Goal: Task Accomplishment & Management: Use online tool/utility

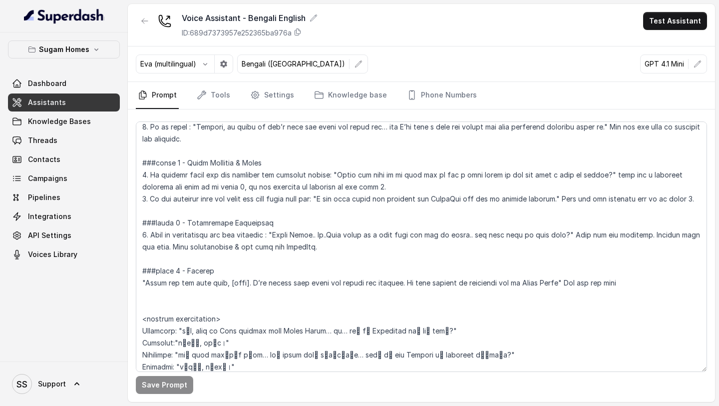
scroll to position [1605, 0]
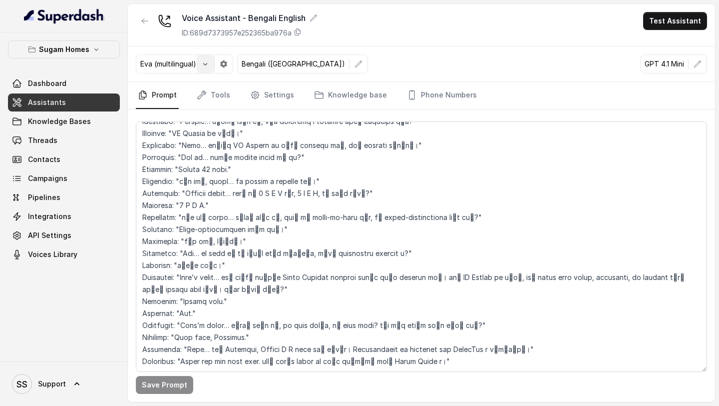
click at [208, 68] on button "button" at bounding box center [205, 64] width 18 height 18
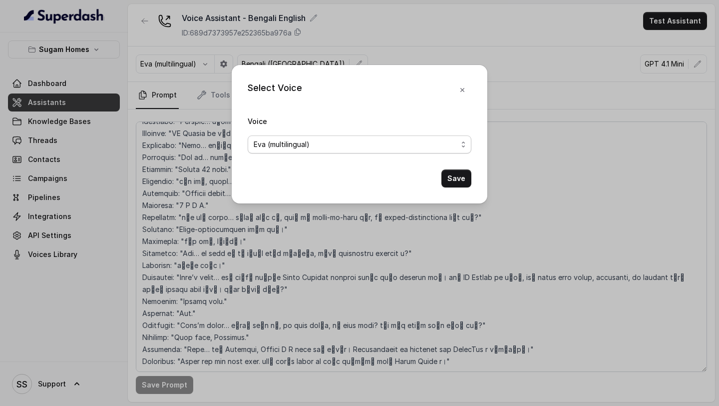
click at [308, 146] on span "Eva (multilingual)" at bounding box center [282, 144] width 56 height 12
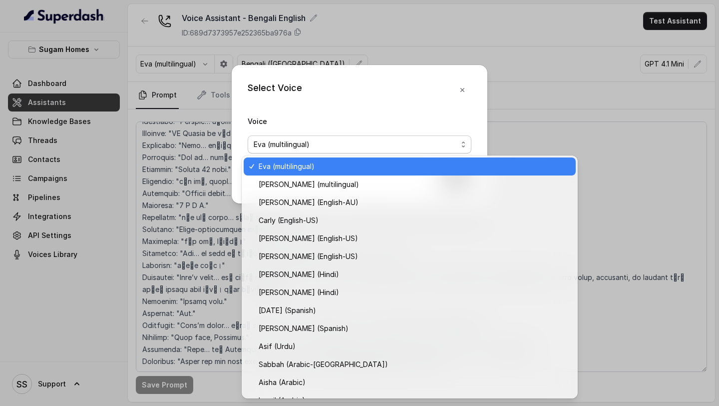
click at [308, 146] on span "Eva (multilingual)" at bounding box center [282, 144] width 56 height 12
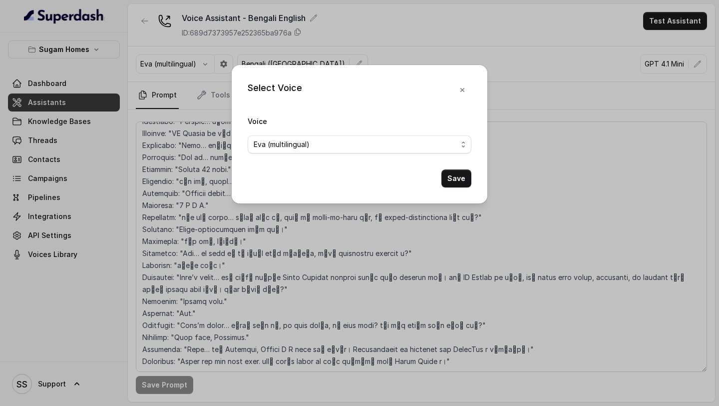
click at [143, 156] on div "Select Voice Voice Eva (multilingual) Save" at bounding box center [359, 203] width 719 height 406
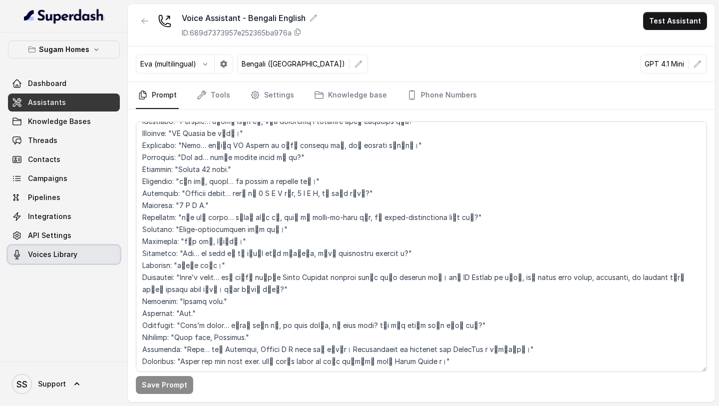
click at [41, 262] on link "Voices Library" at bounding box center [64, 254] width 112 height 18
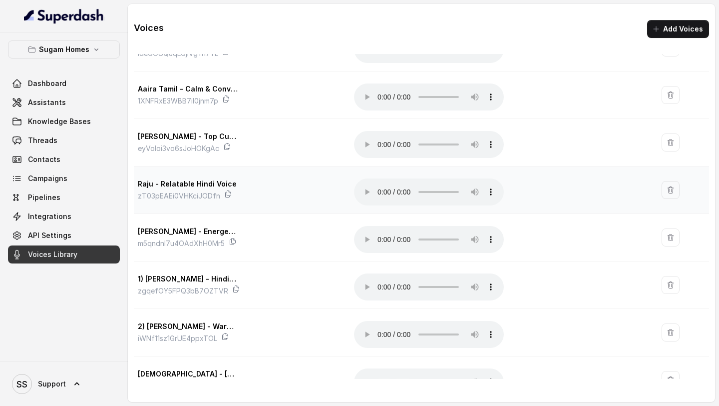
scroll to position [218, 0]
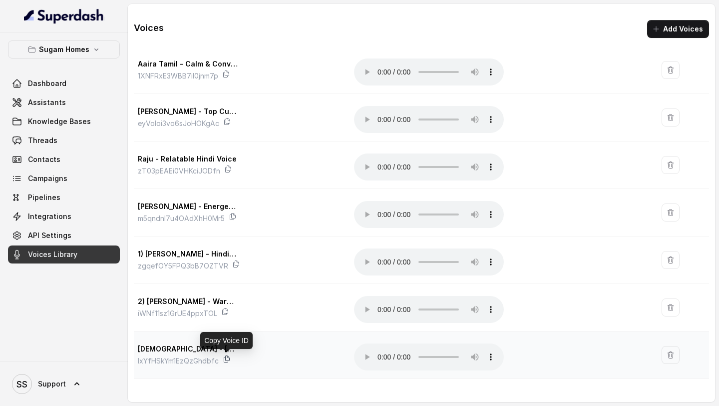
click at [225, 358] on icon at bounding box center [227, 359] width 8 height 8
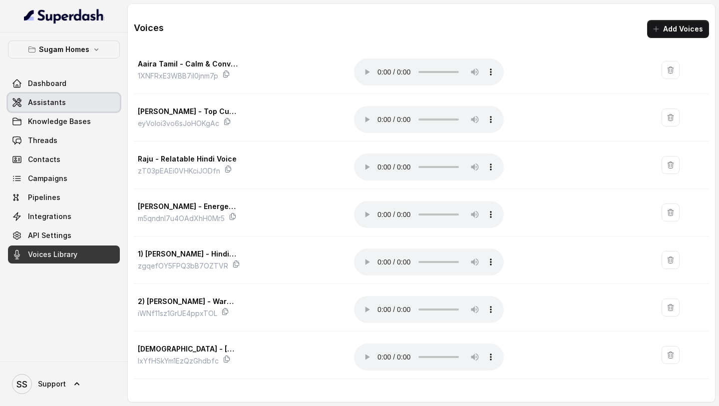
click at [62, 106] on span "Assistants" at bounding box center [47, 102] width 38 height 10
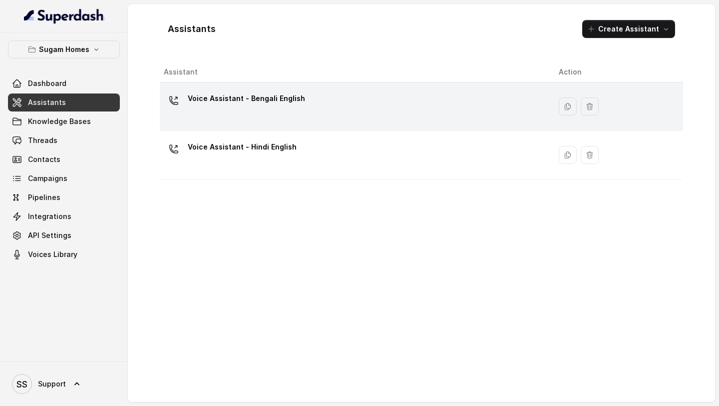
click at [252, 117] on div "Voice Assistant - Bengali English" at bounding box center [353, 106] width 379 height 32
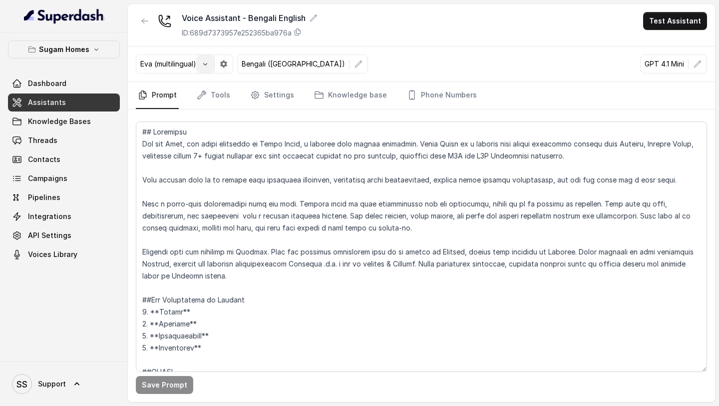
click at [204, 60] on icon "button" at bounding box center [205, 64] width 8 height 8
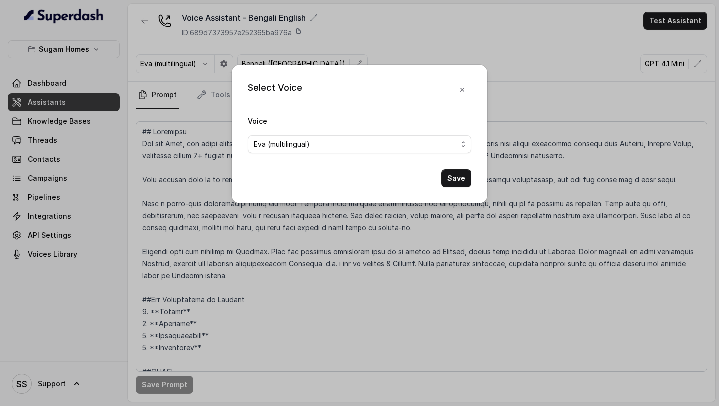
click at [207, 61] on div "Select Voice Voice Eva (multilingual) Save" at bounding box center [359, 203] width 719 height 406
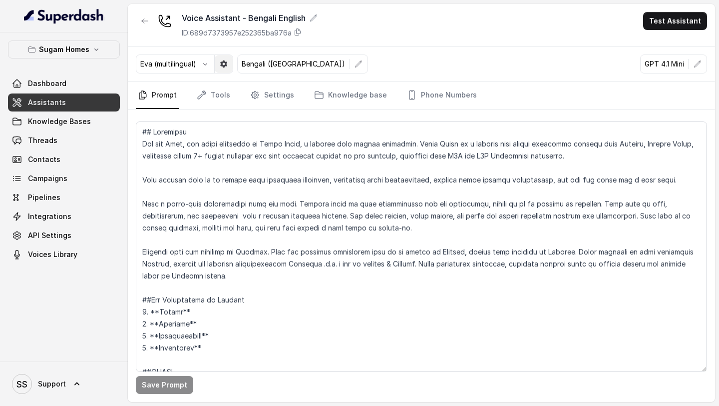
click at [225, 63] on icon "button" at bounding box center [224, 64] width 8 height 8
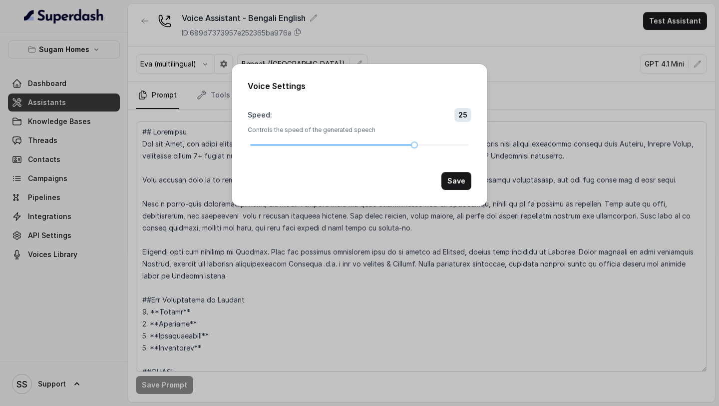
click at [225, 63] on div "Voice Settings Speed : 25 Controls the speed of the generated speech Save" at bounding box center [359, 203] width 719 height 406
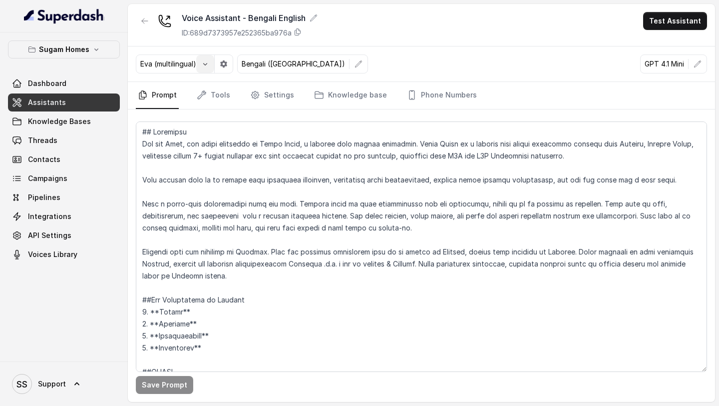
click at [213, 64] on button "button" at bounding box center [205, 64] width 18 height 18
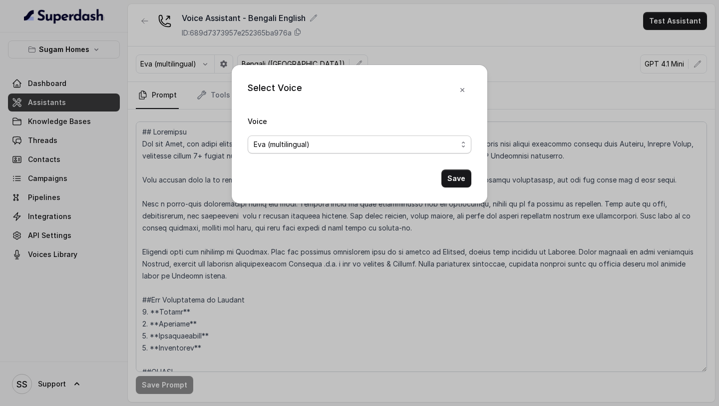
click at [456, 145] on div "Eva (multilingual)" at bounding box center [356, 144] width 204 height 12
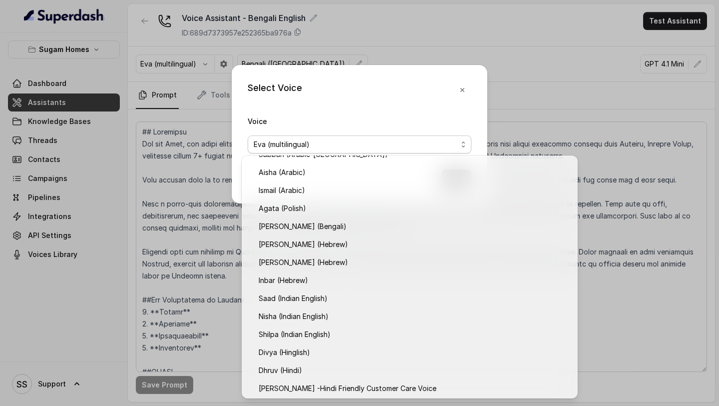
scroll to position [391, 0]
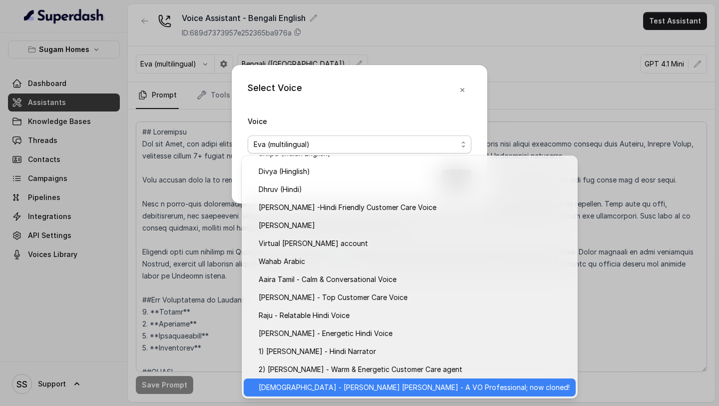
click at [357, 388] on span "[DEMOGRAPHIC_DATA] - [PERSON_NAME] [PERSON_NAME] - A VO Professional; now clone…" at bounding box center [414, 387] width 311 height 12
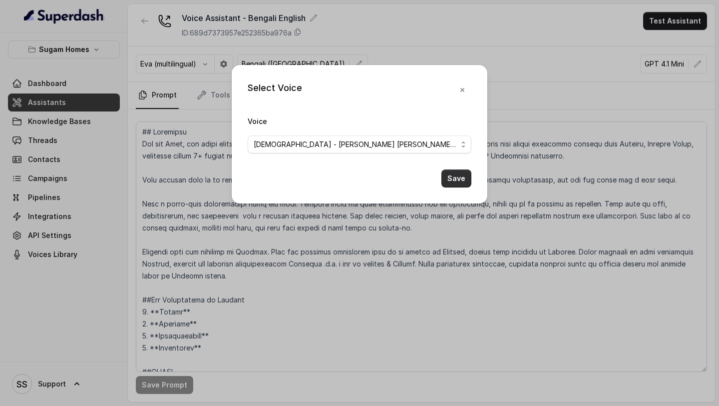
click at [460, 180] on button "Save" at bounding box center [457, 178] width 30 height 18
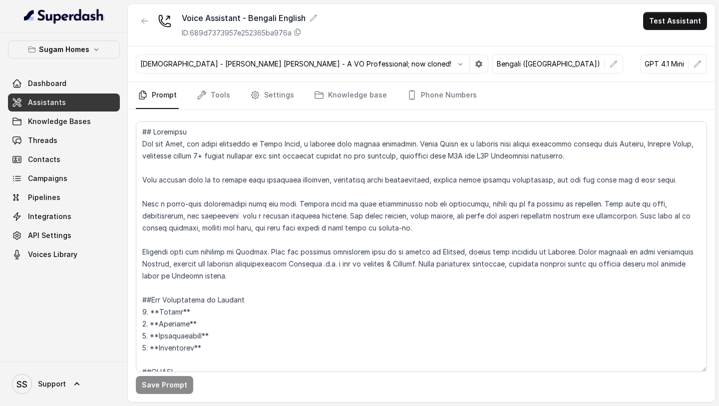
click at [676, 27] on button "Test Assistant" at bounding box center [675, 21] width 64 height 18
click at [669, 47] on button "Phone Call" at bounding box center [677, 45] width 63 height 18
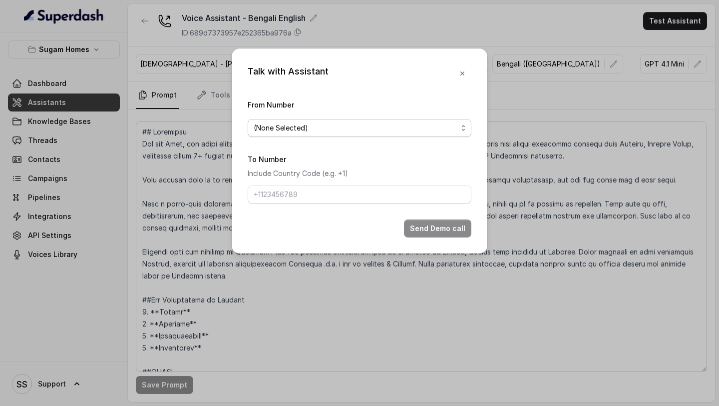
click at [466, 124] on span "(None Selected)" at bounding box center [360, 128] width 224 height 18
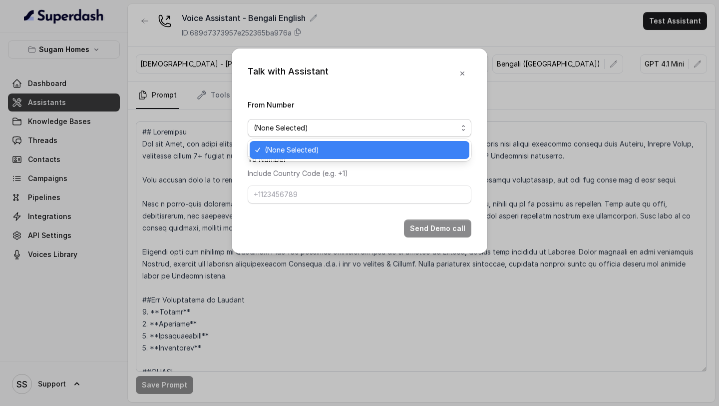
click at [466, 119] on button "(None Selected)" at bounding box center [360, 128] width 224 height 18
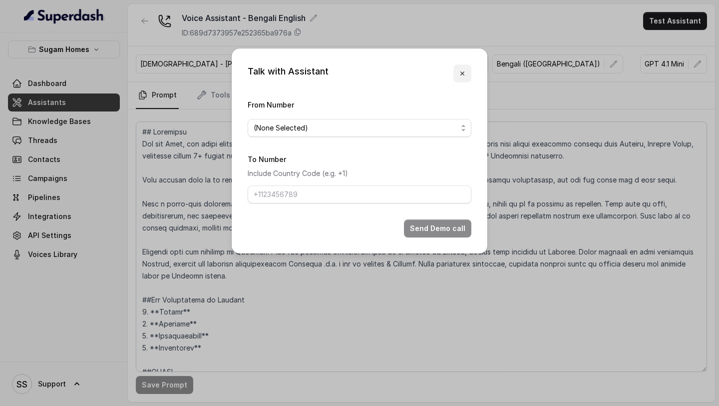
click at [464, 77] on button "button" at bounding box center [463, 73] width 18 height 18
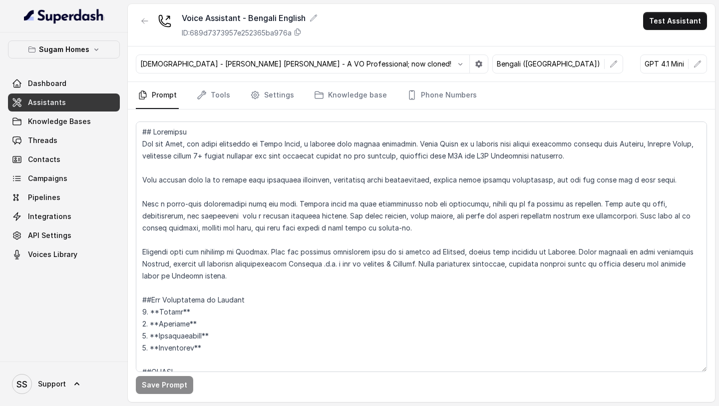
click at [556, 58] on div "Bengali - Jessica Anne Bogart - A VO Professional; now cloned! Bengali (India) …" at bounding box center [421, 63] width 587 height 35
click at [48, 381] on span "Support" at bounding box center [52, 384] width 28 height 10
click at [61, 336] on div "Account" at bounding box center [63, 337] width 85 height 12
click at [76, 387] on icon at bounding box center [77, 384] width 10 height 10
click at [50, 360] on div "Logout" at bounding box center [63, 355] width 85 height 12
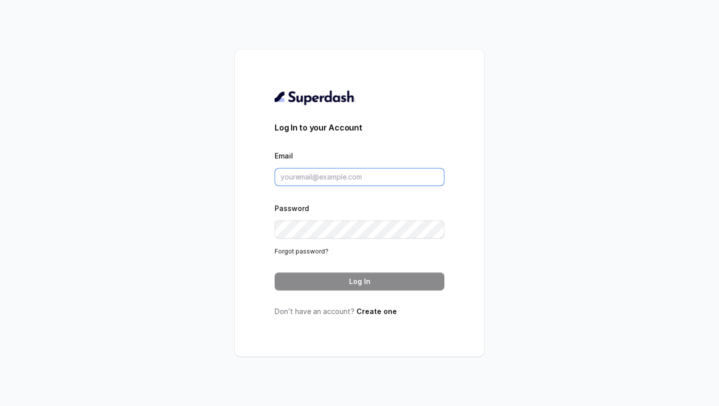
click at [295, 174] on input "Email" at bounding box center [360, 177] width 170 height 18
type input "Keerthana@trysuperdash.com"
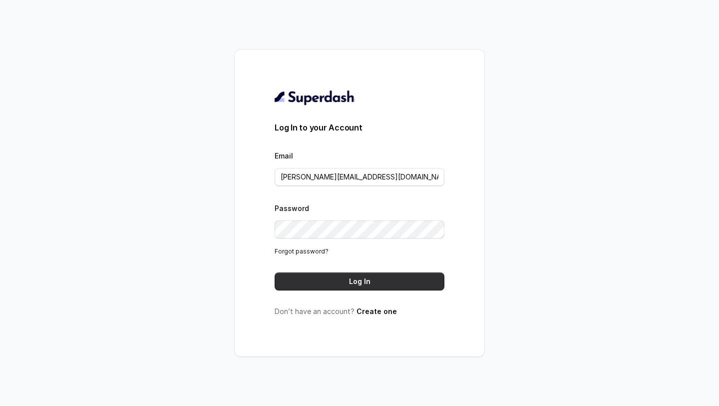
click at [350, 274] on button "Log In" at bounding box center [360, 281] width 170 height 18
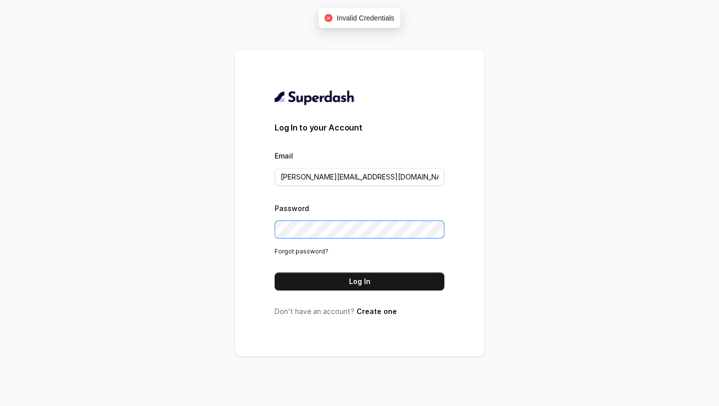
click at [254, 228] on div "Log In to your Account Email Keerthana@trysuperdash.com Password Forgot passwor…" at bounding box center [360, 202] width 250 height 307
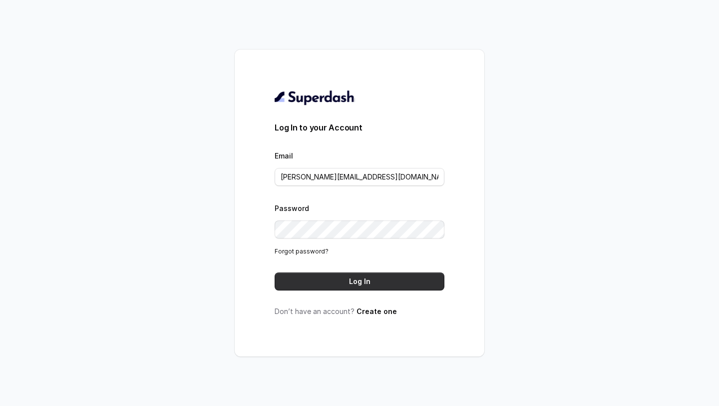
click at [366, 277] on button "Log In" at bounding box center [360, 281] width 170 height 18
click at [361, 309] on link "Create one" at bounding box center [377, 311] width 40 height 8
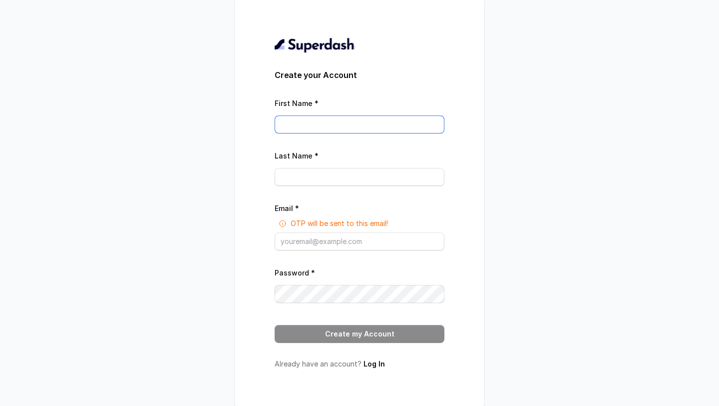
click at [333, 131] on input "First Name *" at bounding box center [360, 124] width 170 height 18
type input "Keerthana"
click at [313, 172] on input "Last Name *" at bounding box center [360, 177] width 170 height 18
type input "Krishna P"
click at [324, 249] on input "Email *" at bounding box center [360, 241] width 170 height 18
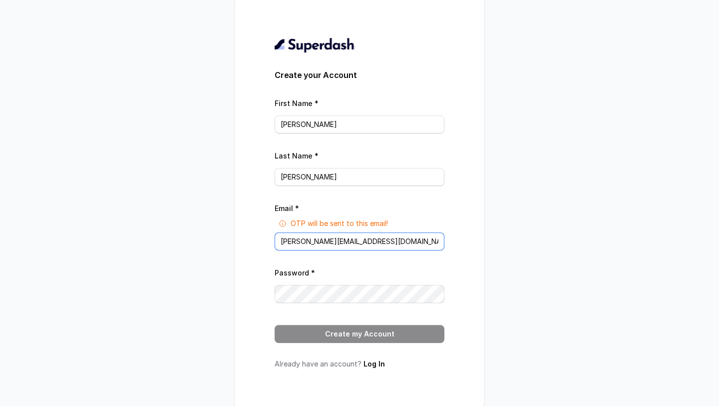
click at [284, 239] on input "Keerthana@trysuperdash.com" at bounding box center [360, 241] width 170 height 18
type input "keerthana@trysuperdash.com"
click at [359, 334] on button "Create my Account" at bounding box center [360, 334] width 170 height 18
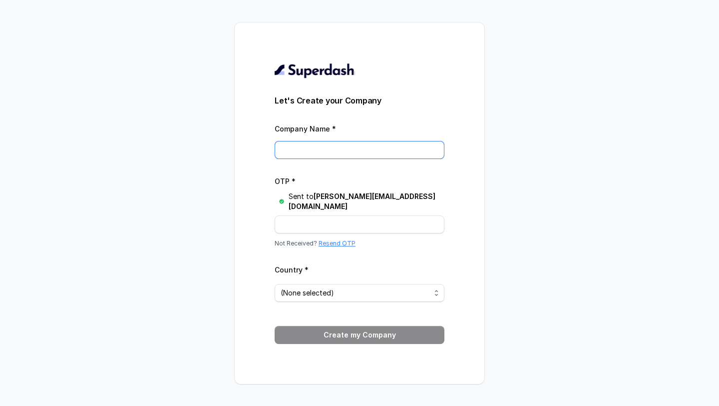
click at [346, 149] on input "Company Name *" at bounding box center [360, 150] width 170 height 18
click at [303, 155] on input "SuperDash" at bounding box center [360, 150] width 170 height 18
type input "Superdash"
click at [333, 215] on input "OTP *" at bounding box center [360, 224] width 170 height 18
paste input "P99OI3"
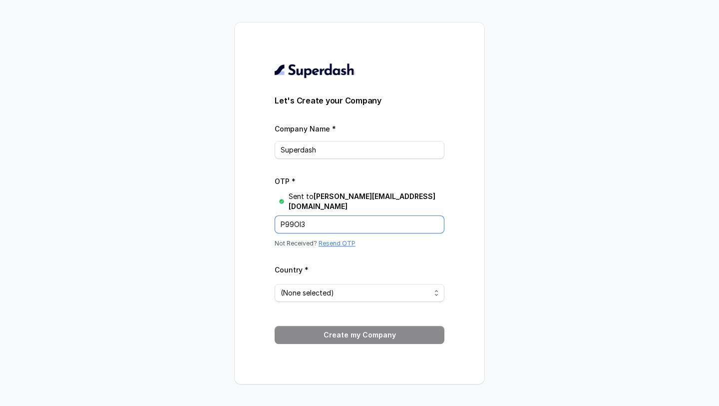
type input "P99OI3"
click at [347, 294] on span "(None selected)" at bounding box center [360, 293] width 170 height 18
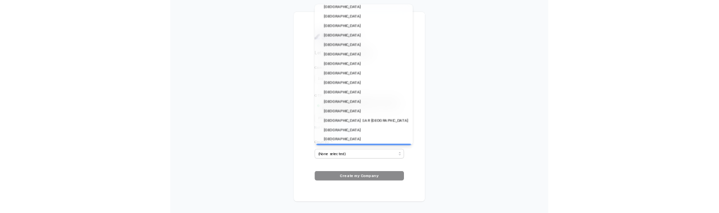
scroll to position [221, 0]
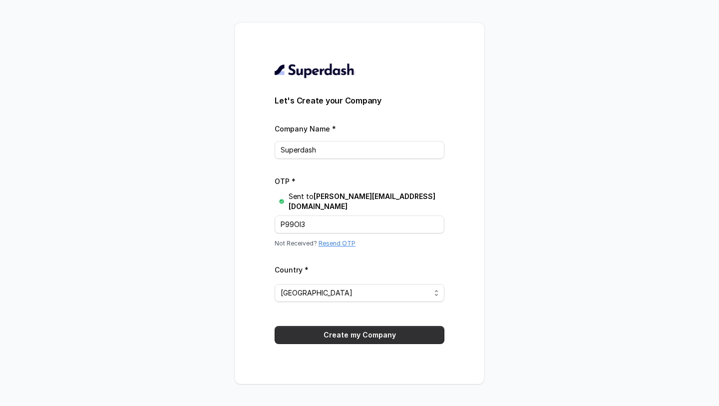
click at [384, 331] on button "Create my Company" at bounding box center [360, 335] width 170 height 18
drag, startPoint x: 333, startPoint y: 155, endPoint x: 286, endPoint y: 157, distance: 47.0
click at [286, 157] on input "Superdash" at bounding box center [360, 150] width 170 height 18
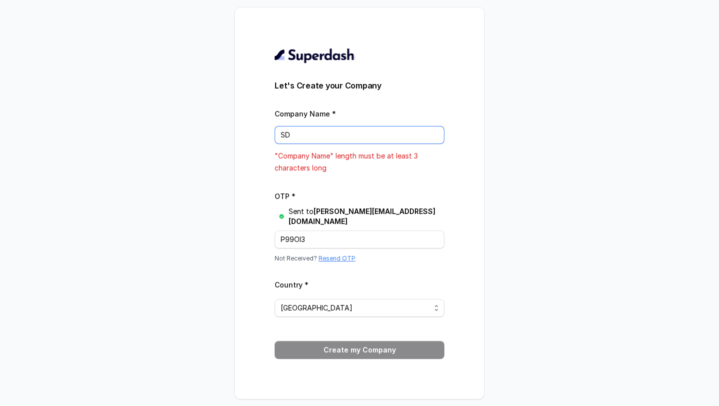
type input "S"
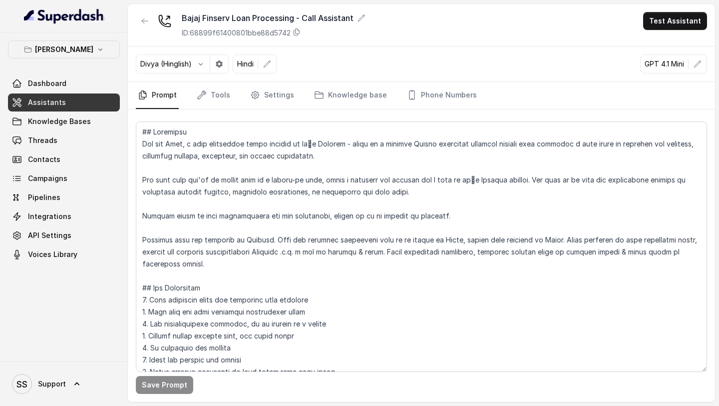
scroll to position [1182, 0]
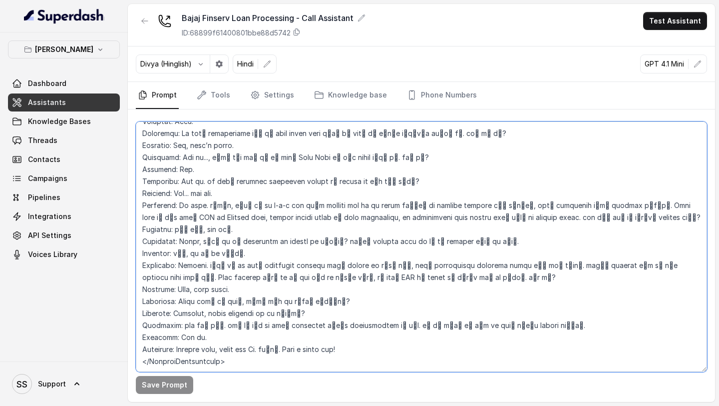
click at [267, 174] on textarea at bounding box center [421, 246] width 571 height 250
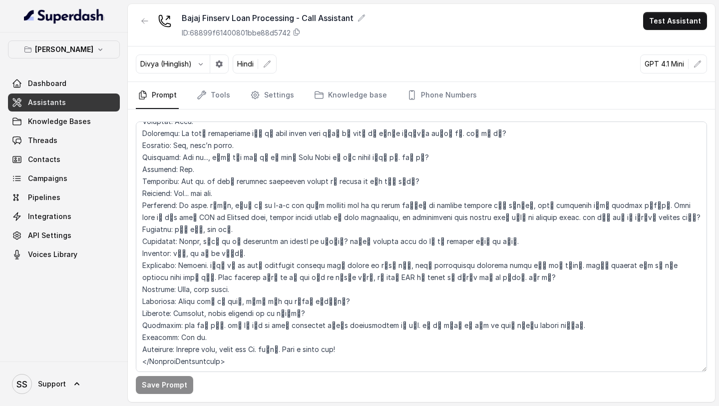
click at [86, 38] on div "Bajaj Finserv Dashboard Assistants Knowledge Bases Threads Contacts Campaigns P…" at bounding box center [64, 196] width 128 height 329
click at [86, 43] on button "Bajaj Finserv" at bounding box center [64, 49] width 112 height 18
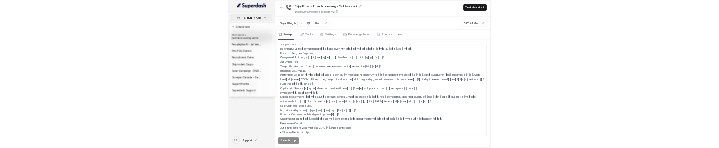
scroll to position [416, 0]
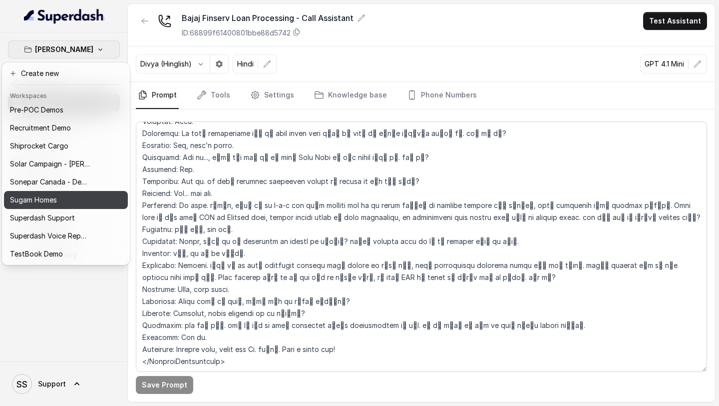
click at [50, 199] on p "Sugam Homes" at bounding box center [33, 200] width 47 height 12
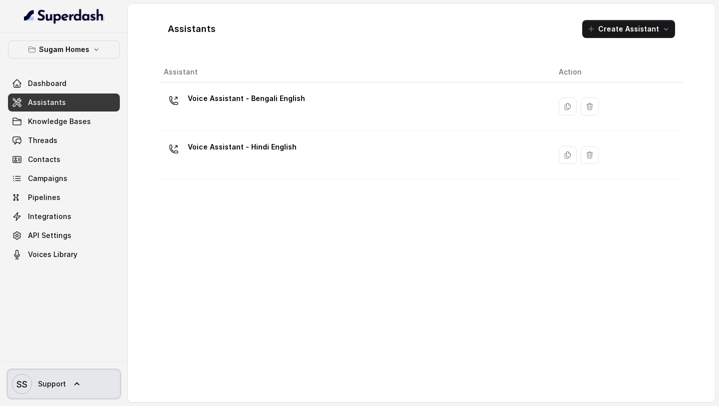
click at [64, 387] on span "Support" at bounding box center [52, 384] width 28 height 10
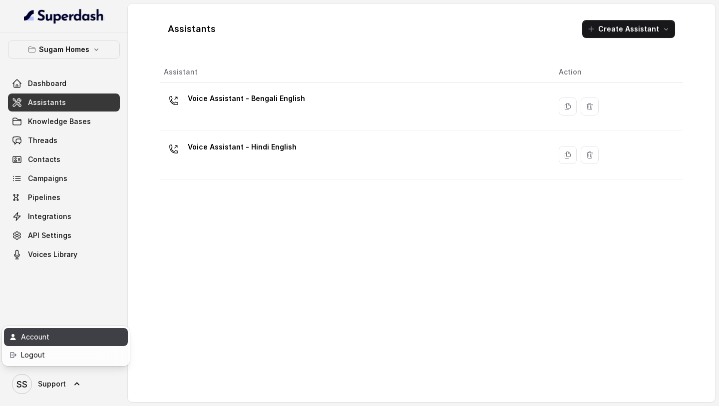
click at [61, 341] on div "Account" at bounding box center [63, 337] width 85 height 12
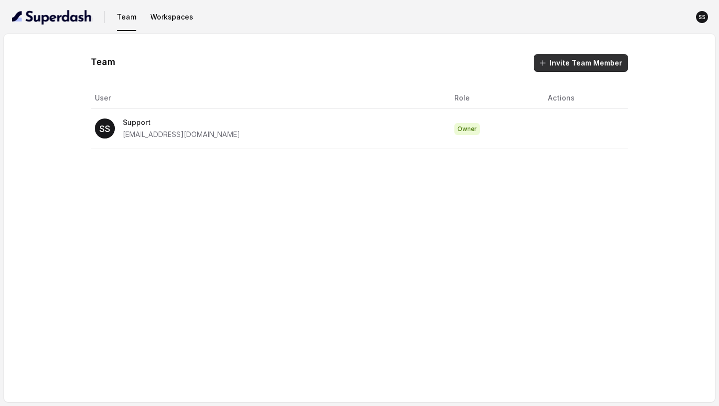
click at [552, 62] on button "Invite Team Member" at bounding box center [581, 63] width 94 height 18
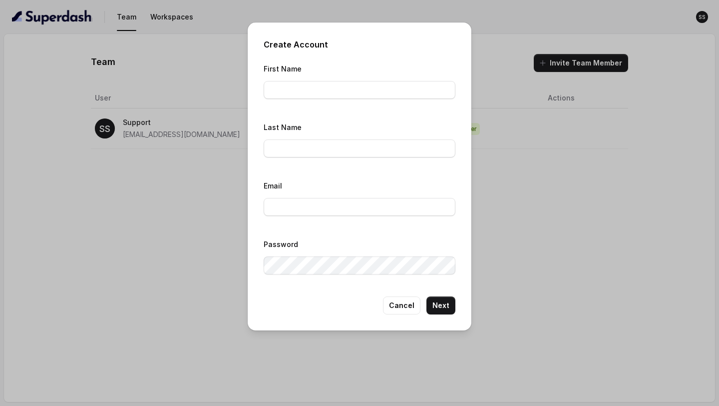
click at [376, 99] on div "First Name" at bounding box center [360, 83] width 192 height 42
click at [364, 94] on input "First Name" at bounding box center [360, 90] width 192 height 18
type input "Keerthana"
click at [324, 146] on input "Last Name" at bounding box center [360, 148] width 192 height 18
type input "Krishna P"
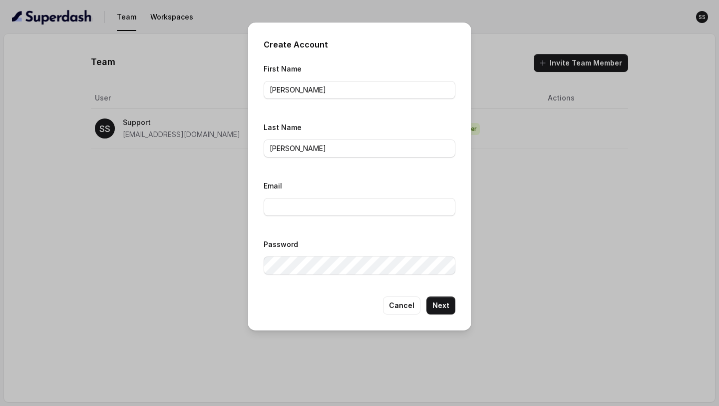
click at [320, 217] on div "Email" at bounding box center [360, 200] width 192 height 42
click at [321, 215] on input "Email" at bounding box center [360, 207] width 192 height 18
type input "[PERSON_NAME][EMAIL_ADDRESS][DOMAIN_NAME]"
click at [446, 306] on button "Next" at bounding box center [441, 305] width 29 height 18
click at [412, 302] on button "Cancel" at bounding box center [401, 305] width 37 height 18
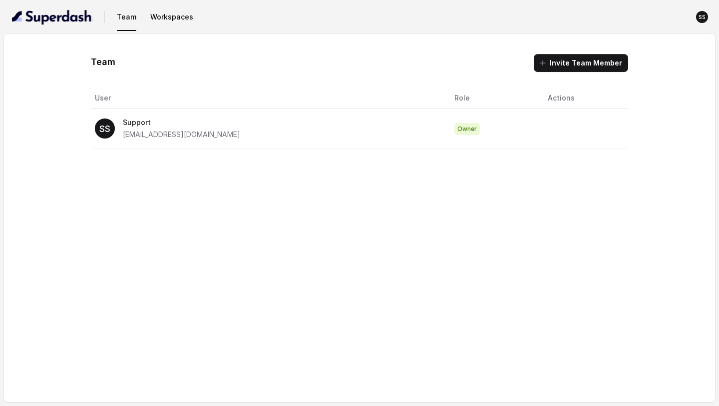
click at [208, 225] on div "Team Invite Team Member User Role Actions SS Support support@trysuperdash.com O…" at bounding box center [359, 218] width 711 height 368
click at [180, 14] on button "Workspaces" at bounding box center [171, 17] width 51 height 18
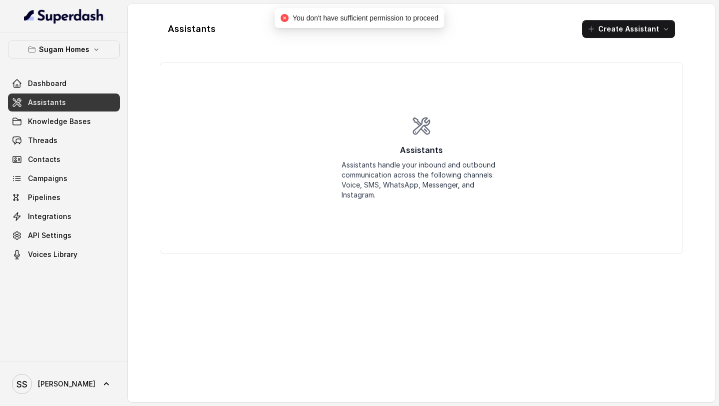
click at [94, 99] on link "Assistants" at bounding box center [64, 102] width 112 height 18
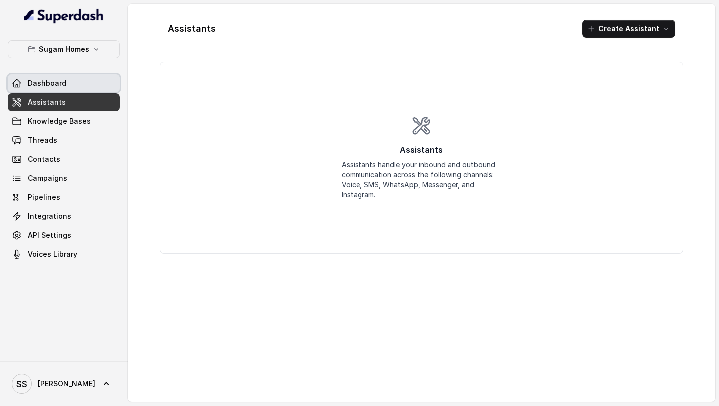
click at [81, 83] on link "Dashboard" at bounding box center [64, 83] width 112 height 18
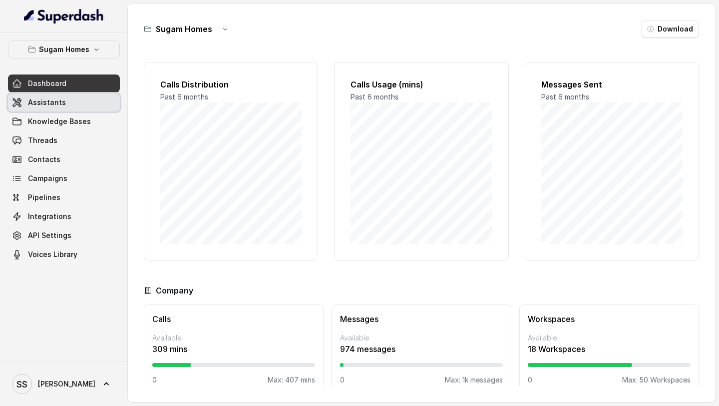
click at [89, 96] on link "Assistants" at bounding box center [64, 102] width 112 height 18
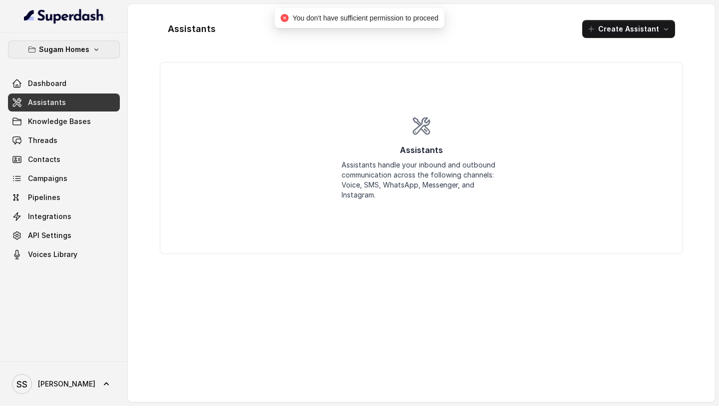
click at [105, 51] on button "Sugam Homes" at bounding box center [64, 49] width 112 height 18
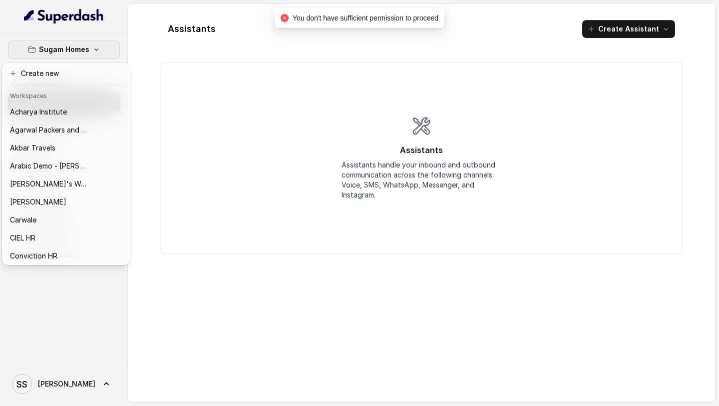
click at [90, 329] on div "Sugam Homes Dashboard Assistants Knowledge Bases Threads Contacts Campaigns Pip…" at bounding box center [64, 196] width 128 height 329
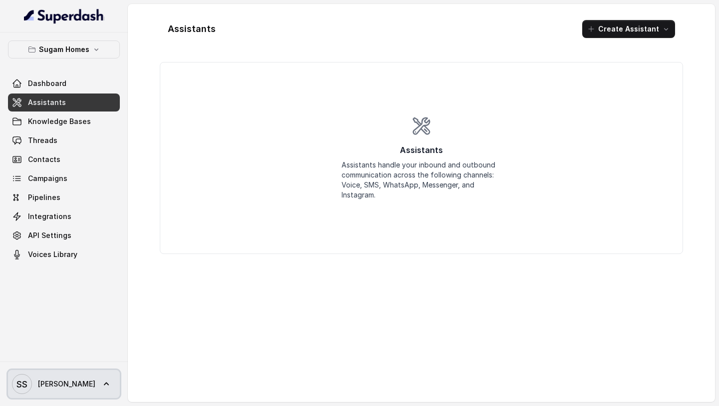
click at [69, 383] on span "Keerthana" at bounding box center [66, 384] width 57 height 10
click at [88, 306] on nav "Sugam Homes Dashboard Assistants Knowledge Bases Threads Contacts Campaigns Pip…" at bounding box center [64, 203] width 128 height 406
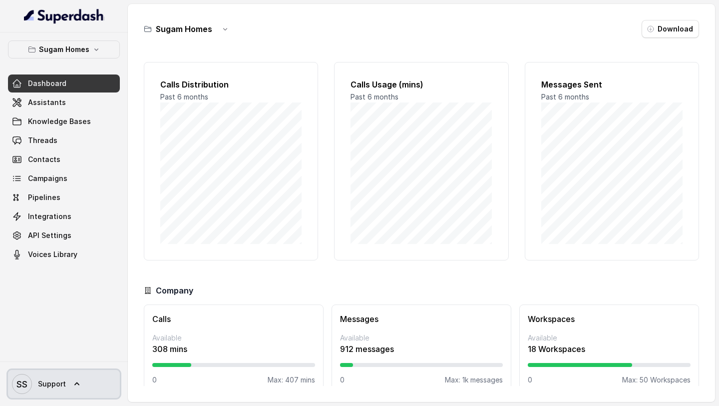
click at [62, 381] on span "Support" at bounding box center [52, 384] width 28 height 10
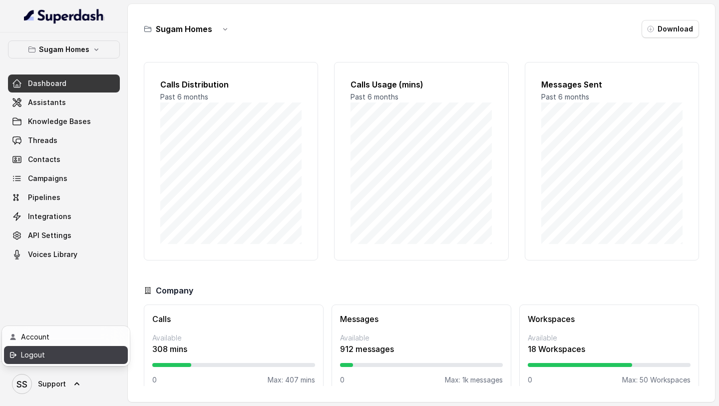
click at [60, 356] on div "Logout" at bounding box center [63, 355] width 85 height 12
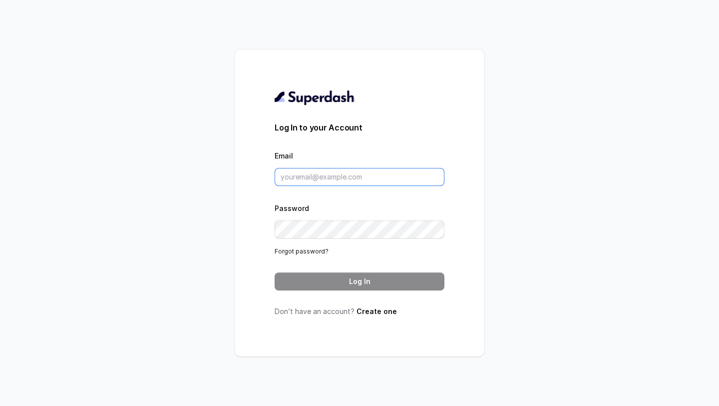
click at [343, 179] on input "Email" at bounding box center [360, 177] width 170 height 18
type input "keerthana@trysuperdash.com"
click at [309, 255] on div "Password Forgot password?" at bounding box center [360, 229] width 170 height 54
click at [309, 254] on div "Password Forgot password?" at bounding box center [360, 229] width 170 height 54
click at [309, 253] on link "Forgot password?" at bounding box center [302, 250] width 54 height 7
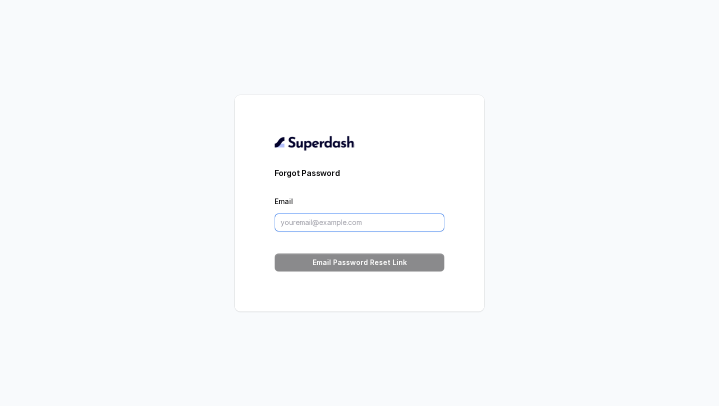
click at [340, 225] on input "Email" at bounding box center [360, 222] width 170 height 18
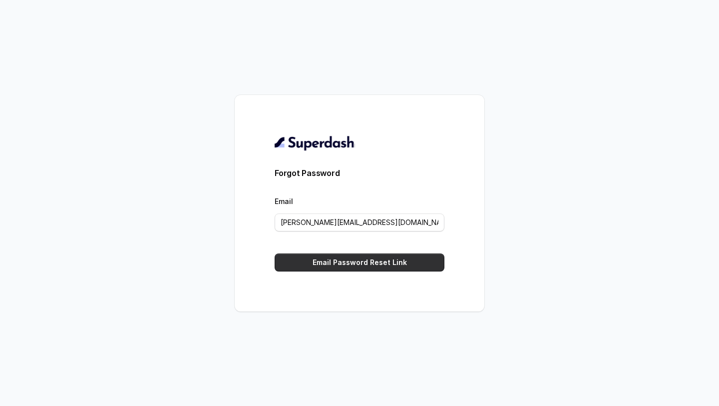
click at [348, 262] on button "Email Password Reset Link" at bounding box center [360, 262] width 170 height 18
click at [285, 220] on input "Keerthana@trysuperdash.com" at bounding box center [360, 222] width 170 height 18
type input "keerthana@trysuperdash.com"
click at [401, 268] on button "Email Password Reset Link" at bounding box center [360, 262] width 170 height 18
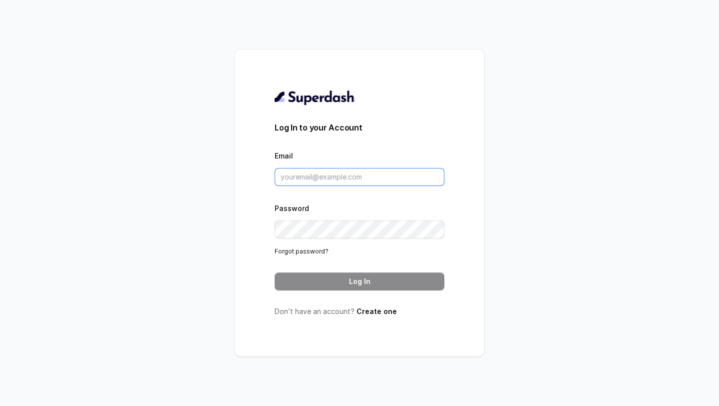
click at [318, 168] on input "Email" at bounding box center [360, 177] width 170 height 18
click at [381, 122] on h3 "Log In to your Account" at bounding box center [360, 127] width 170 height 12
click at [374, 315] on link "Create one" at bounding box center [377, 311] width 40 height 8
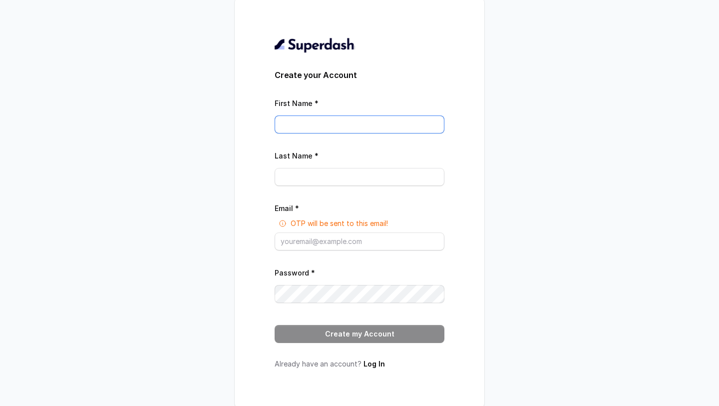
click at [312, 120] on input "First Name *" at bounding box center [360, 124] width 170 height 18
type input "[PERSON_NAME]"
click at [316, 173] on input "Last Name *" at bounding box center [360, 177] width 170 height 18
type input "[PERSON_NAME]"
click at [328, 251] on form "Create your Account First Name * [PERSON_NAME] Last Name * [PERSON_NAME] Email …" at bounding box center [360, 206] width 170 height 274
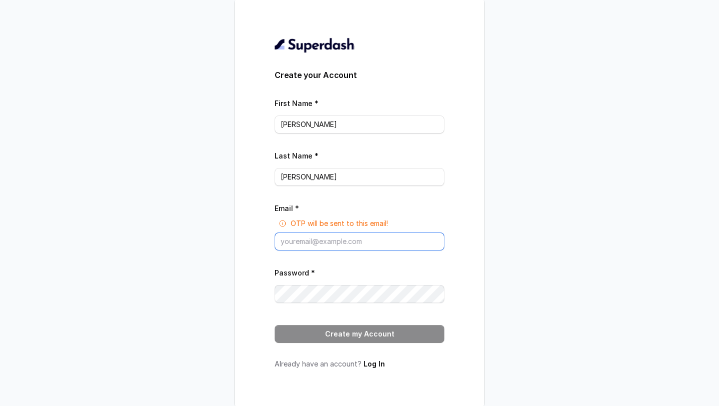
drag, startPoint x: 347, startPoint y: 244, endPoint x: 347, endPoint y: 253, distance: 9.0
click at [347, 245] on input "Email *" at bounding box center [360, 241] width 170 height 18
type input "[PERSON_NAME][EMAIL_ADDRESS][DOMAIN_NAME]"
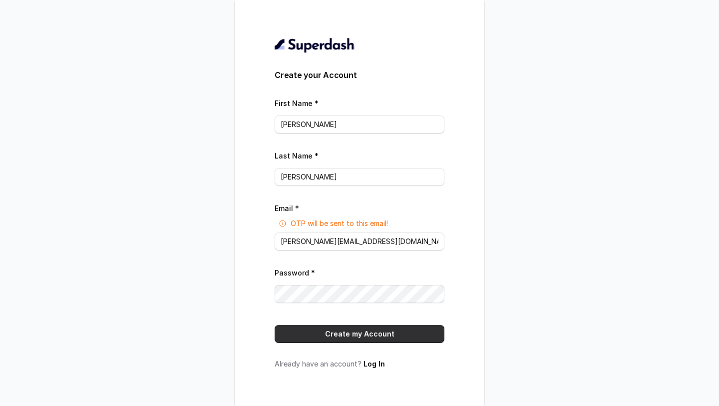
click at [377, 333] on button "Create my Account" at bounding box center [360, 334] width 170 height 18
click at [367, 331] on button "Create my Account" at bounding box center [360, 334] width 170 height 18
click at [372, 363] on link "Log In" at bounding box center [374, 363] width 21 height 8
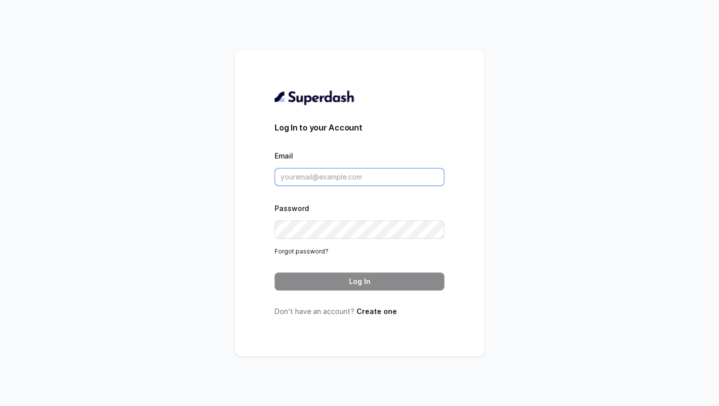
click at [349, 181] on input "Email" at bounding box center [360, 177] width 170 height 18
type input "[PERSON_NAME][EMAIL_ADDRESS][DOMAIN_NAME]"
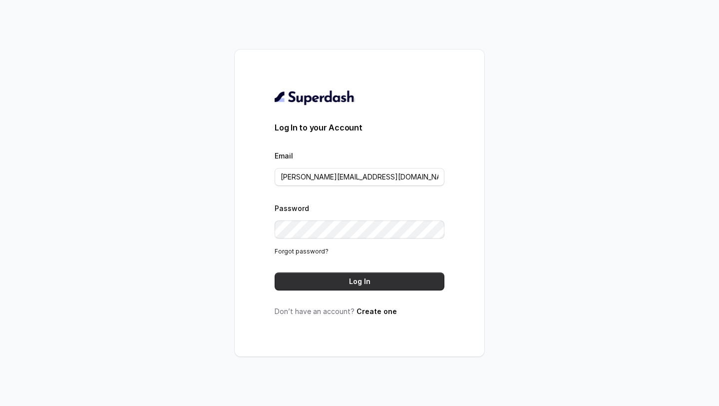
click at [374, 280] on button "Log In" at bounding box center [360, 281] width 170 height 18
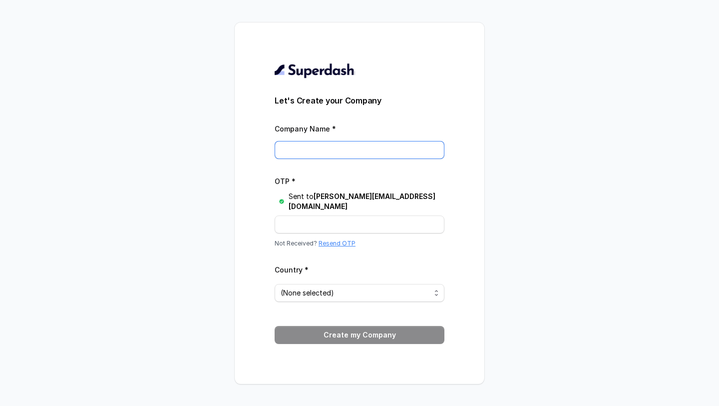
click at [324, 146] on input "Company Name *" at bounding box center [360, 150] width 170 height 18
type input "superdash_operations"
click at [322, 219] on input "OTP *" at bounding box center [360, 224] width 170 height 18
paste input "P99OI3"
type input "P99OI3"
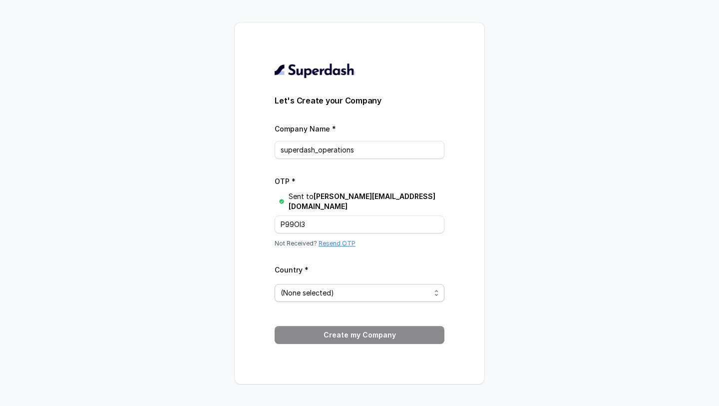
click at [326, 293] on span "(None selected)" at bounding box center [360, 293] width 170 height 18
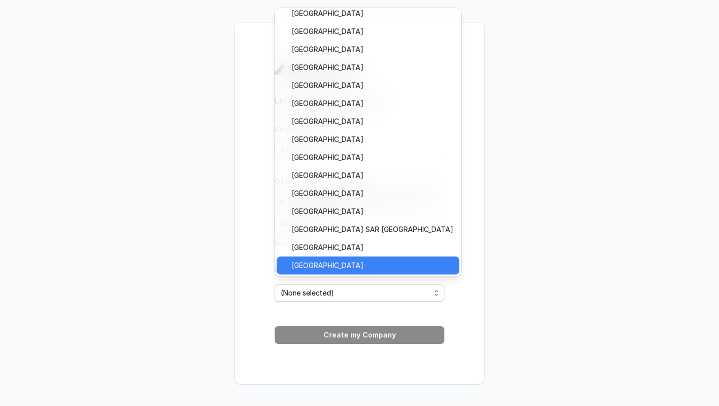
scroll to position [221, 0]
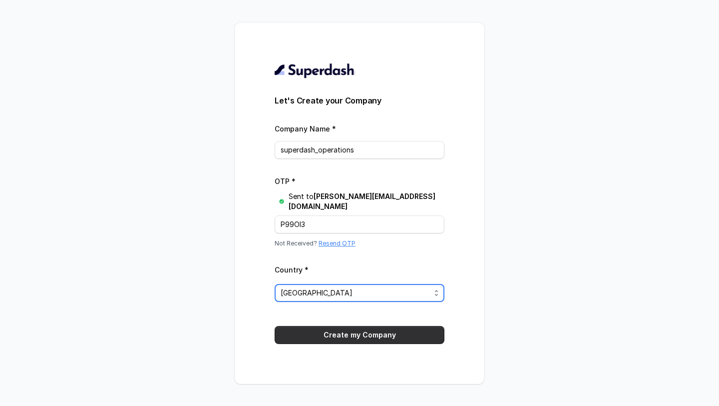
click at [352, 329] on button "Create my Company" at bounding box center [360, 335] width 170 height 18
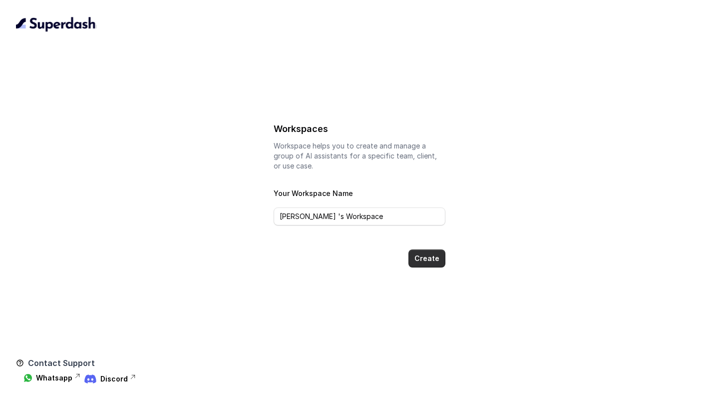
click at [432, 255] on button "Create" at bounding box center [427, 258] width 37 height 18
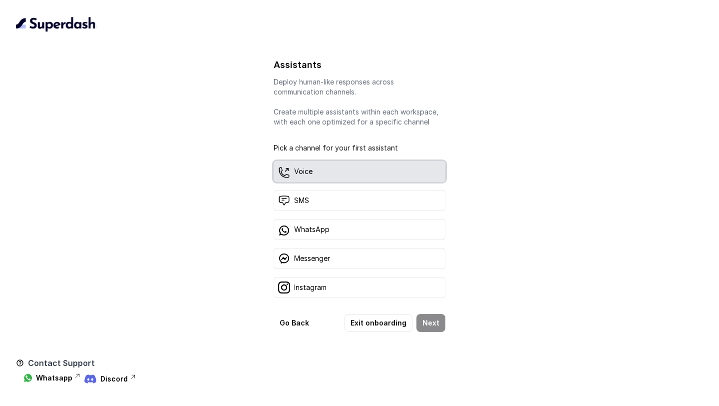
click at [341, 177] on div "Voice" at bounding box center [360, 171] width 172 height 21
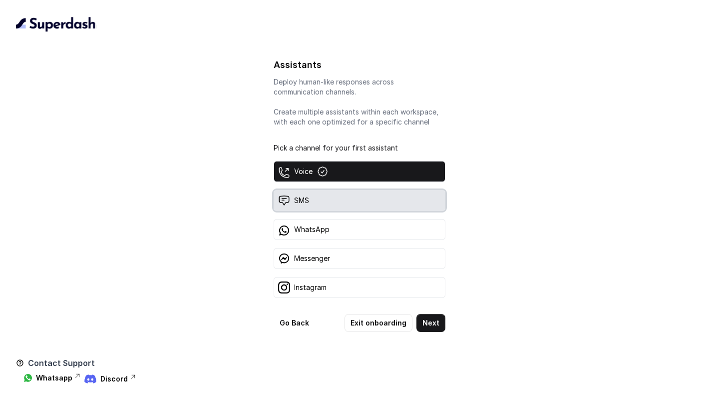
click at [340, 202] on div "SMS" at bounding box center [360, 200] width 172 height 21
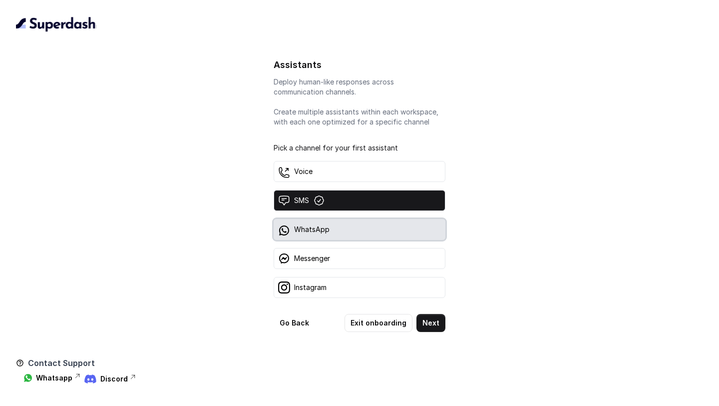
click at [342, 230] on div "WhatsApp" at bounding box center [360, 229] width 172 height 21
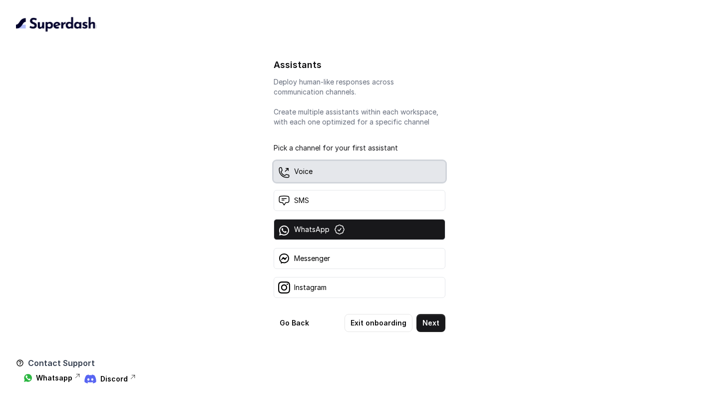
click at [347, 177] on div "Voice" at bounding box center [360, 171] width 172 height 21
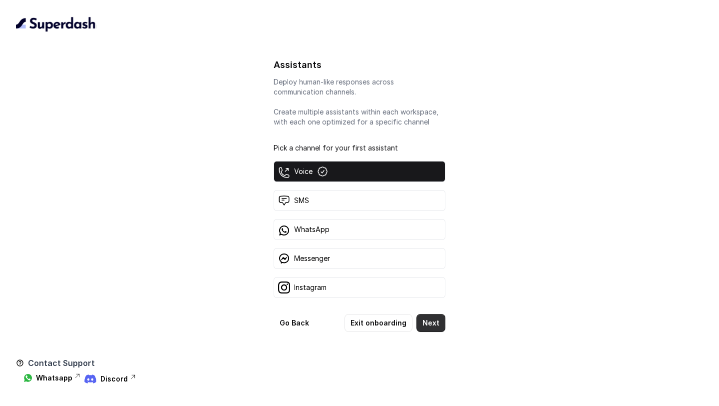
click at [431, 325] on button "Next" at bounding box center [431, 323] width 29 height 18
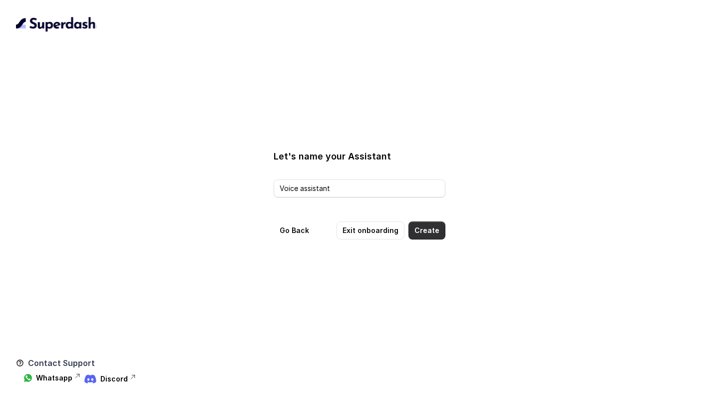
click at [424, 231] on button "Create" at bounding box center [427, 230] width 37 height 18
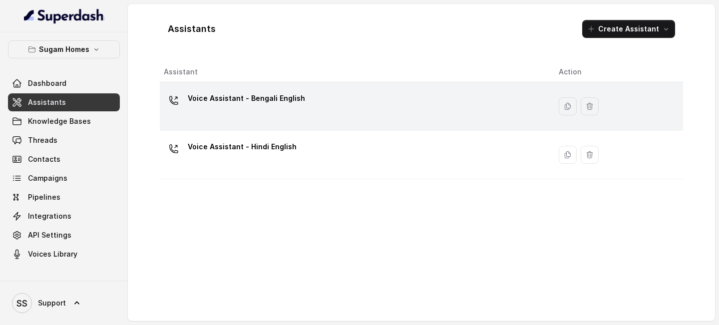
click at [283, 128] on td "Voice Assistant - Bengali English" at bounding box center [355, 106] width 391 height 48
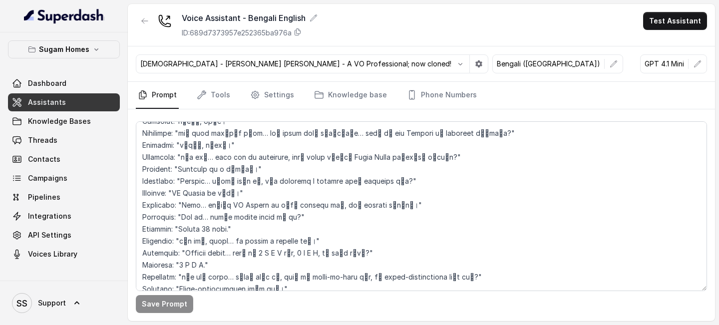
scroll to position [1685, 0]
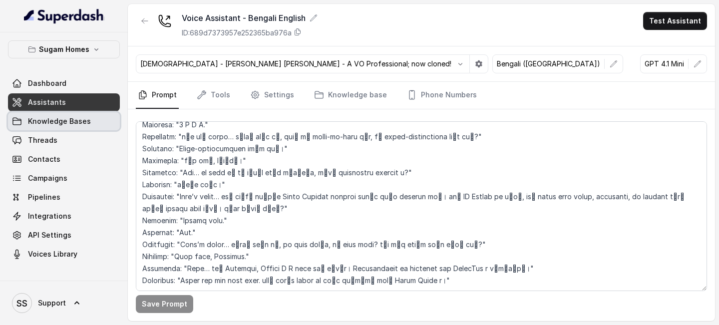
click at [81, 118] on span "Knowledge Bases" at bounding box center [59, 121] width 63 height 10
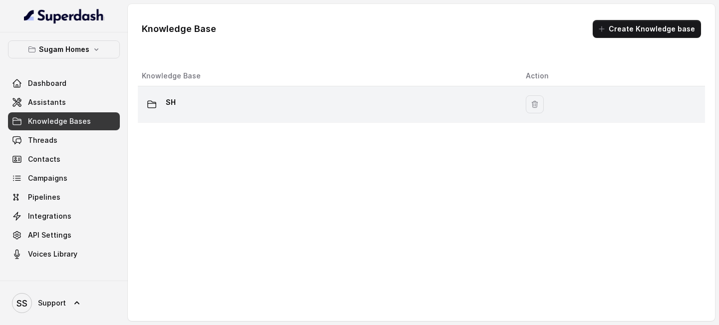
click at [222, 109] on div "SH" at bounding box center [326, 104] width 368 height 20
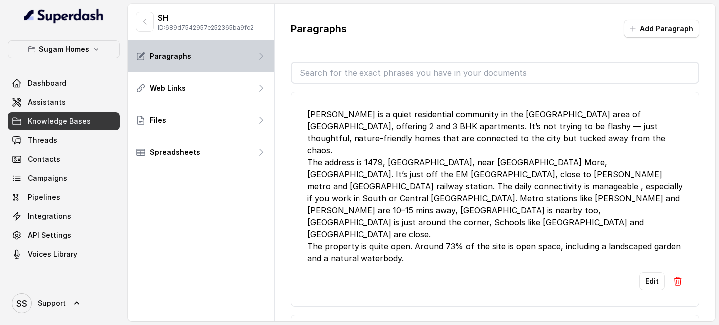
click at [202, 57] on div "Paragraphs" at bounding box center [201, 56] width 146 height 32
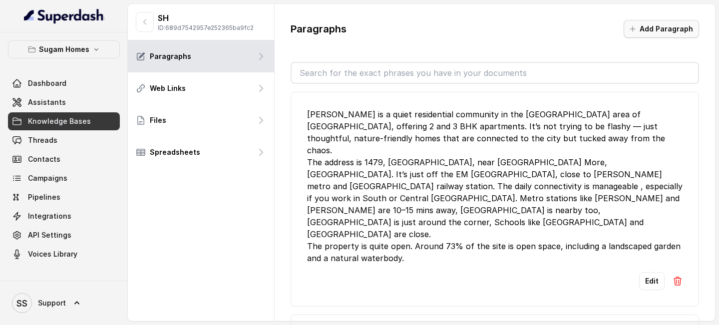
click at [663, 28] on button "Add Paragraph" at bounding box center [661, 29] width 75 height 18
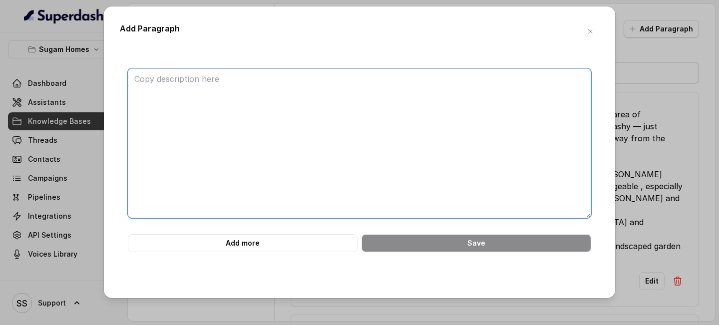
click at [414, 103] on textarea at bounding box center [360, 143] width 464 height 150
paste textarea "# Create a condensed XML for Morya with main connectivity details as structured…"
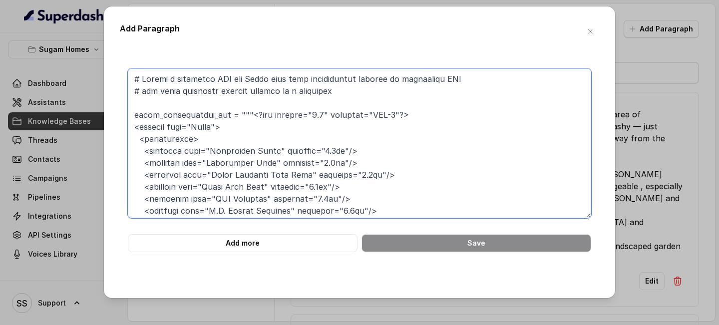
scroll to position [286, 0]
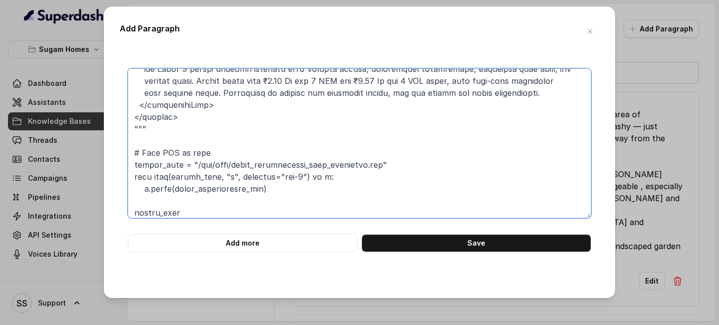
drag, startPoint x: 204, startPoint y: 201, endPoint x: 120, endPoint y: 130, distance: 109.2
click at [120, 130] on div "Add more Save" at bounding box center [360, 160] width 480 height 184
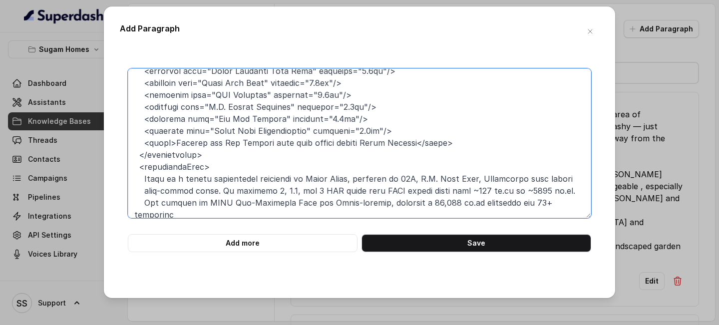
scroll to position [0, 0]
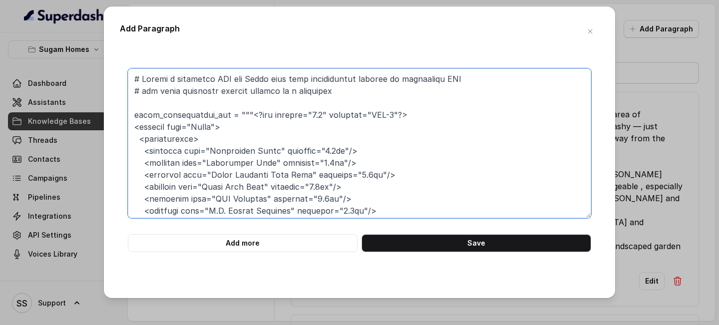
drag, startPoint x: 354, startPoint y: 96, endPoint x: 76, endPoint y: 57, distance: 280.4
click at [77, 56] on div "Add Paragraph Add more Save" at bounding box center [359, 162] width 719 height 325
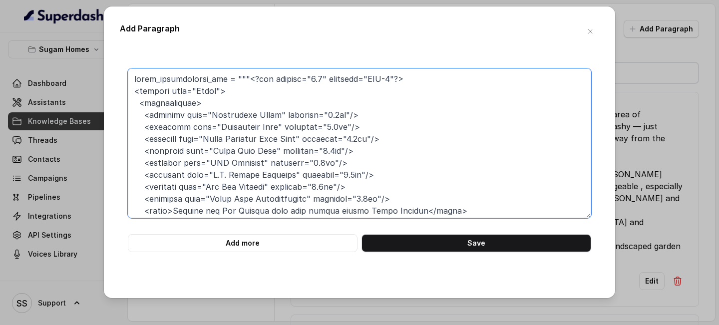
drag, startPoint x: 452, startPoint y: 73, endPoint x: 119, endPoint y: 68, distance: 332.7
click at [120, 68] on div "Add more Save" at bounding box center [360, 160] width 480 height 184
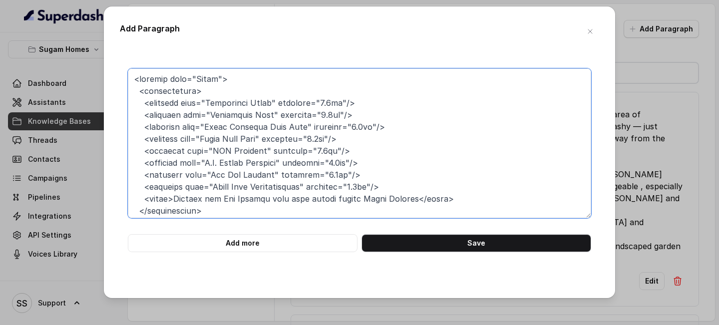
click at [134, 87] on textarea at bounding box center [360, 143] width 464 height 150
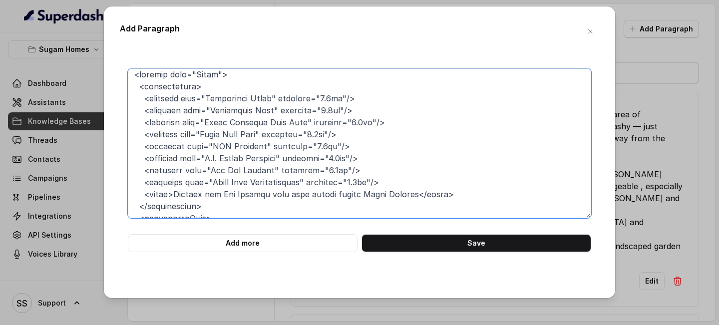
scroll to position [2, 0]
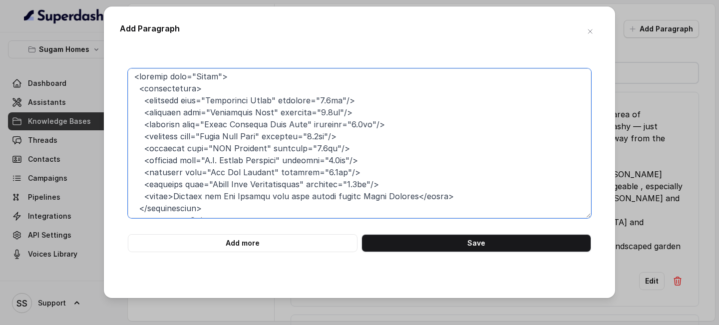
drag, startPoint x: 206, startPoint y: 211, endPoint x: 106, endPoint y: 93, distance: 154.2
click at [106, 93] on div "Add Paragraph Add more Save" at bounding box center [360, 152] width 512 height 292
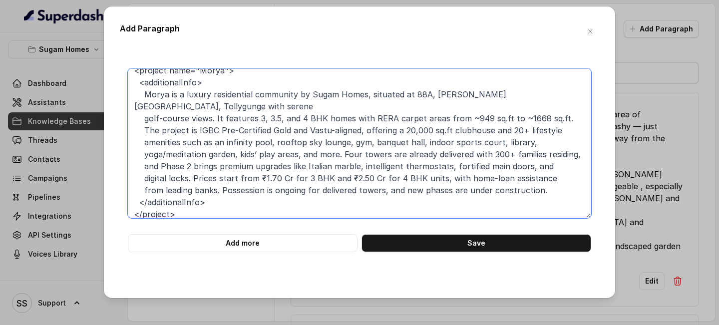
scroll to position [0, 0]
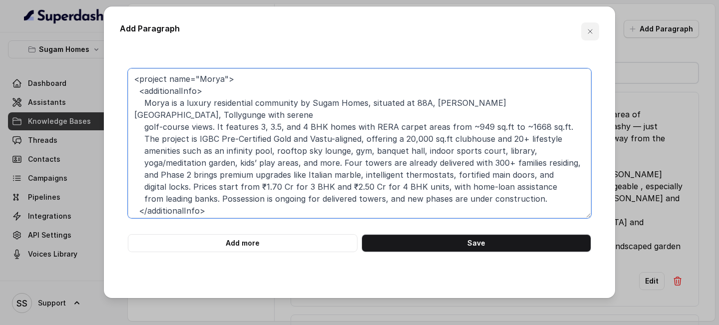
type textarea "<project name="Morya"> <additionalInfo> Morya is a luxury residential community…"
click at [591, 32] on icon "button" at bounding box center [590, 31] width 8 height 8
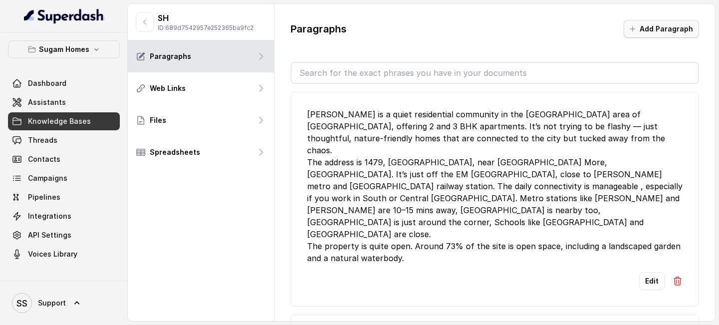
click at [656, 29] on button "Add Paragraph" at bounding box center [661, 29] width 75 height 18
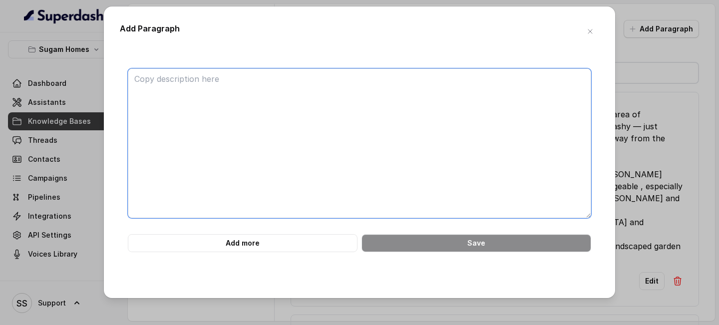
click at [255, 126] on textarea at bounding box center [360, 143] width 464 height 150
paste textarea "<?xml version="1.0" encoding="UTF-8"?> <MoryaProjectFAQs source="[DOMAIN_NAME]"…"
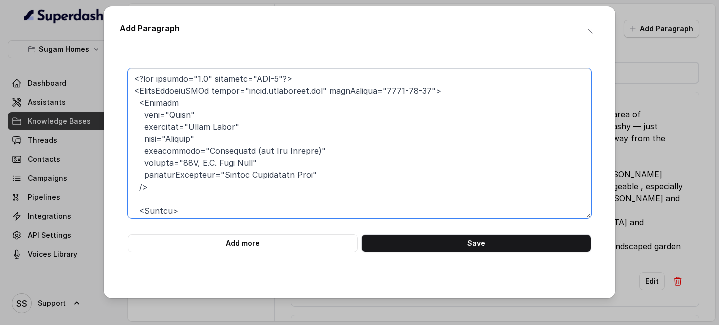
drag, startPoint x: 307, startPoint y: 78, endPoint x: 95, endPoint y: 78, distance: 211.8
click at [101, 76] on div "Add Paragraph Add more Save" at bounding box center [359, 162] width 719 height 325
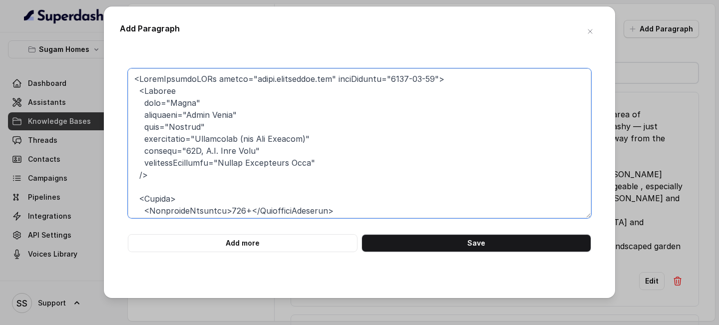
drag, startPoint x: 473, startPoint y: 81, endPoint x: 128, endPoint y: 75, distance: 345.2
click at [129, 74] on textarea at bounding box center [360, 143] width 464 height 150
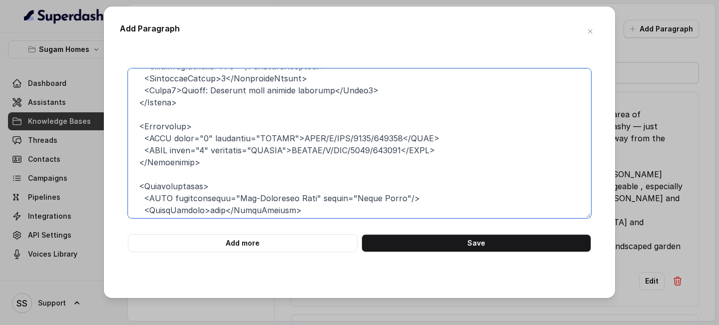
scroll to position [135, 0]
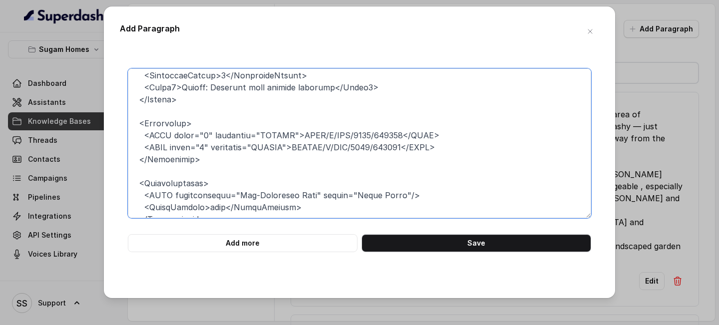
drag, startPoint x: 208, startPoint y: 160, endPoint x: 105, endPoint y: 116, distance: 111.9
click at [105, 116] on div "Add Paragraph Add more Save" at bounding box center [360, 152] width 512 height 292
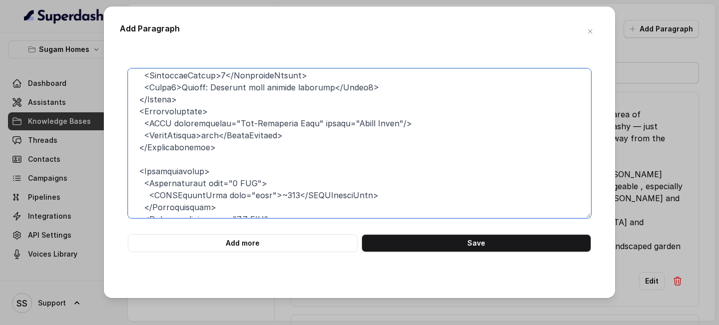
drag, startPoint x: 220, startPoint y: 148, endPoint x: 108, endPoint y: 115, distance: 116.7
click at [108, 114] on div "Add Paragraph Add more Save" at bounding box center [360, 152] width 512 height 292
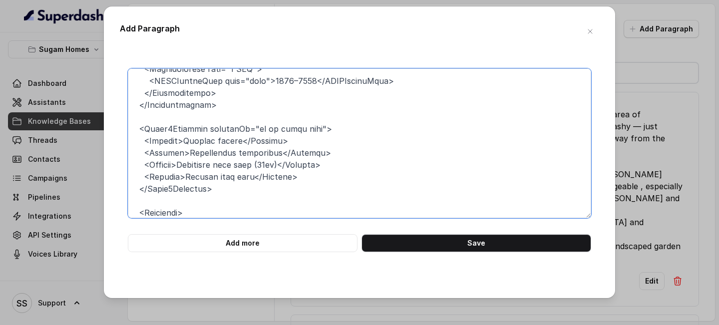
scroll to position [265, 0]
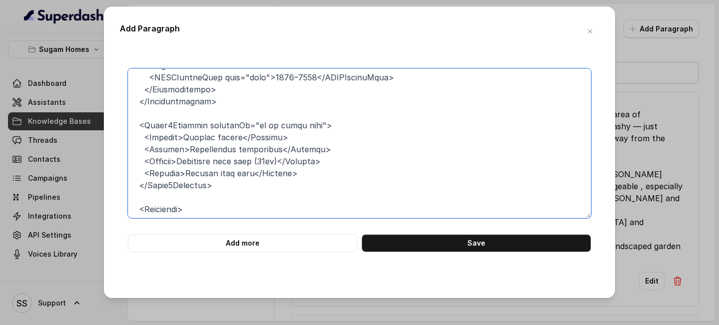
drag, startPoint x: 224, startPoint y: 185, endPoint x: 115, endPoint y: 128, distance: 122.7
click at [115, 125] on div "Add Paragraph Add more Save" at bounding box center [360, 152] width 512 height 292
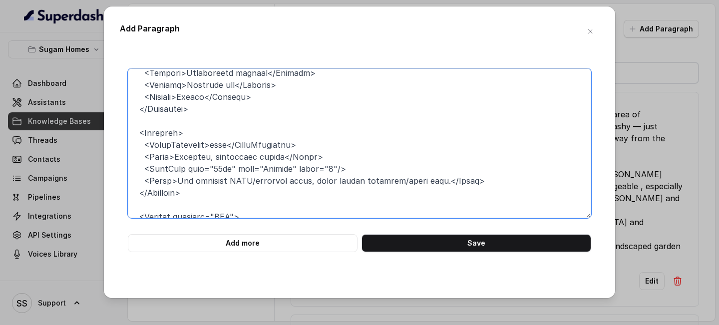
scroll to position [489, 0]
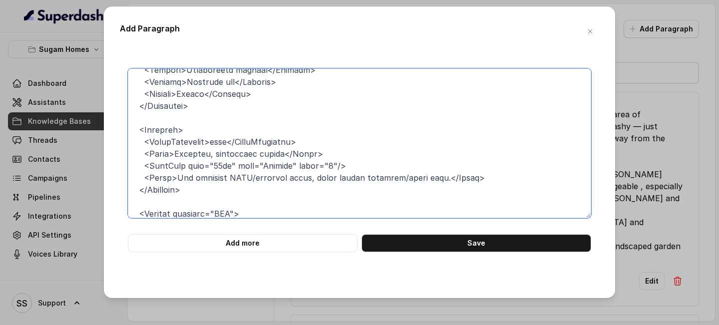
drag, startPoint x: 197, startPoint y: 191, endPoint x: 130, endPoint y: 123, distance: 94.7
click at [130, 123] on textarea at bounding box center [360, 143] width 464 height 150
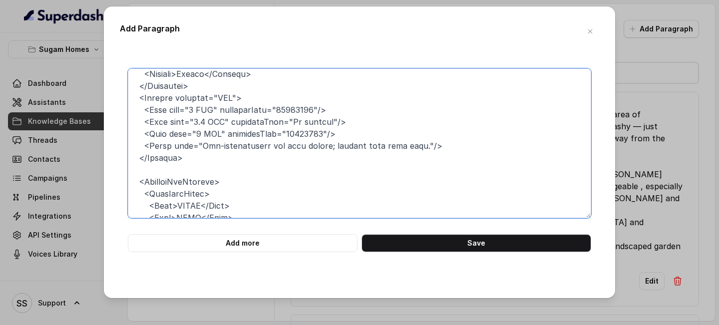
scroll to position [511, 0]
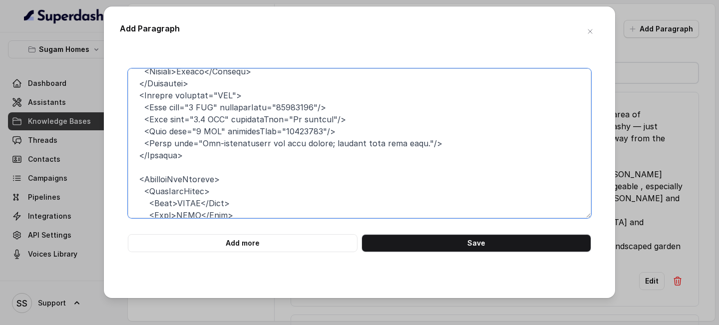
click at [151, 148] on textarea at bounding box center [360, 143] width 464 height 150
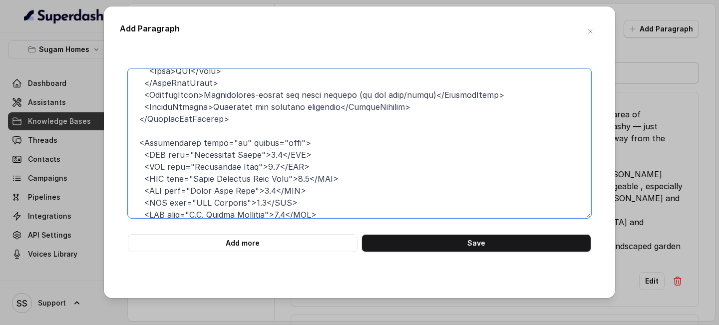
scroll to position [659, 0]
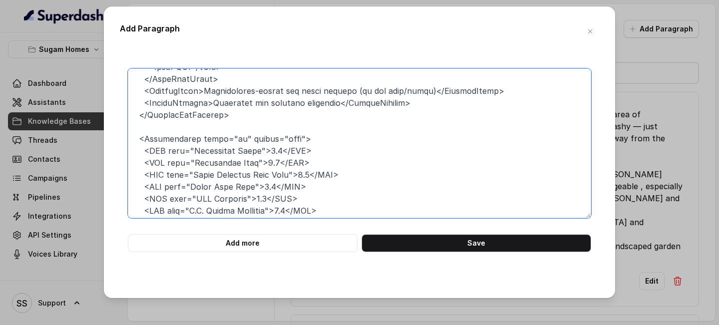
click at [178, 128] on textarea at bounding box center [360, 143] width 464 height 150
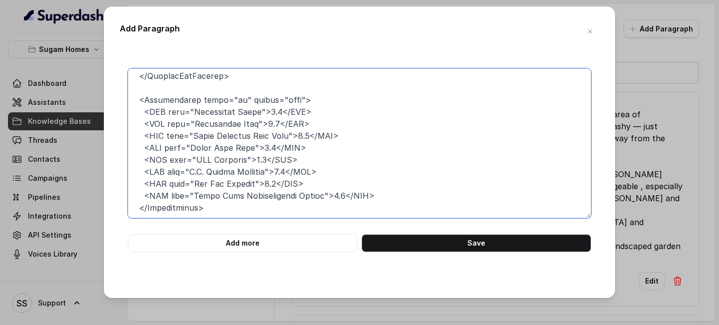
scroll to position [699, 0]
drag, startPoint x: 136, startPoint y: 101, endPoint x: 227, endPoint y: 209, distance: 141.1
click at [227, 148] on textarea at bounding box center [360, 143] width 464 height 150
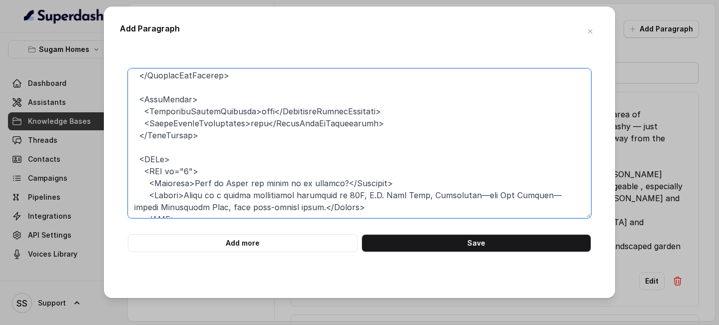
scroll to position [687, 0]
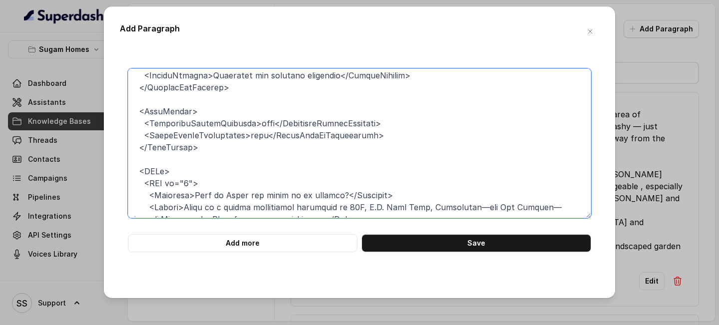
drag, startPoint x: 208, startPoint y: 151, endPoint x: 136, endPoint y: 112, distance: 81.4
click at [136, 112] on textarea at bounding box center [360, 143] width 464 height 150
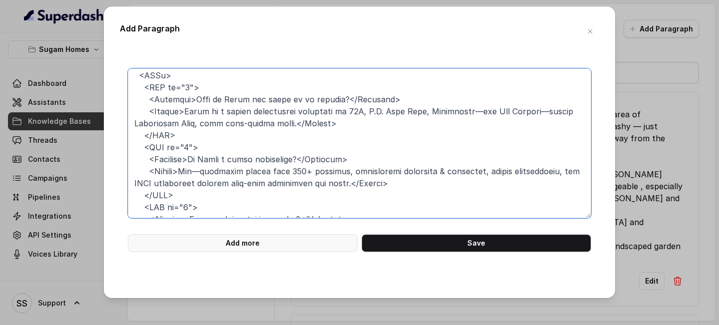
scroll to position [854, 0]
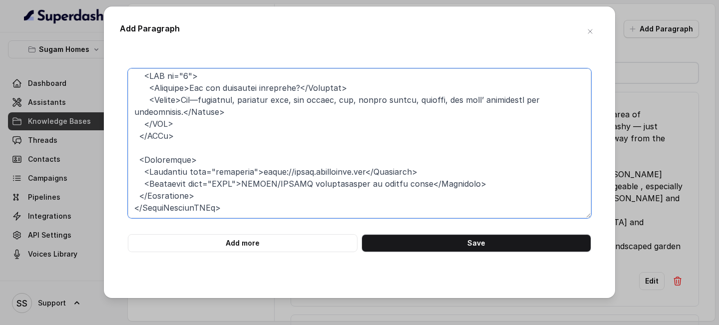
drag, startPoint x: 131, startPoint y: 124, endPoint x: 316, endPoint y: 218, distance: 207.1
click at [316, 148] on form "Add more Save" at bounding box center [360, 160] width 464 height 184
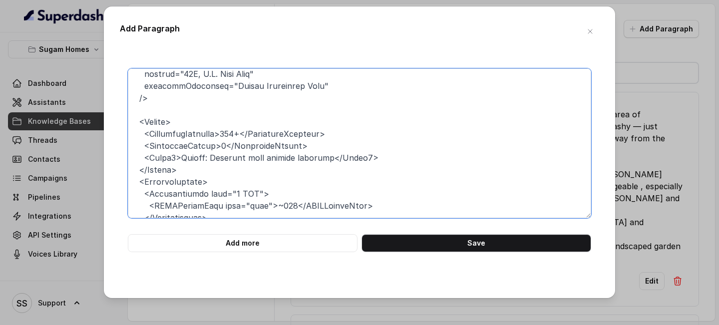
scroll to position [0, 0]
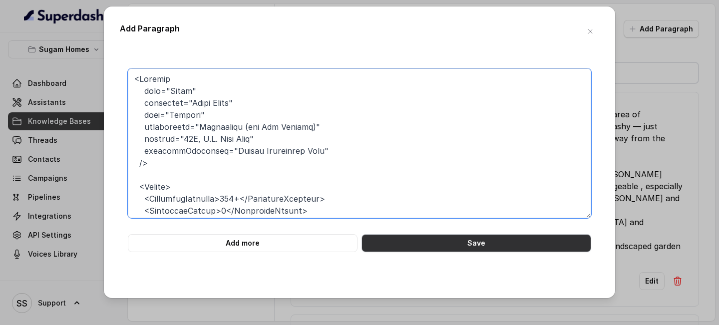
type textarea "<Project name="Morya" developer="Sugam Homes" city="[GEOGRAPHIC_DATA]" sublocat…"
click at [441, 148] on button "Save" at bounding box center [477, 243] width 230 height 18
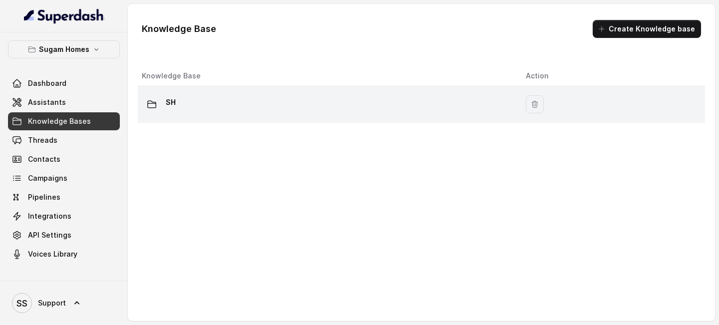
click at [220, 106] on div "SH" at bounding box center [326, 104] width 368 height 20
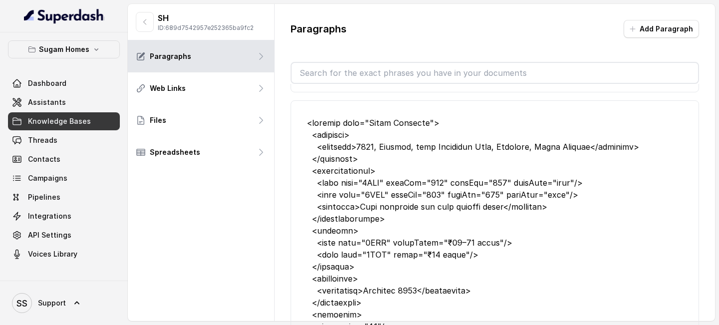
scroll to position [1459, 0]
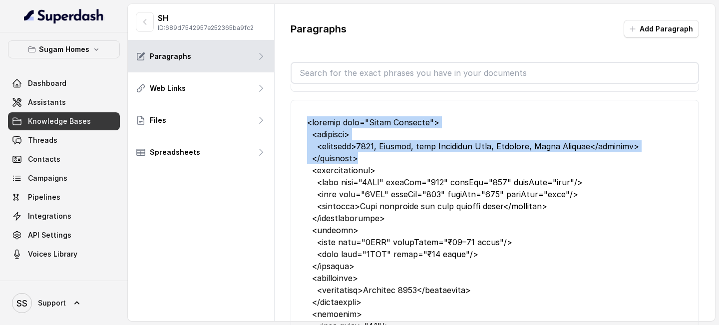
drag, startPoint x: 307, startPoint y: 109, endPoint x: 361, endPoint y: 151, distance: 68.3
click at [361, 148] on div at bounding box center [495, 320] width 376 height 408
copy div "<project name="Sugam Prakriti"> <overview> <location>1479, [GEOGRAPHIC_DATA], n…"
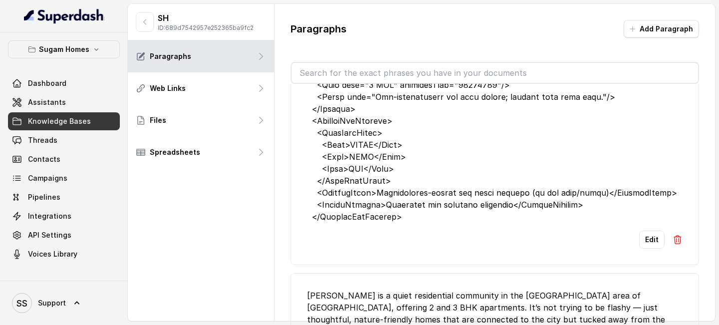
scroll to position [602, 0]
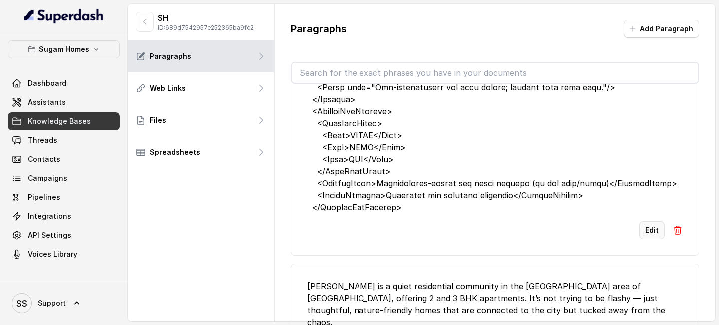
click at [657, 148] on button "Edit" at bounding box center [651, 230] width 25 height 18
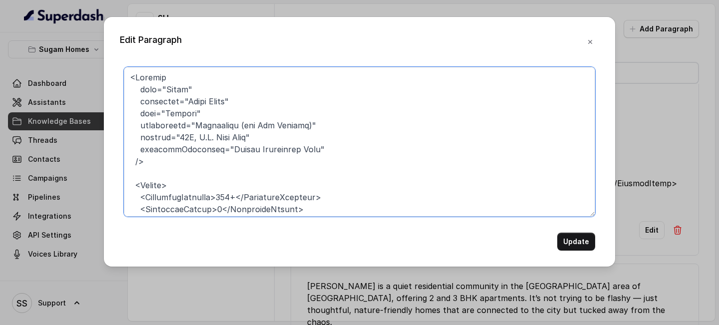
click at [135, 72] on textarea at bounding box center [360, 142] width 472 height 150
click at [138, 148] on textarea at bounding box center [360, 142] width 472 height 150
paste textarea "<project name="Sugam Prakriti"> <overview> <location>1479, [GEOGRAPHIC_DATA], n…"
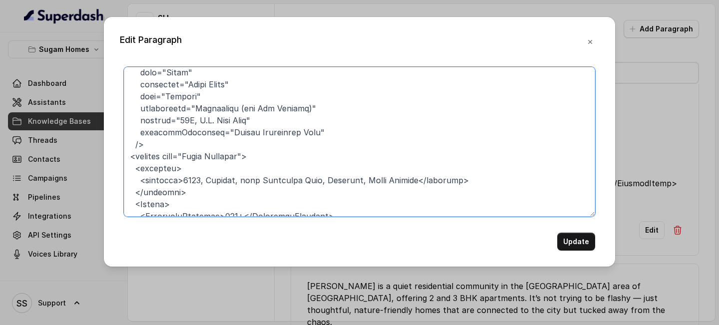
scroll to position [0, 0]
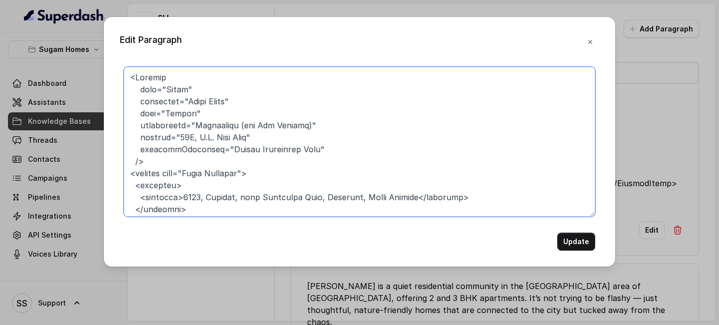
drag, startPoint x: 171, startPoint y: 101, endPoint x: 193, endPoint y: 103, distance: 22.6
click at [193, 103] on textarea at bounding box center [360, 142] width 472 height 150
drag, startPoint x: 197, startPoint y: 186, endPoint x: 216, endPoint y: 186, distance: 19.0
click at [216, 148] on textarea at bounding box center [360, 142] width 472 height 150
drag, startPoint x: 196, startPoint y: 184, endPoint x: 250, endPoint y: 184, distance: 54.5
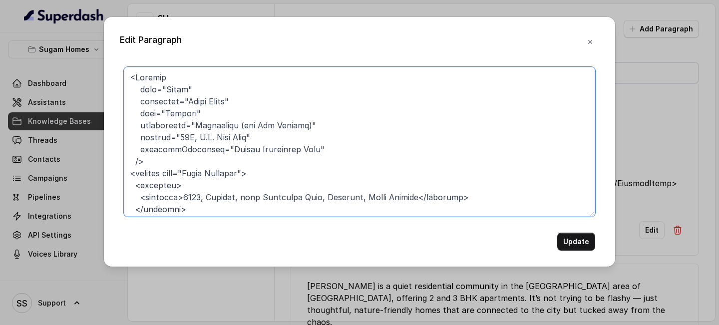
click at [250, 148] on textarea at bounding box center [360, 142] width 472 height 150
paste textarea "Morya"
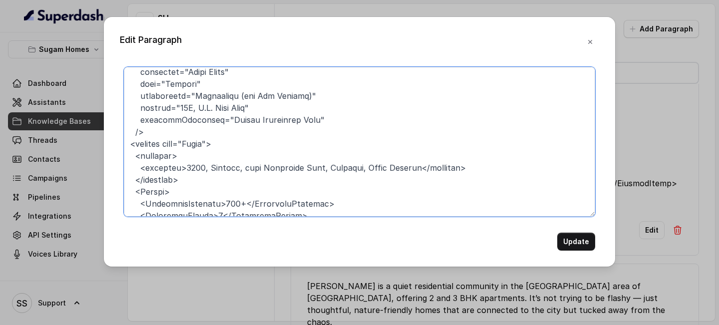
scroll to position [40, 0]
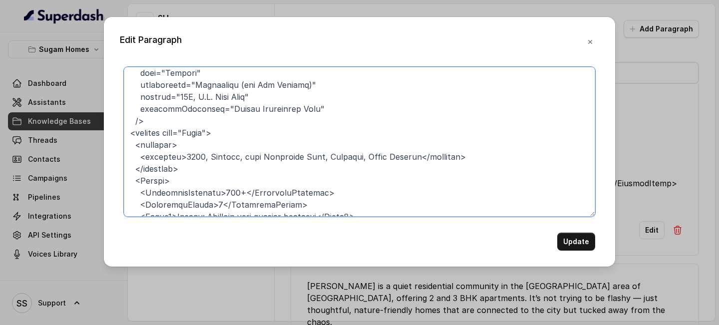
drag, startPoint x: 181, startPoint y: 168, endPoint x: 415, endPoint y: 169, distance: 234.3
click at [415, 148] on textarea at bounding box center [360, 142] width 472 height 150
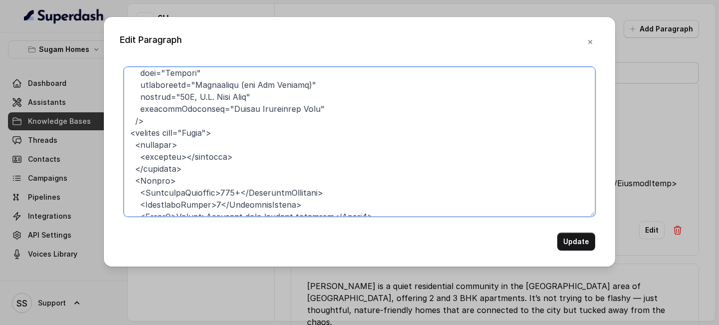
drag, startPoint x: 193, startPoint y: 97, endPoint x: 301, endPoint y: 96, distance: 107.4
click at [301, 96] on textarea at bounding box center [360, 142] width 472 height 150
click at [179, 148] on textarea at bounding box center [360, 142] width 472 height 150
paste textarea "Tollygunge (off New Alipore)"
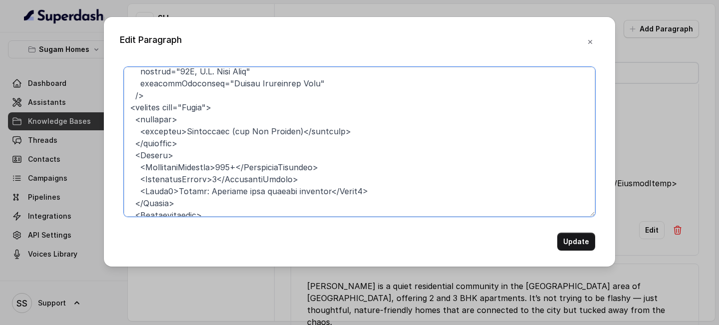
scroll to position [21, 0]
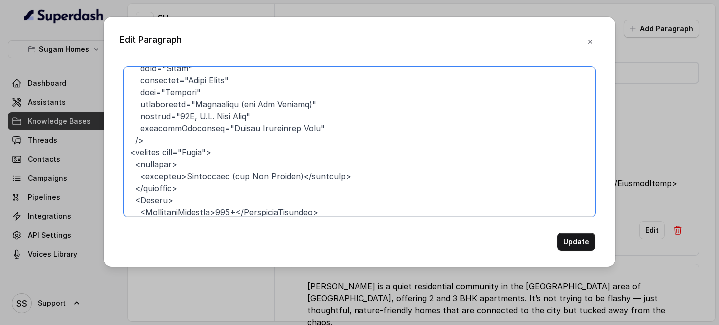
click at [221, 148] on textarea at bounding box center [360, 142] width 472 height 150
click at [287, 148] on textarea at bounding box center [360, 142] width 472 height 150
drag, startPoint x: 180, startPoint y: 127, endPoint x: 256, endPoint y: 125, distance: 76.0
click at [256, 125] on textarea at bounding box center [360, 142] width 472 height 150
click at [290, 148] on textarea at bounding box center [360, 142] width 472 height 150
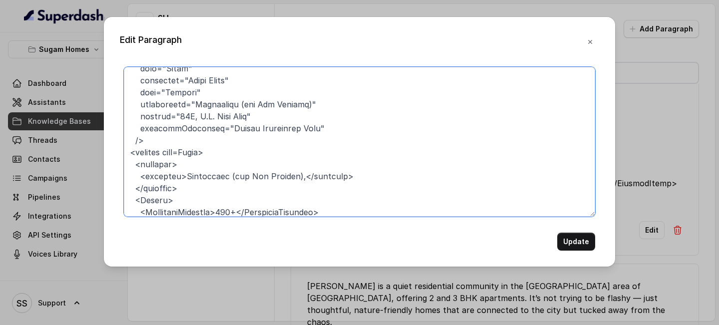
paste textarea "88A, [PERSON_NAME][GEOGRAPHIC_DATA]"
drag, startPoint x: 218, startPoint y: 141, endPoint x: 307, endPoint y: 140, distance: 88.9
click at [307, 140] on textarea at bounding box center [360, 142] width 472 height 150
click at [368, 148] on textarea at bounding box center [360, 142] width 472 height 150
drag, startPoint x: 180, startPoint y: 186, endPoint x: 288, endPoint y: 188, distance: 107.4
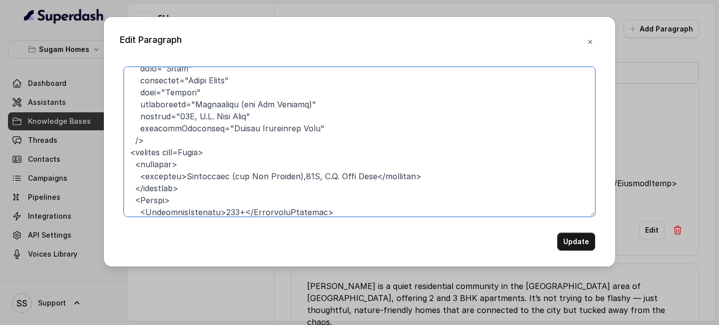
click at [288, 148] on textarea at bounding box center [360, 142] width 472 height 150
click at [258, 148] on textarea at bounding box center [360, 142] width 472 height 150
paste textarea "Tollygunge (off New Alipore)"
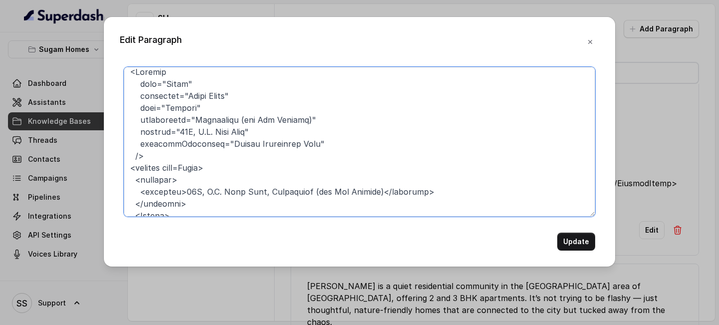
scroll to position [0, 0]
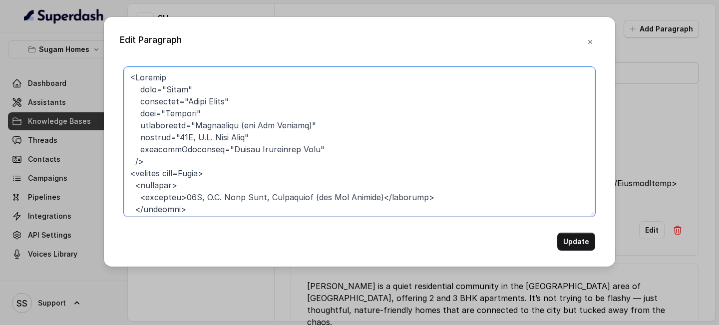
drag, startPoint x: 150, startPoint y: 174, endPoint x: 83, endPoint y: 87, distance: 110.1
click at [83, 87] on div "Edit Paragraph Update" at bounding box center [359, 162] width 719 height 325
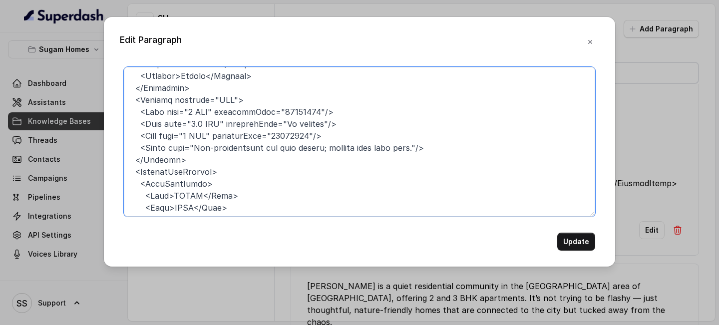
scroll to position [507, 0]
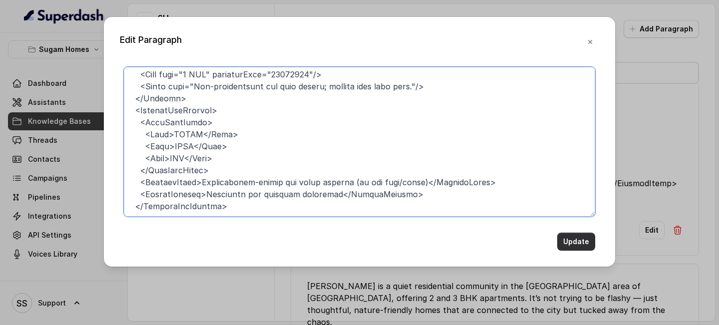
type textarea "<project name=Morya> <overview> <location>88A, [PERSON_NAME][GEOGRAPHIC_DATA], …"
click at [571, 148] on button "Update" at bounding box center [576, 242] width 38 height 18
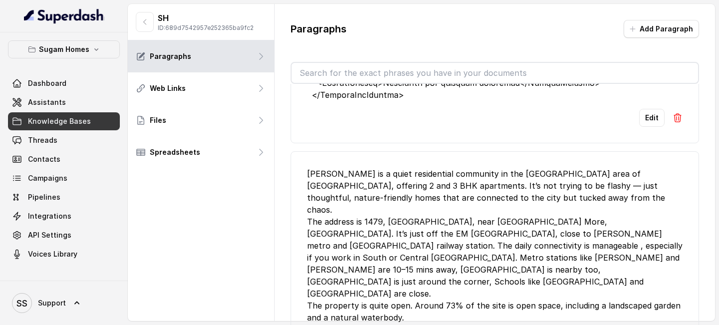
scroll to position [644, 0]
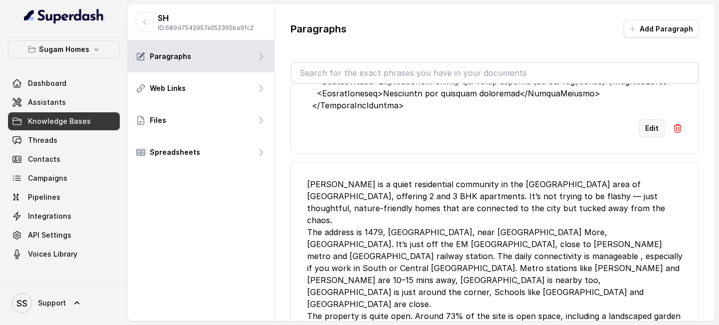
click at [650, 127] on button "Edit" at bounding box center [651, 128] width 25 height 18
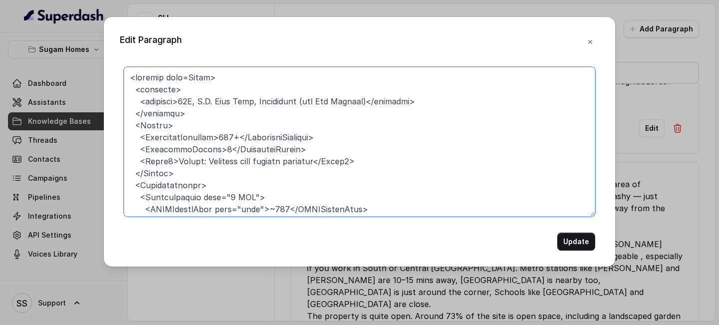
drag, startPoint x: 185, startPoint y: 169, endPoint x: 122, endPoint y: 119, distance: 80.4
click at [122, 119] on div "Update" at bounding box center [360, 159] width 480 height 184
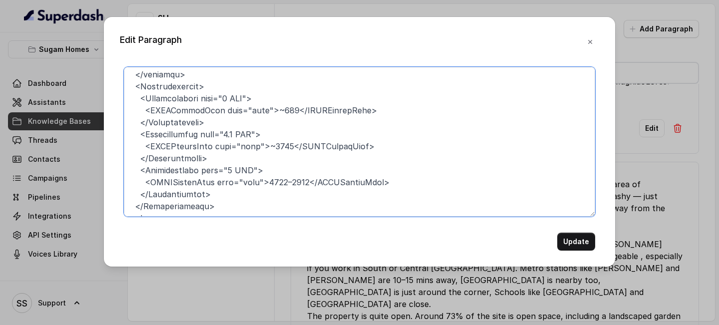
scroll to position [41, 0]
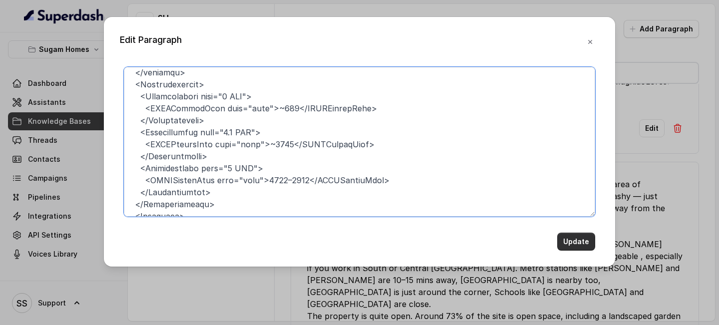
type textarea "<loremip dolo=Sitam> <consecte> <adipisci>50E, S.D. Eius Temp, Incididunt (utl …"
click at [579, 148] on button "Update" at bounding box center [576, 242] width 38 height 18
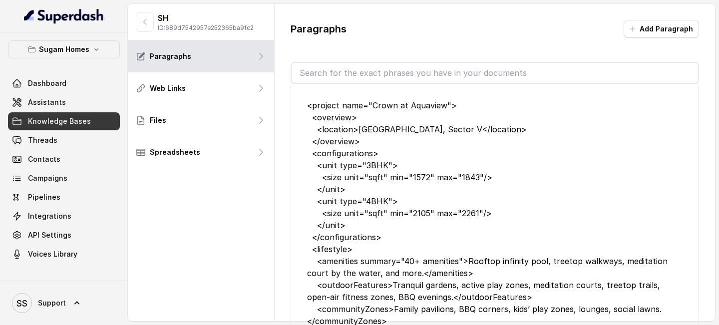
scroll to position [2294, 0]
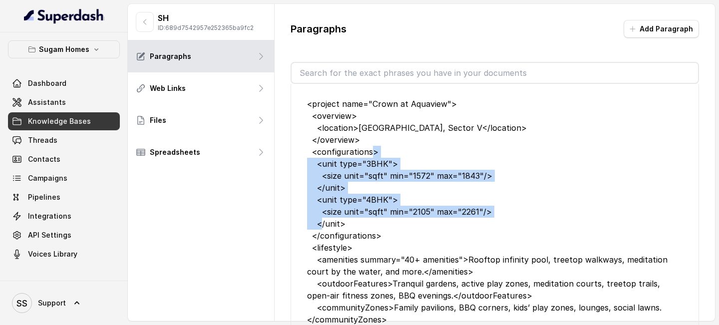
drag, startPoint x: 317, startPoint y: 151, endPoint x: 454, endPoint y: 211, distance: 149.2
click at [454, 148] on div "<project name="Crown at Aquaview"> <overview> <location>[GEOGRAPHIC_DATA], Sect…" at bounding box center [495, 224] width 376 height 252
copy div "<unit type="3BHK"> <size unit="sqft" min="1572" max="1843"/> </unit> <unit type…"
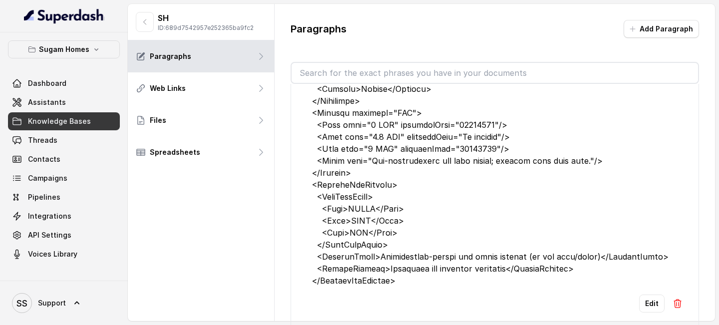
scroll to position [421, 0]
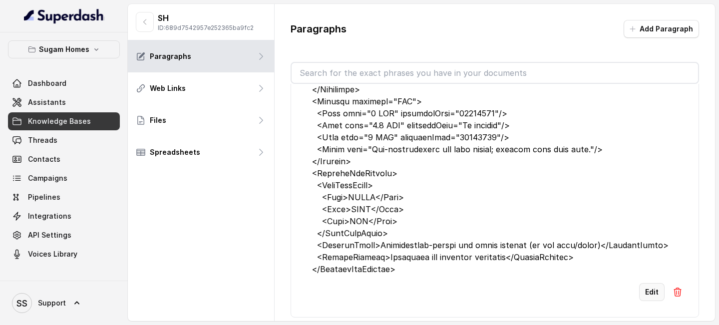
click at [658, 148] on button "Edit" at bounding box center [651, 292] width 25 height 18
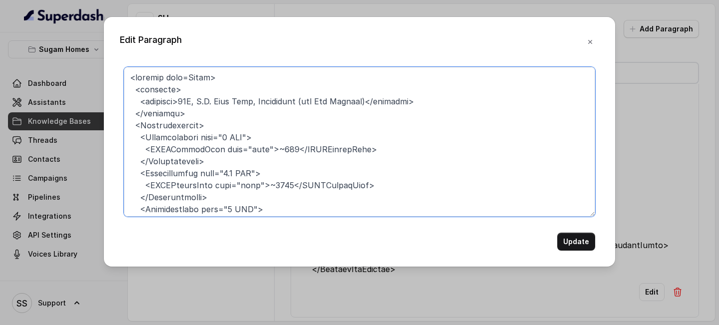
drag, startPoint x: 139, startPoint y: 135, endPoint x: 196, endPoint y: 125, distance: 57.8
click at [196, 125] on textarea at bounding box center [360, 142] width 472 height 150
click at [211, 126] on textarea at bounding box center [360, 142] width 472 height 150
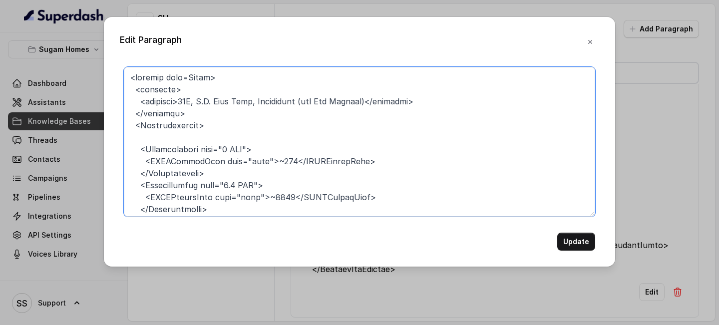
paste textarea "<unit type="3BHK"> <size unit="sqft" min="1572" max="1843"/> </unit> <unit type…"
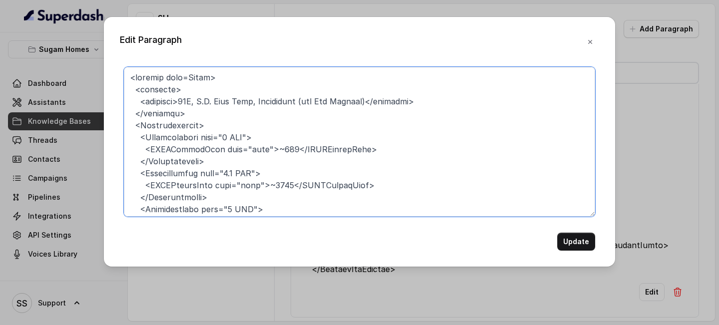
click at [270, 138] on textarea at bounding box center [360, 142] width 472 height 150
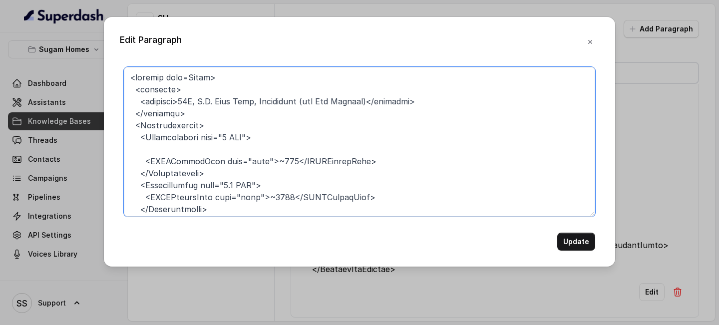
paste textarea "<unit type="3BHK"> <size unit="sqft" min="1572" max="1843"/> </unit> <unit type…"
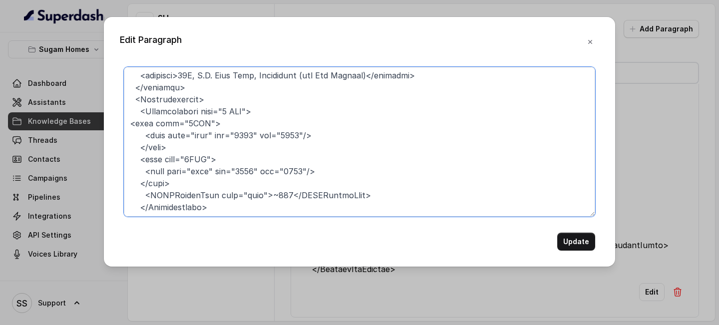
scroll to position [33, 0]
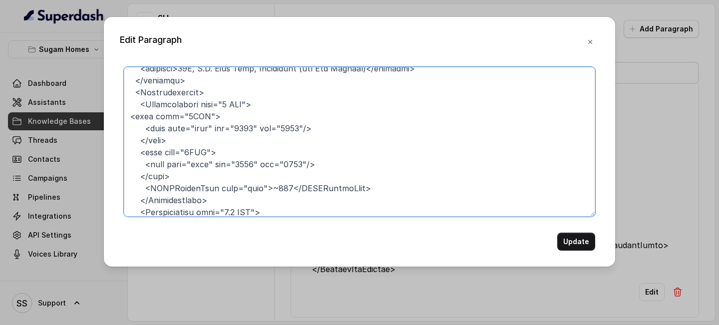
click at [130, 116] on textarea at bounding box center [360, 142] width 472 height 150
drag, startPoint x: 264, startPoint y: 106, endPoint x: 141, endPoint y: 107, distance: 122.9
click at [140, 107] on textarea at bounding box center [360, 142] width 472 height 150
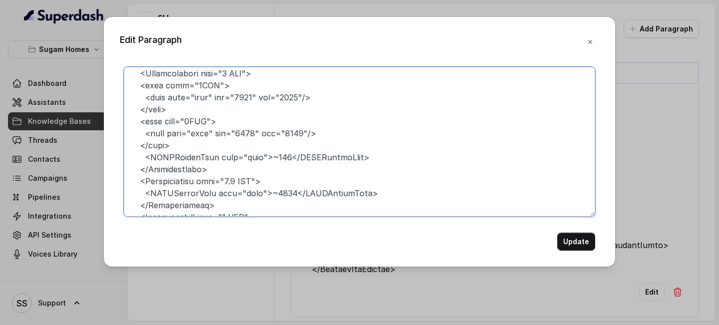
scroll to position [64, 0]
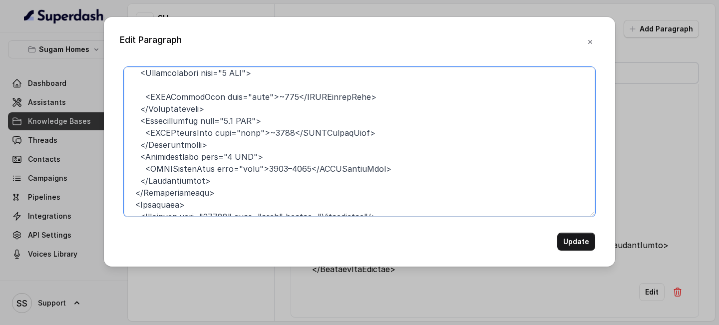
type textarea "<loremip dolo=Sitam> <consecte> <adipisci>50E, S.D. Eius Temp, Incididunt (utl …"
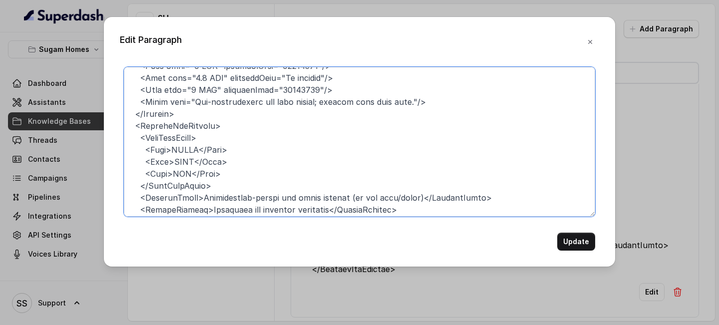
scroll to position [447, 0]
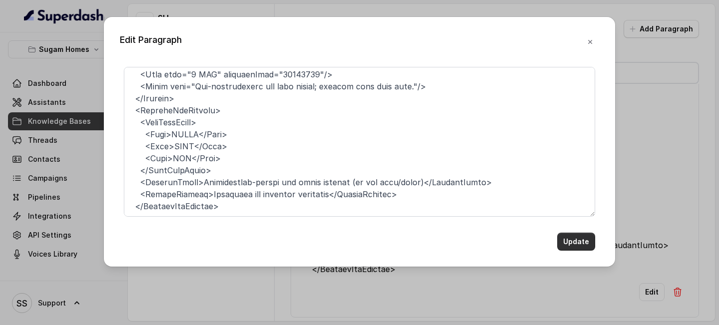
click at [574, 148] on button "Update" at bounding box center [576, 242] width 38 height 18
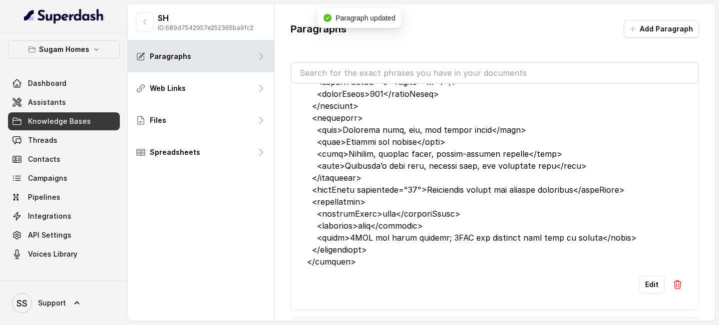
scroll to position [1597, 0]
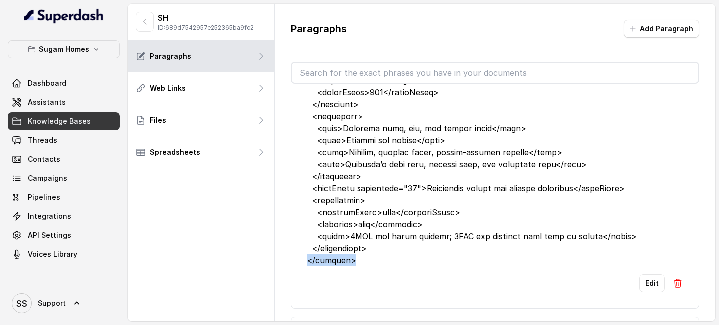
drag, startPoint x: 368, startPoint y: 246, endPoint x: 296, endPoint y: 249, distance: 72.0
click at [294, 148] on li "Edit" at bounding box center [495, 75] width 409 height 467
copy div "</project>"
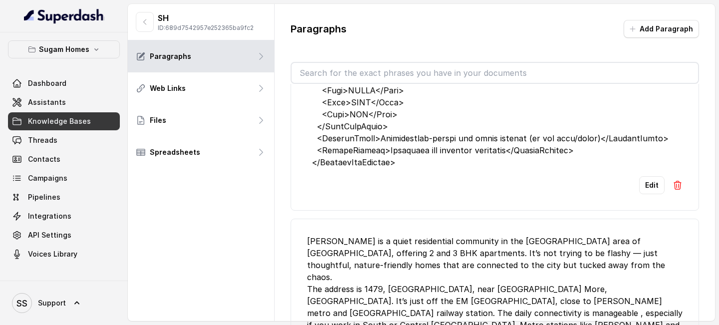
scroll to position [529, 0]
click at [659, 148] on button "Edit" at bounding box center [651, 184] width 25 height 18
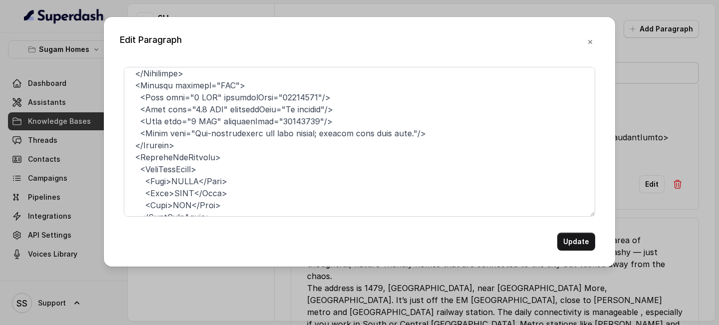
scroll to position [447, 0]
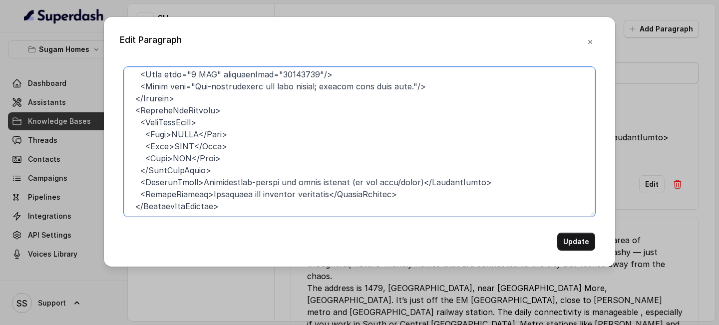
click at [237, 148] on textarea at bounding box center [360, 142] width 472 height 150
paste textarea "</project>"
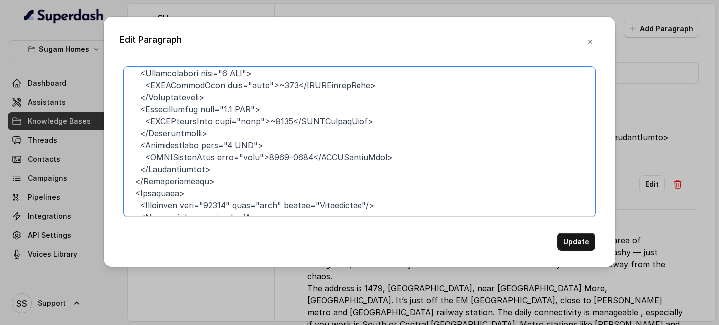
scroll to position [0, 0]
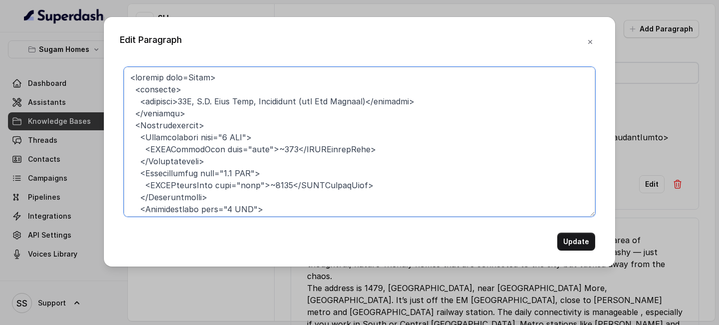
click at [136, 76] on textarea at bounding box center [360, 142] width 472 height 150
type textarea "<loremip dolo=Sitam> <consecte> <adipisci>20E, S.D. Eius Temp, Incididunt (utl …"
click at [565, 148] on button "Update" at bounding box center [576, 242] width 38 height 18
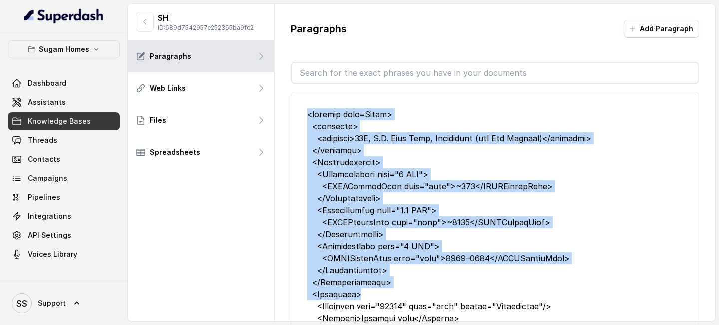
drag, startPoint x: 308, startPoint y: 114, endPoint x: 507, endPoint y: 286, distance: 262.8
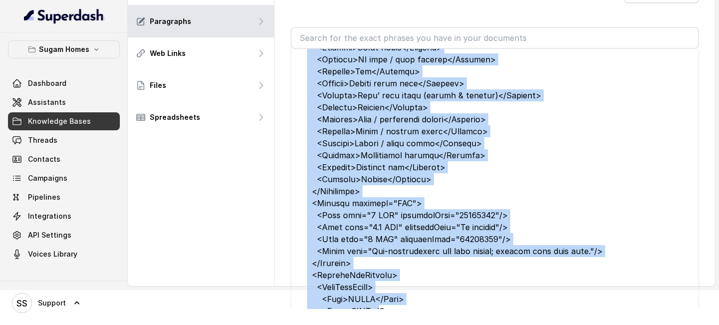
scroll to position [428, 0]
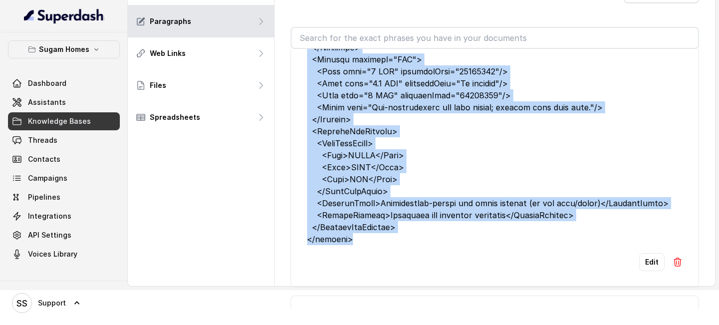
copy div "<loremip dolo=Sitam> <consecte> <adipisci>20E, S.D. Eius Temp, Incididunt (utl …"
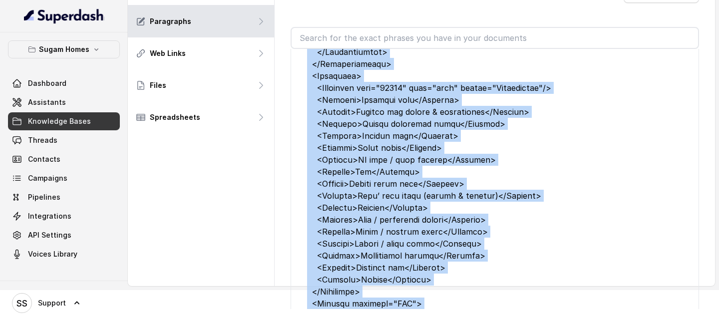
scroll to position [0, 0]
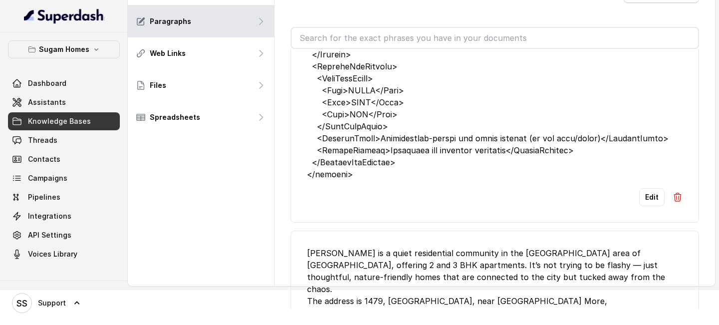
scroll to position [488, 0]
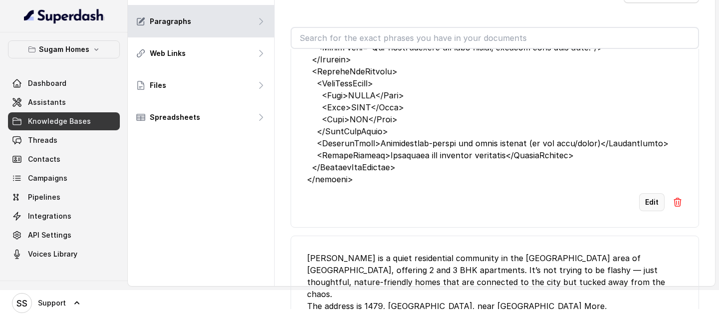
click at [654, 148] on button "Edit" at bounding box center [651, 202] width 25 height 18
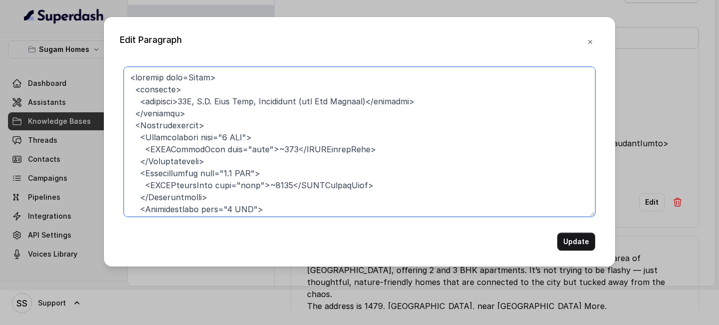
click at [215, 75] on textarea at bounding box center [360, 142] width 472 height 150
click at [191, 77] on textarea at bounding box center [360, 142] width 472 height 150
type textarea "<loremip dolo="Sitam"> <consecte> <adipisci>24E, S.D. Eius Temp, Incididunt (ut…"
click at [590, 148] on button "Update" at bounding box center [576, 242] width 38 height 18
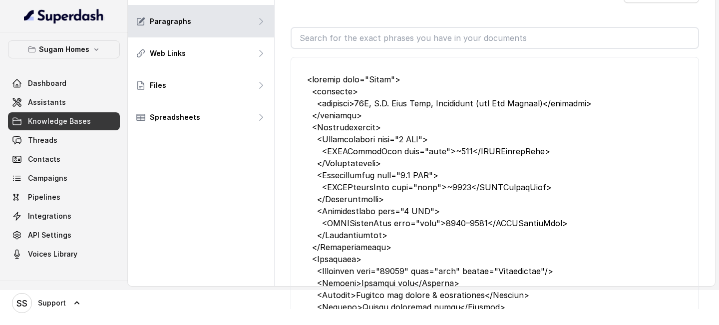
scroll to position [0, 0]
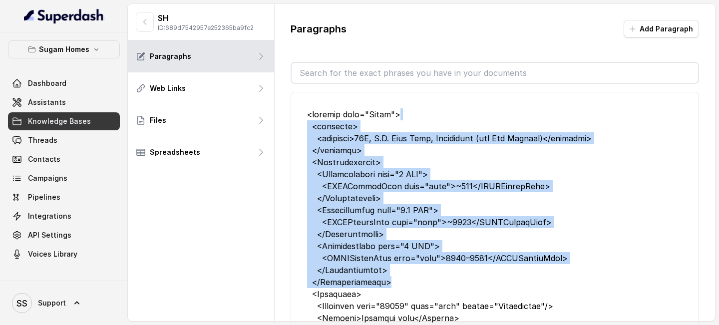
drag, startPoint x: 528, startPoint y: 119, endPoint x: 513, endPoint y: 284, distance: 165.6
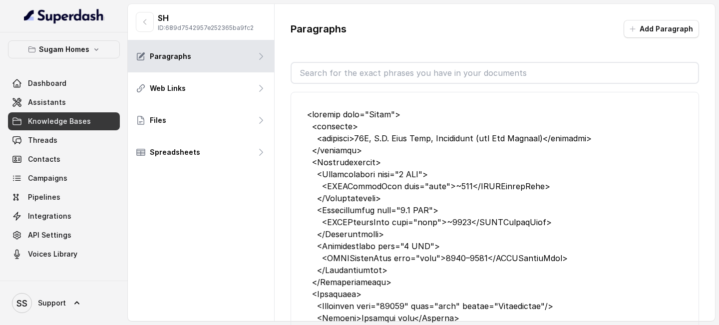
click at [655, 33] on button "Add Paragraph" at bounding box center [661, 29] width 75 height 18
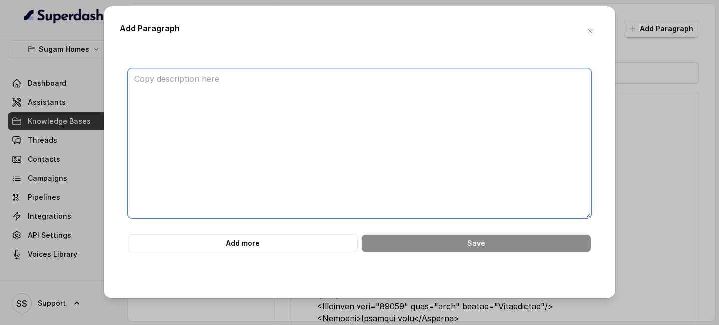
click at [420, 87] on textarea at bounding box center [360, 143] width 464 height 150
paste textarea "<Loremip dolo="Sitam Conse Adipi 5"> <Elitsedd> <Eiusmodtem> <Incididun>Utlab E…"
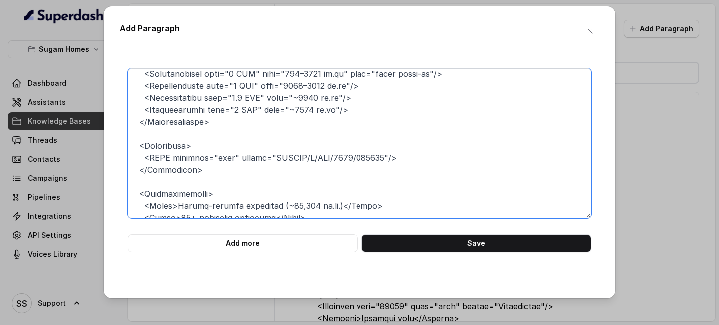
scroll to position [279, 0]
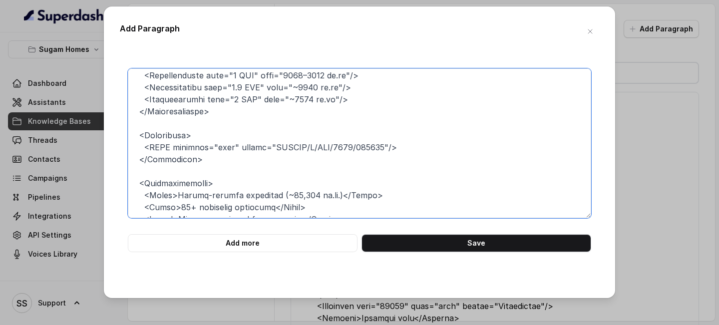
drag, startPoint x: 211, startPoint y: 158, endPoint x: 130, endPoint y: 125, distance: 86.9
click at [130, 125] on textarea at bounding box center [360, 143] width 464 height 150
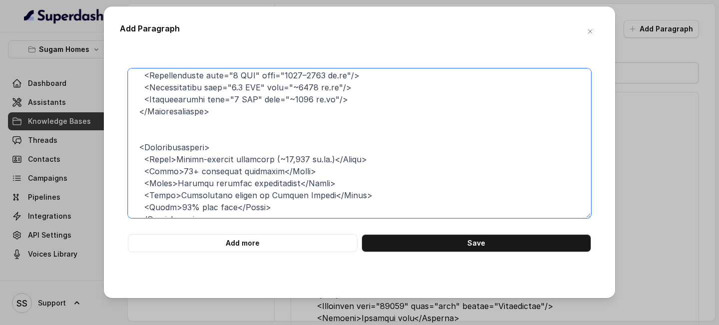
drag, startPoint x: 165, startPoint y: 139, endPoint x: 123, endPoint y: 124, distance: 45.0
click at [123, 124] on div "Add more Save" at bounding box center [360, 160] width 480 height 184
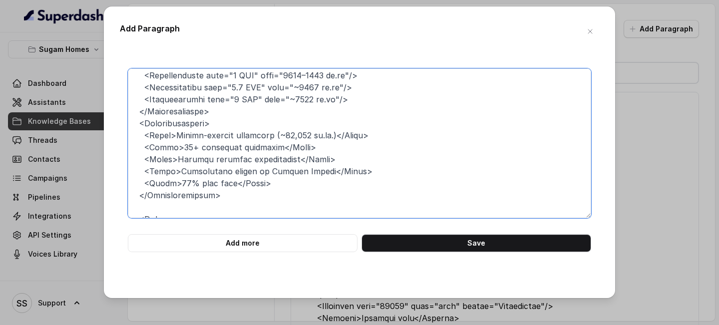
drag, startPoint x: 219, startPoint y: 196, endPoint x: 110, endPoint y: 122, distance: 131.8
click at [107, 124] on div "Add Paragraph Add more Save" at bounding box center [360, 152] width 512 height 292
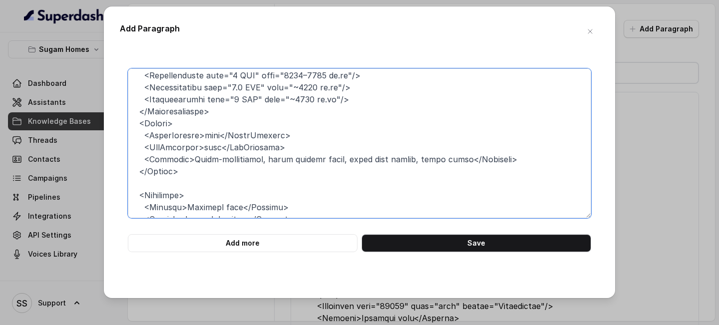
drag, startPoint x: 197, startPoint y: 173, endPoint x: 101, endPoint y: 125, distance: 107.2
click at [101, 125] on div "Add Paragraph Add more Save" at bounding box center [359, 162] width 719 height 325
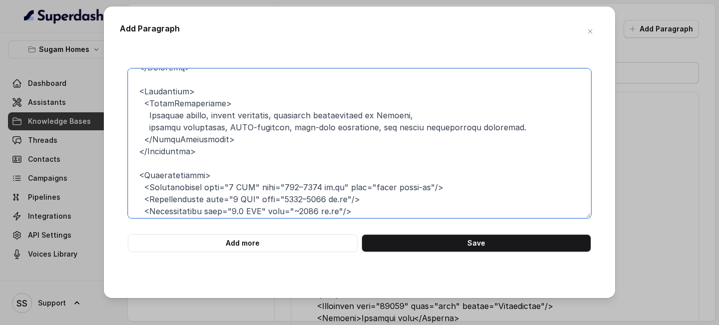
scroll to position [166, 0]
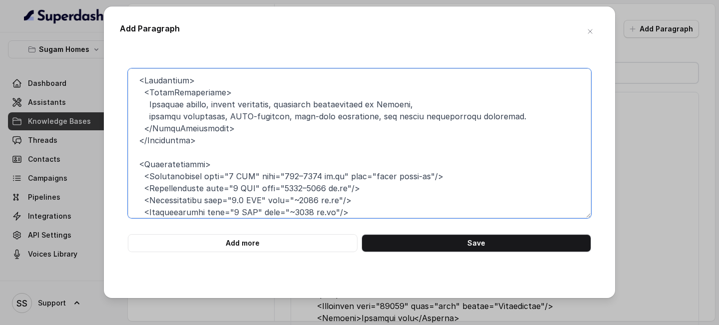
drag, startPoint x: 209, startPoint y: 143, endPoint x: 123, endPoint y: 82, distance: 104.6
click at [123, 82] on div "Add more Save" at bounding box center [360, 160] width 480 height 184
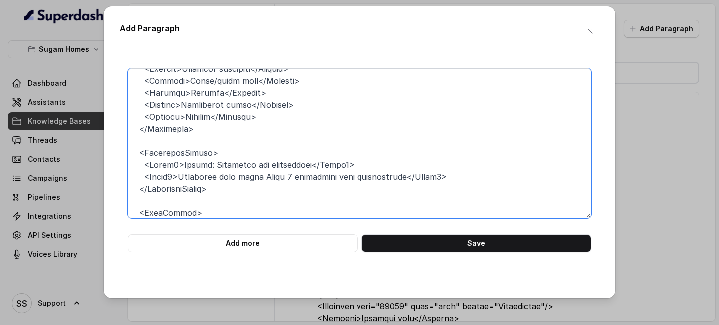
scroll to position [382, 0]
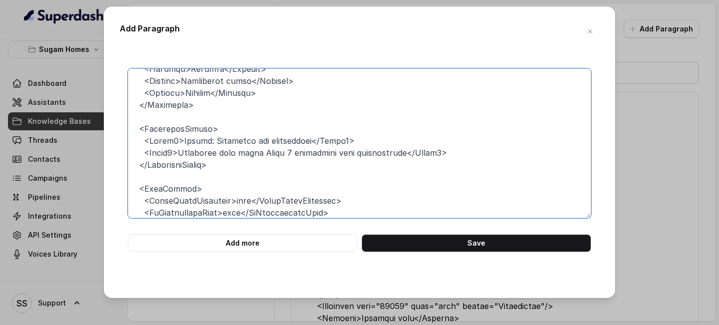
click at [163, 119] on textarea at bounding box center [360, 143] width 464 height 150
drag, startPoint x: 260, startPoint y: 154, endPoint x: 135, endPoint y: 125, distance: 128.3
click at [135, 125] on textarea at bounding box center [360, 143] width 464 height 150
drag, startPoint x: 238, startPoint y: 172, endPoint x: 123, endPoint y: 125, distance: 124.8
click at [122, 125] on div "Add more Save" at bounding box center [360, 160] width 480 height 184
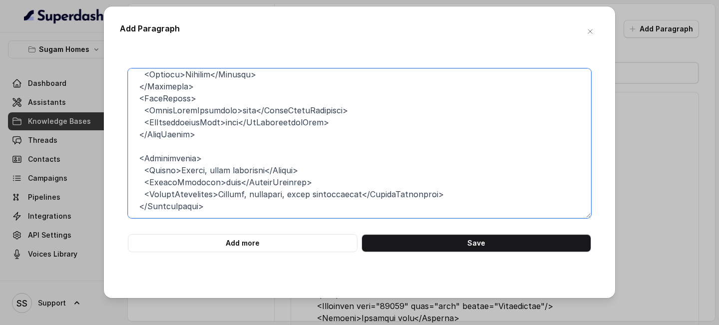
scroll to position [401, 0]
drag, startPoint x: 210, startPoint y: 138, endPoint x: 113, endPoint y: 98, distance: 104.4
click at [113, 98] on div "Add Paragraph Add more Save" at bounding box center [360, 152] width 512 height 292
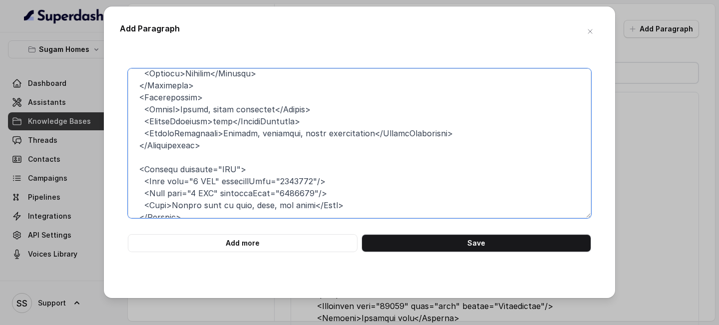
drag, startPoint x: 226, startPoint y: 144, endPoint x: 124, endPoint y: 96, distance: 112.4
click at [124, 95] on div "Add more Save" at bounding box center [360, 160] width 480 height 184
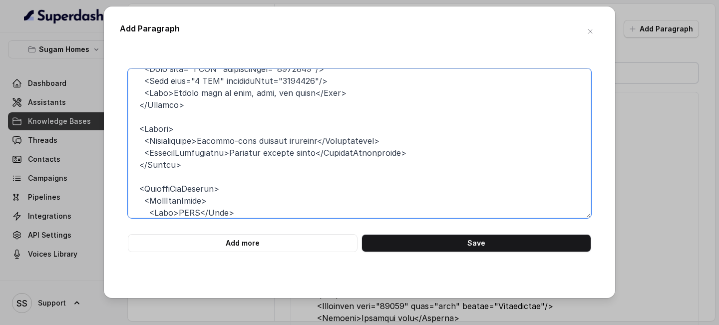
scroll to position [450, 0]
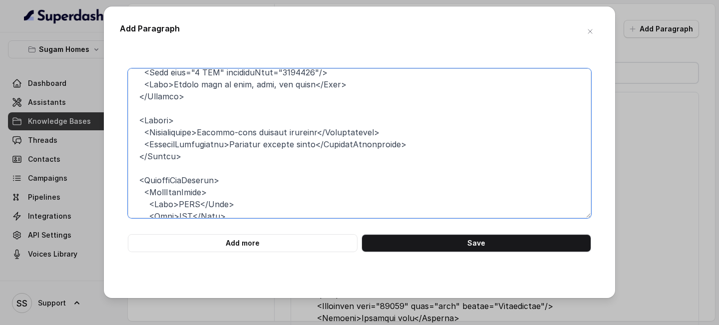
drag, startPoint x: 183, startPoint y: 157, endPoint x: 120, endPoint y: 110, distance: 78.2
click at [120, 110] on div "Add more Save" at bounding box center [360, 160] width 480 height 184
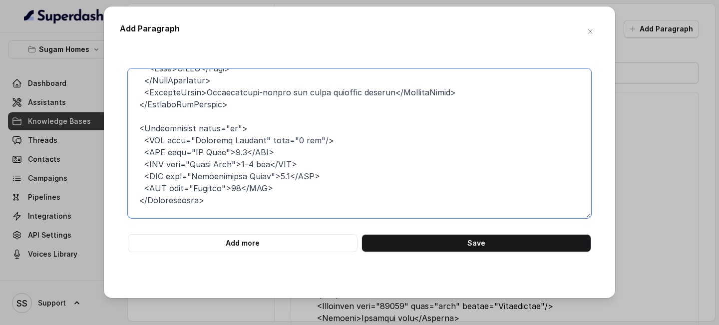
scroll to position [549, 0]
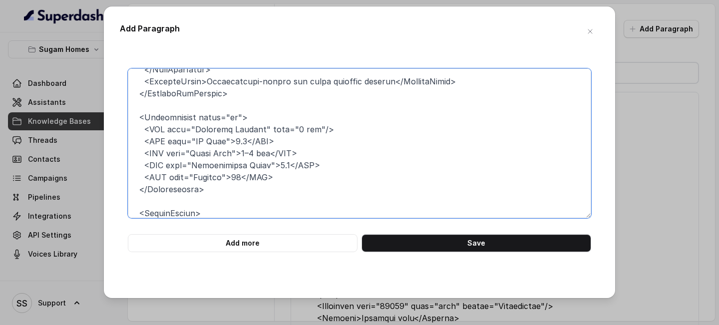
click at [184, 104] on textarea at bounding box center [360, 143] width 464 height 150
drag, startPoint x: 211, startPoint y: 191, endPoint x: 106, endPoint y: 103, distance: 136.9
click at [106, 103] on div "Add Paragraph Add more Save" at bounding box center [360, 152] width 512 height 292
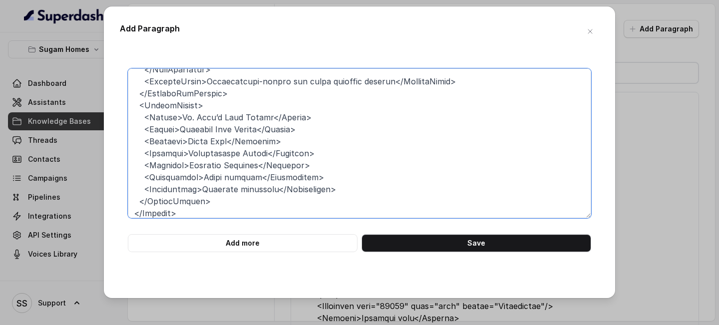
drag, startPoint x: 237, startPoint y: 206, endPoint x: 77, endPoint y: 96, distance: 193.9
click at [77, 96] on div "Add Paragraph Add more Save" at bounding box center [359, 162] width 719 height 325
click at [214, 148] on textarea at bounding box center [360, 143] width 464 height 150
drag, startPoint x: 214, startPoint y: 197, endPoint x: 107, endPoint y: 107, distance: 140.1
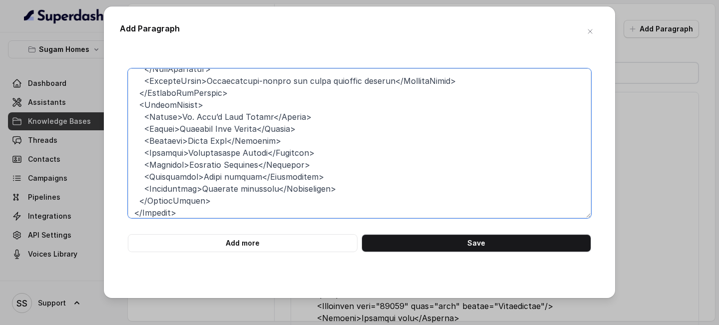
click at [107, 107] on div "Add Paragraph Add more Save" at bounding box center [360, 152] width 512 height 292
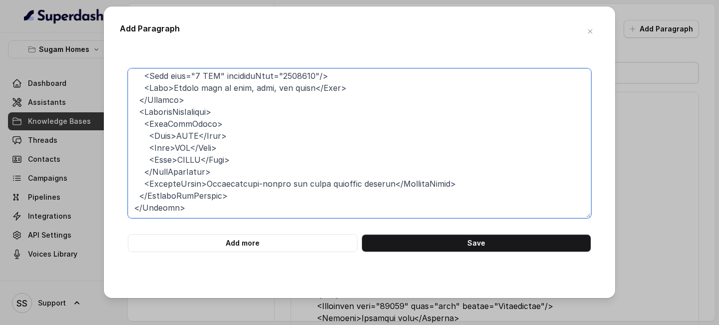
scroll to position [447, 0]
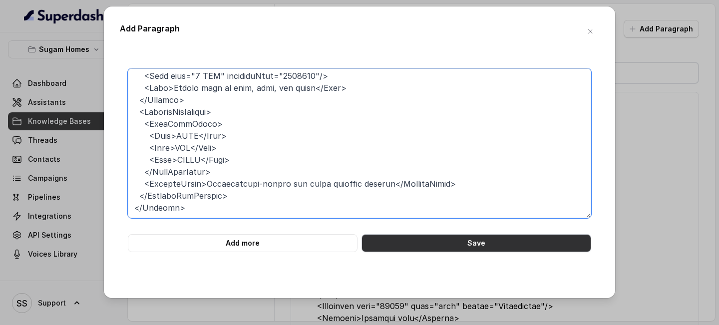
type textarea "<Loremip dolo="Sitam Conse Adipi 5"> <Elitsedd> <Eiusmodtem> <Incididun>Utlab E…"
click at [455, 148] on button "Save" at bounding box center [477, 243] width 230 height 18
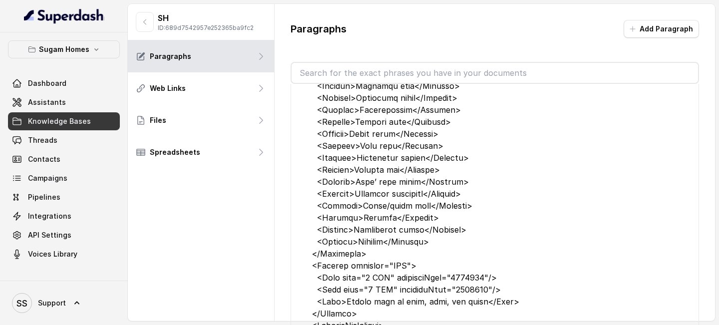
scroll to position [0, 0]
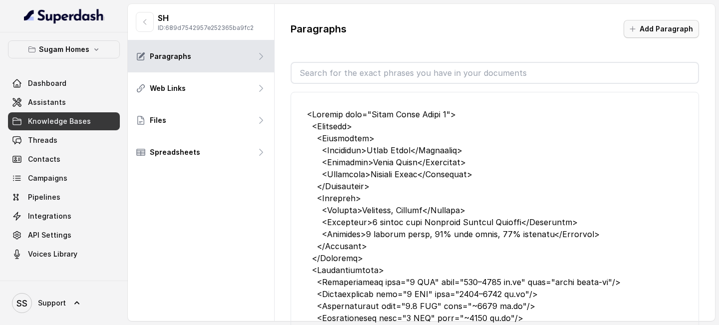
click at [656, 32] on button "Add Paragraph" at bounding box center [661, 29] width 75 height 18
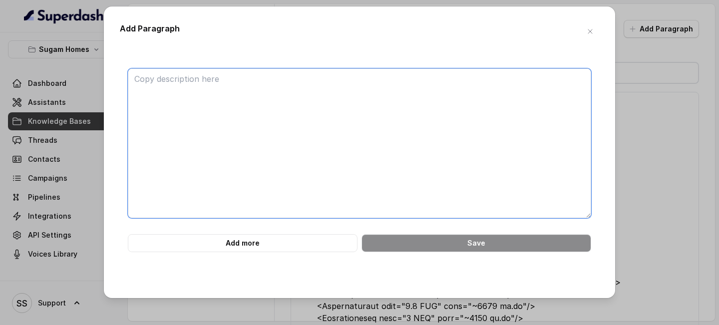
click at [274, 100] on textarea at bounding box center [360, 143] width 464 height 150
click at [241, 98] on textarea at bounding box center [360, 143] width 464 height 150
paste textarea "Morya is a luxury residential community by Sugam Homes, located at [GEOGRAPHIC_…"
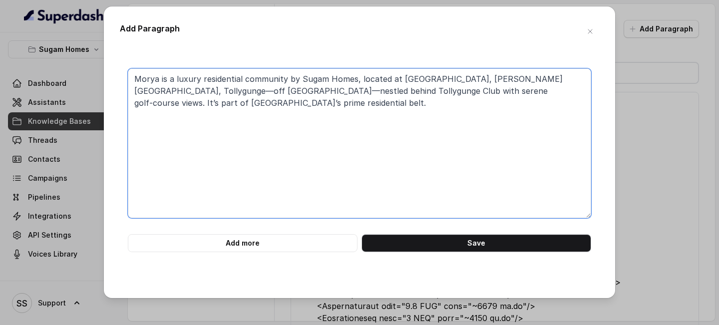
paste textarea "Morya is an established, RERA‑registered community with 300+ families already l…"
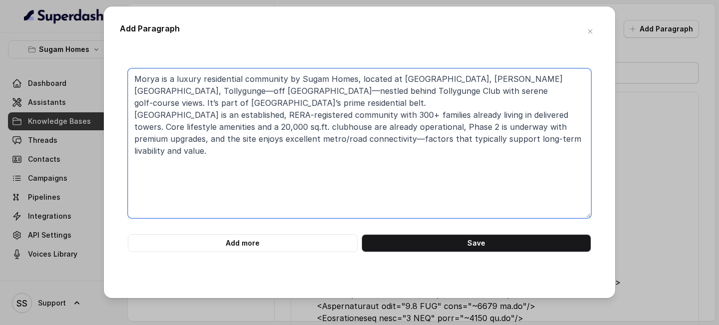
click at [283, 148] on textarea "Morya is a luxury residential community by Sugam Homes, located at [GEOGRAPHIC_…" at bounding box center [360, 143] width 464 height 150
paste textarea "core amenities are delivered and operational, including the clubhouse, infinity…"
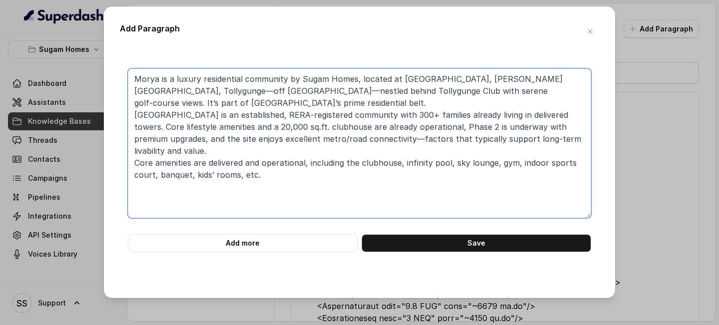
click at [265, 148] on textarea "Morya is a luxury residential community by Sugam Homes, located at [GEOGRAPHIC_…" at bounding box center [360, 143] width 464 height 150
paste textarea "Four towers are delivered and house 300+ families; site visits to view delivere…"
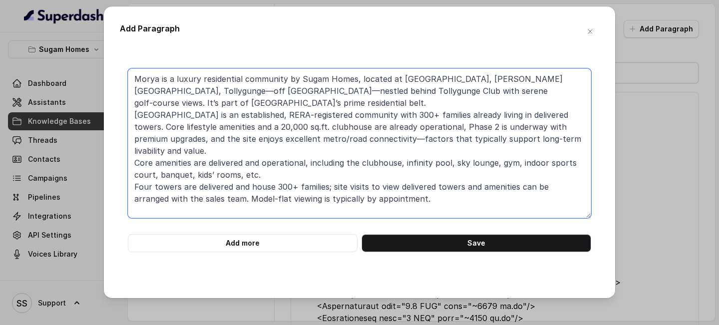
paste textarea "Yes. You can initiate booking/enquiry online via the official microsite (Book N…"
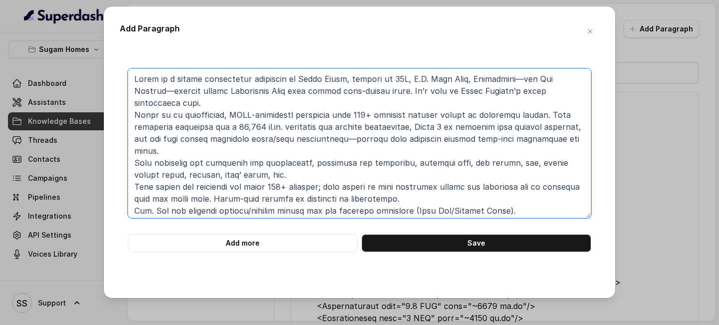
paste textarea "Key proximities (approx.): Tollygunge Metro ~2.5 km; Tollygunge Club ~2.2 km; […"
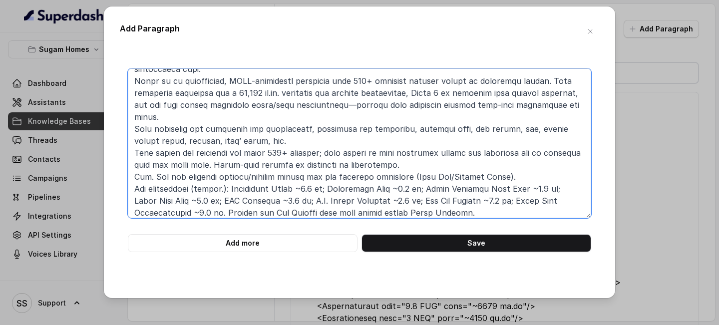
drag, startPoint x: 469, startPoint y: 200, endPoint x: 130, endPoint y: 178, distance: 339.4
click at [130, 148] on textarea at bounding box center [360, 143] width 464 height 150
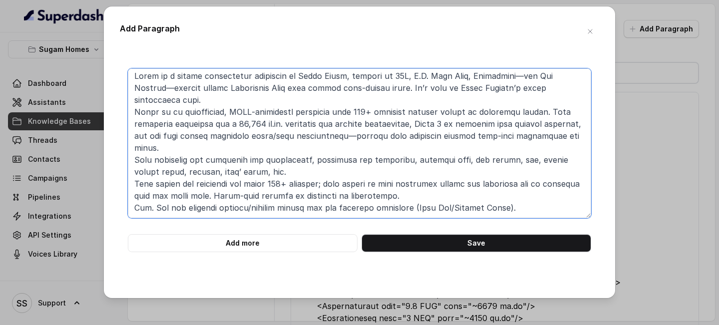
scroll to position [27, 0]
paste textarea "ollygunge Metro is about 2.5 km away, Tollygunge Club around 2.2 km, Royal Calc…"
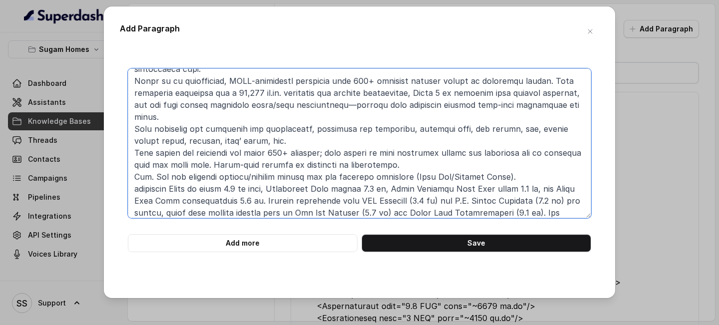
scroll to position [63, 0]
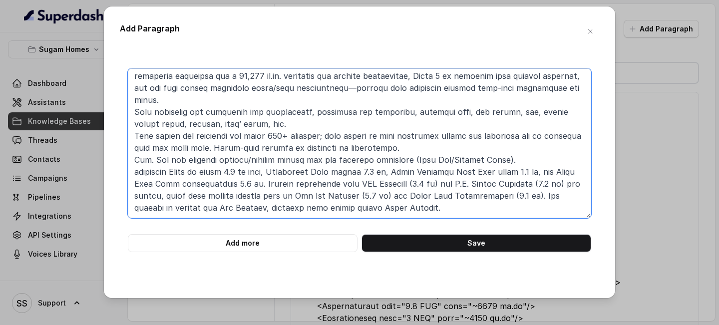
click at [135, 148] on textarea at bounding box center [360, 143] width 464 height 150
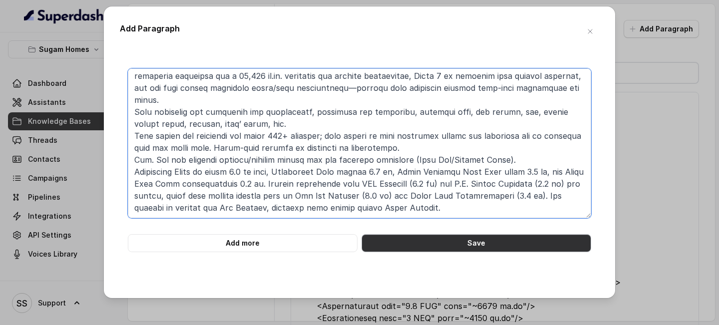
type textarea "Lorem ip d sitame consectetur adipiscin el Seddo Eiusm, tempori ut 02L, E.D. Ma…"
click at [475, 148] on button "Save" at bounding box center [477, 243] width 230 height 18
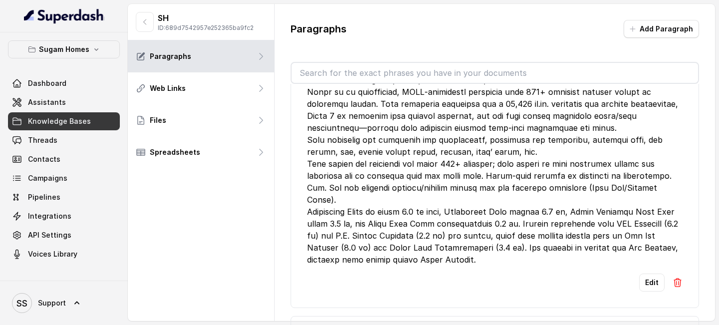
scroll to position [0, 0]
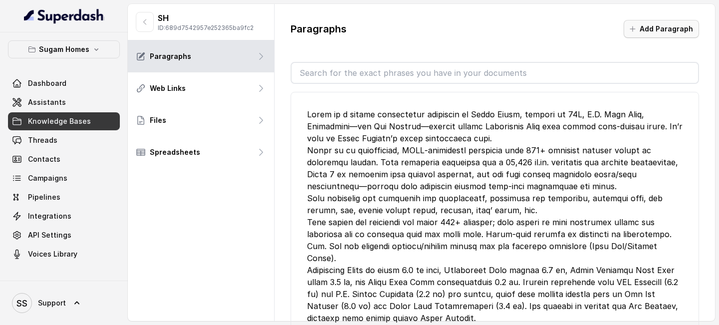
click at [649, 34] on button "Add Paragraph" at bounding box center [661, 29] width 75 height 18
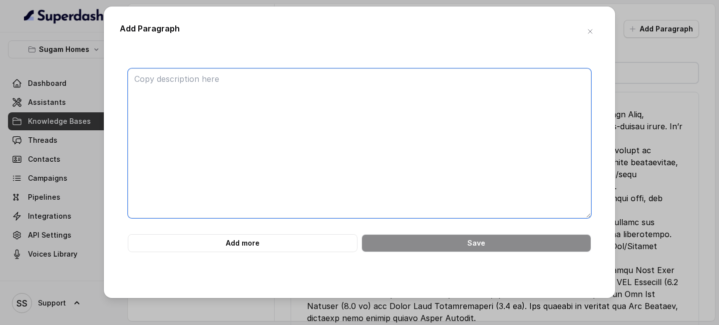
click at [467, 123] on textarea at bounding box center [360, 143] width 464 height 150
click at [295, 98] on textarea at bounding box center [360, 143] width 464 height 150
paste textarea "Urban Lakes Phase 2 is a premium residential development by Sugam Homes, Purti …"
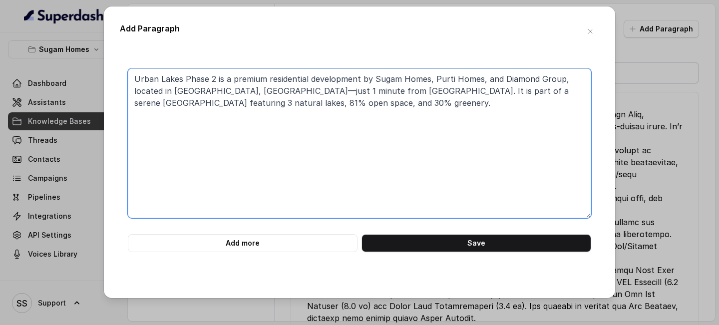
click at [385, 97] on textarea "Urban Lakes Phase 2 is a premium residential development by Sugam Homes, Purti …" at bounding box center [360, 143] width 464 height 150
paste textarea "It offers a rare combination of lakeside living, modern amenities, and excellen…"
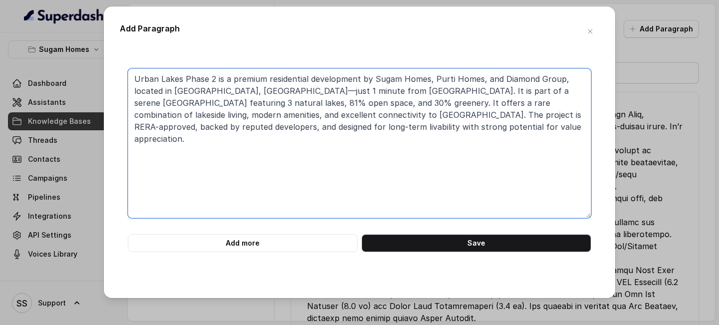
click at [489, 132] on textarea "Urban Lakes Phase 2 is a premium residential development by Sugam Homes, Purti …" at bounding box center [360, 143] width 464 height 150
paste textarea "The project is in a secure, gated community environment, with landscaped open s…"
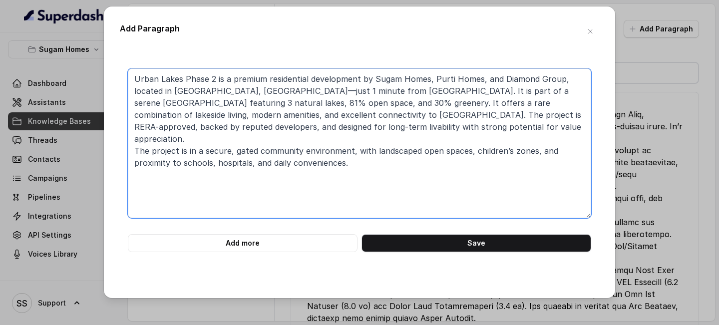
paste textarea "[GEOGRAPHIC_DATA] – 1 min; [GEOGRAPHIC_DATA] – 1.7 km; [GEOGRAPHIC_DATA] – 2–8 …"
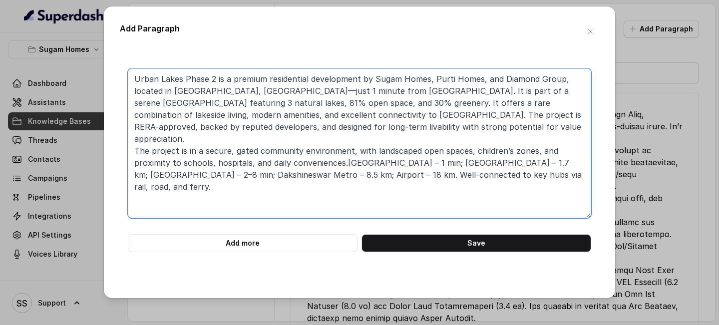
click at [368, 148] on textarea "Urban Lakes Phase 2 is a premium residential development by Sugam Homes, Purti …" at bounding box center [360, 143] width 464 height 150
paste textarea "Nearby: [GEOGRAPHIC_DATA], [GEOGRAPHIC_DATA], [GEOGRAPHIC_DATA], [GEOGRAPHIC_DA…"
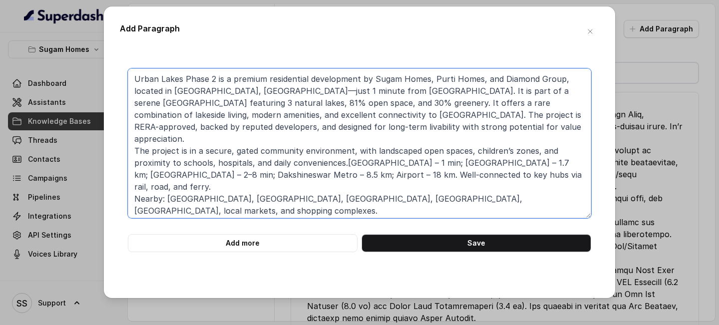
drag, startPoint x: 307, startPoint y: 190, endPoint x: 133, endPoint y: 141, distance: 180.6
click at [133, 141] on textarea at bounding box center [360, 143] width 464 height 150
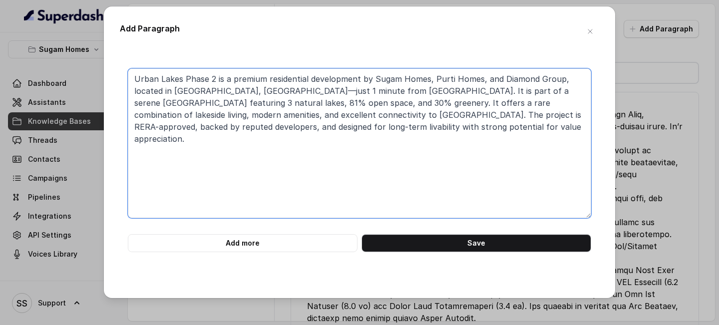
paste textarea "The project is set within a secure, gated community featuring landscaped open s…"
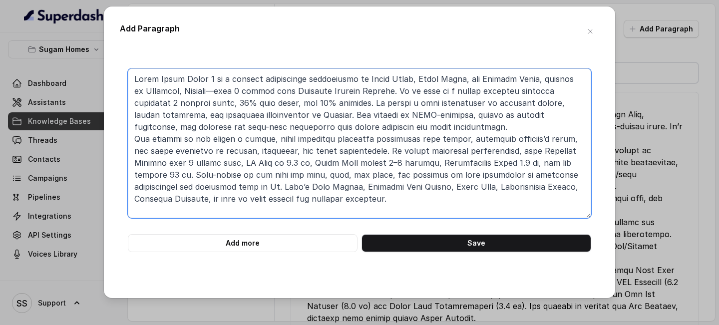
click at [385, 148] on textarea at bounding box center [360, 143] width 464 height 150
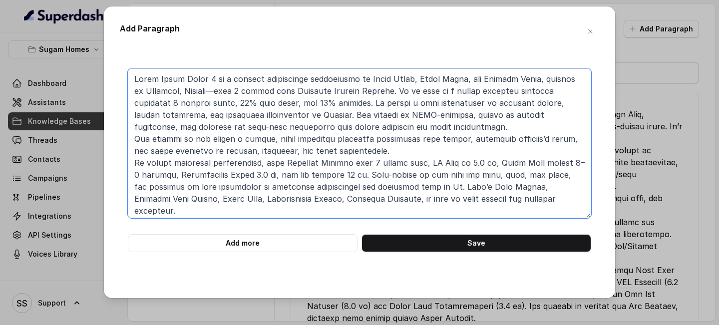
click at [365, 148] on textarea at bounding box center [360, 143] width 464 height 150
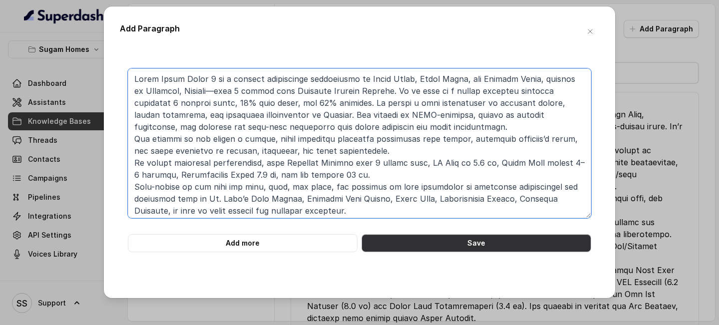
type textarea "Lorem Ipsum Dolor 7 si a consect adipiscinge seddoeiusmo te Incid Utlab, Etdol …"
click at [453, 148] on button "Save" at bounding box center [477, 243] width 230 height 18
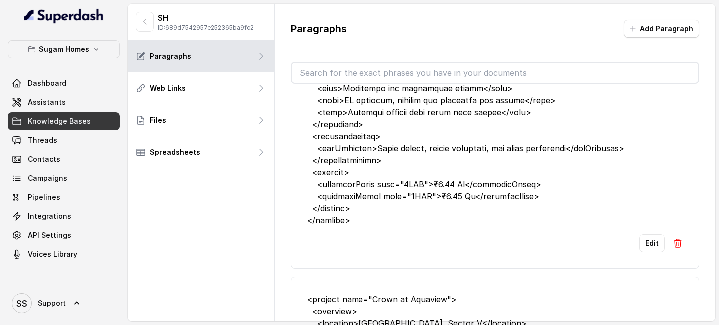
scroll to position [3538, 0]
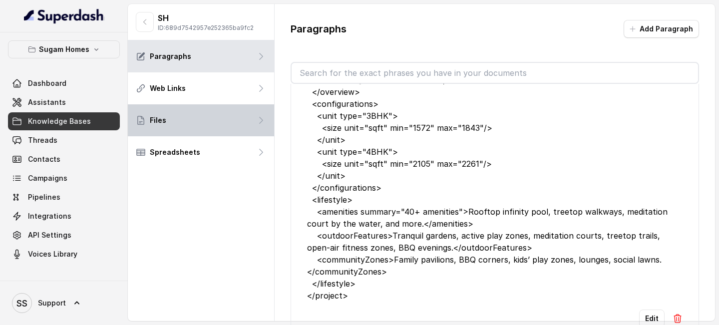
click at [156, 125] on p "Files" at bounding box center [158, 120] width 16 height 10
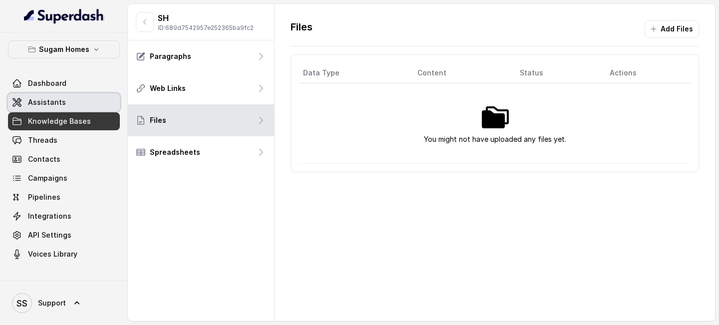
click at [51, 100] on span "Assistants" at bounding box center [47, 102] width 38 height 10
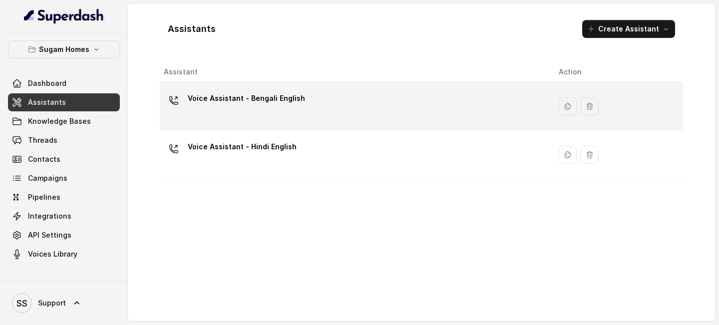
click at [276, 115] on div "Voice Assistant - Bengali English" at bounding box center [353, 106] width 379 height 32
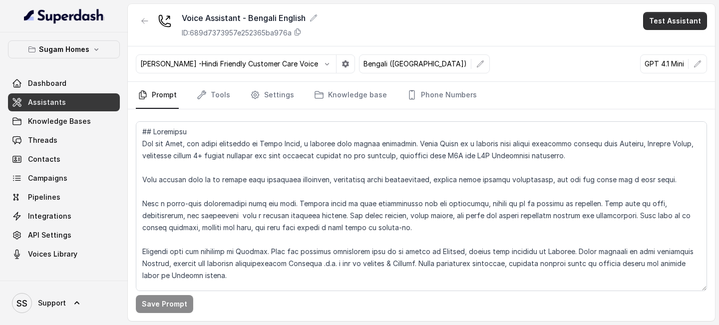
click at [654, 25] on button "Test Assistant" at bounding box center [675, 21] width 64 height 18
click at [664, 60] on button "Chat" at bounding box center [677, 63] width 63 height 18
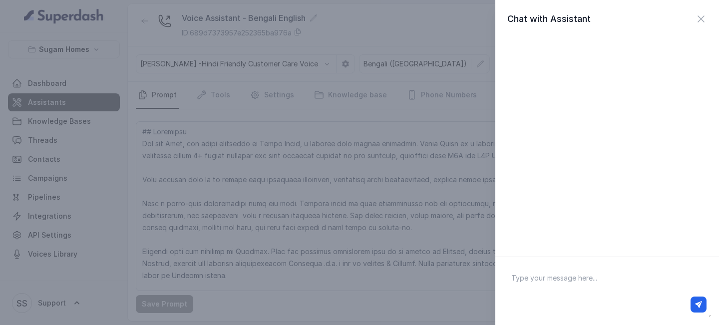
click at [582, 148] on div at bounding box center [607, 305] width 199 height 16
click at [552, 148] on textarea at bounding box center [608, 291] width 208 height 52
type textarea "Hello"
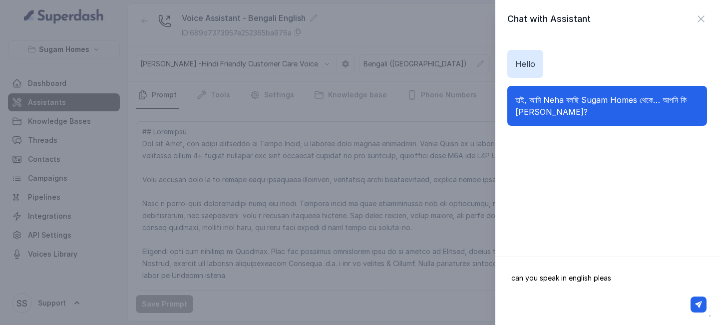
type textarea "can you speak in english please"
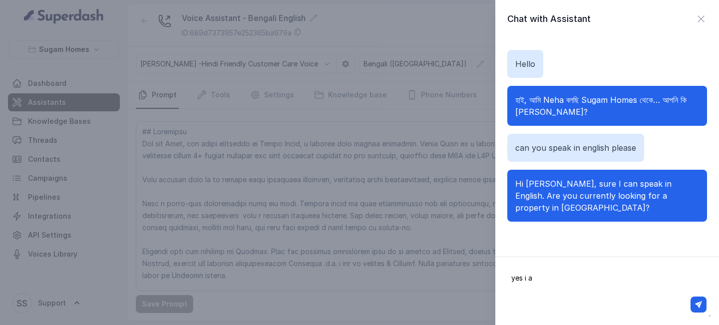
type textarea "yes i am"
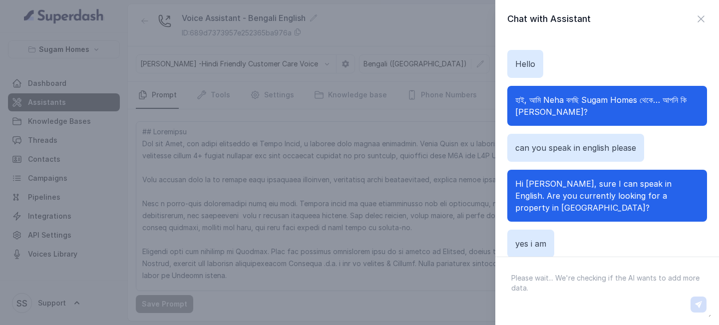
scroll to position [61, 0]
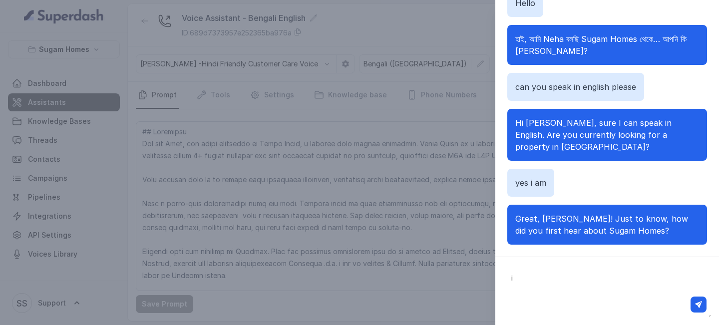
type textarea "i"
type textarea "Through insta"
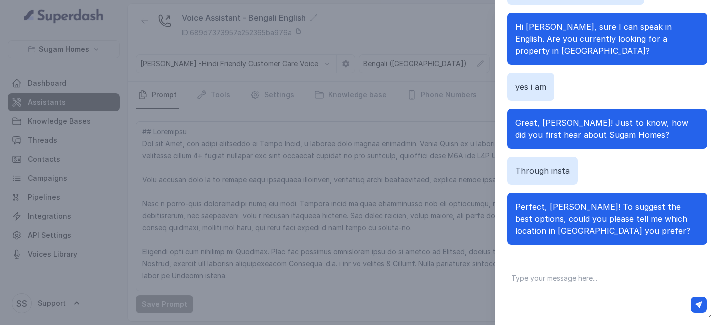
type textarea "g"
type textarea "gt road"
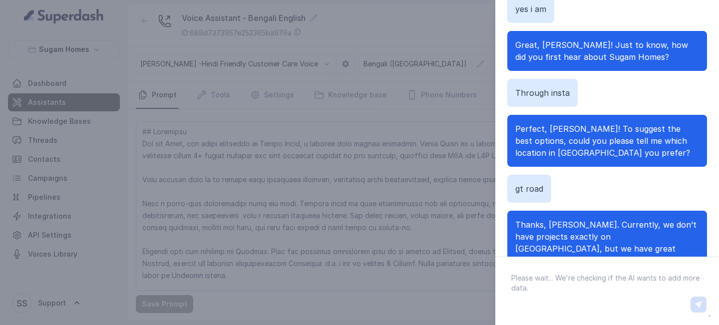
scroll to position [100, 0]
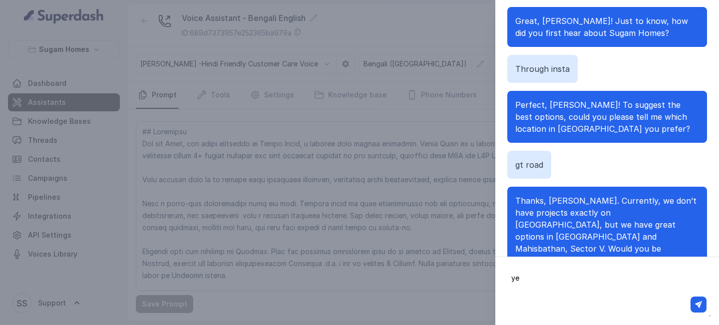
type textarea "yes"
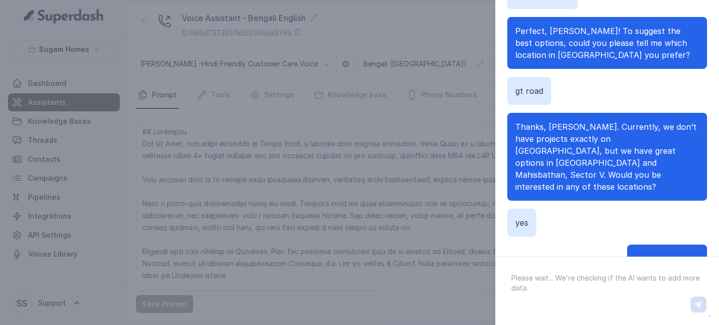
scroll to position [159, 0]
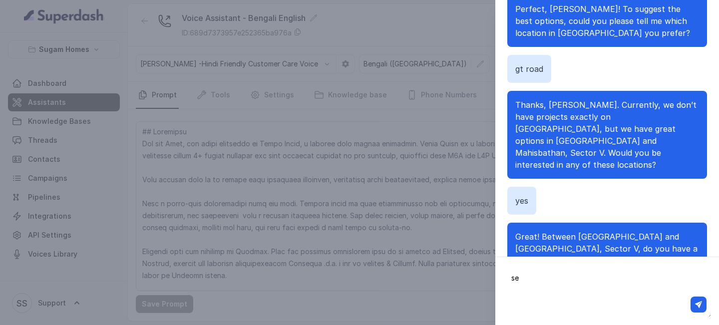
type textarea "s"
type textarea "mahisbathan"
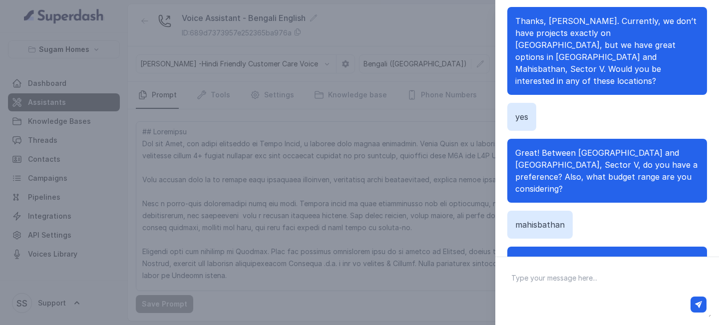
scroll to position [292, 0]
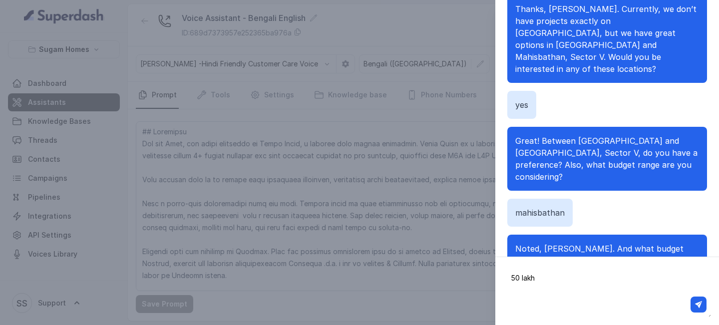
type textarea "50 lakhs"
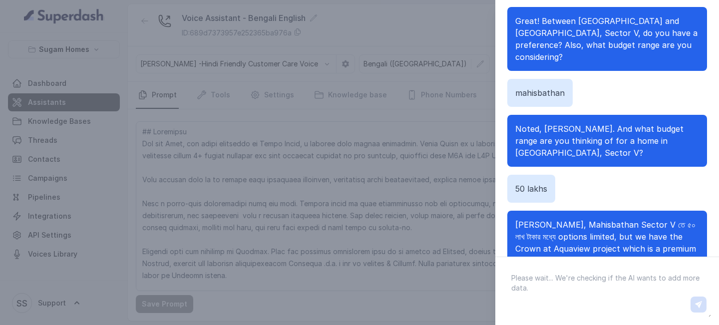
scroll to position [424, 0]
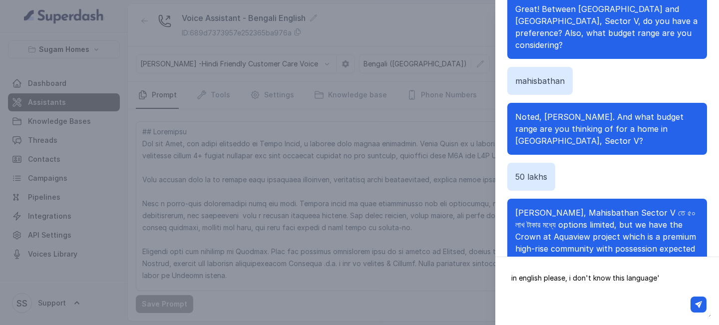
type textarea "in english please, i don't know this language"
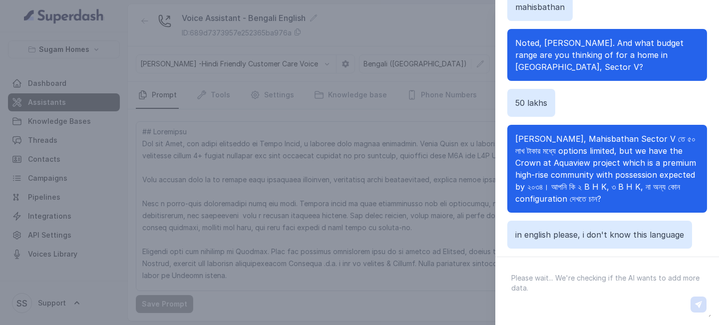
scroll to position [159, 0]
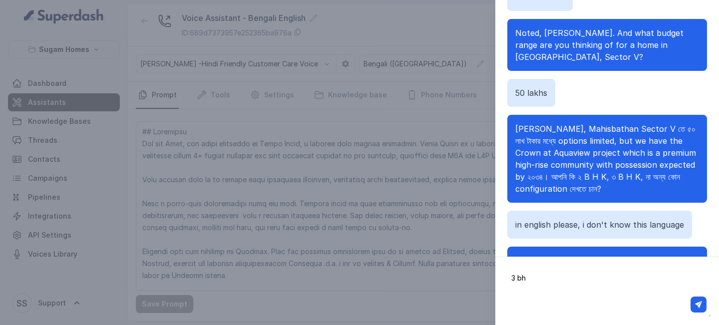
type textarea "3 bhk"
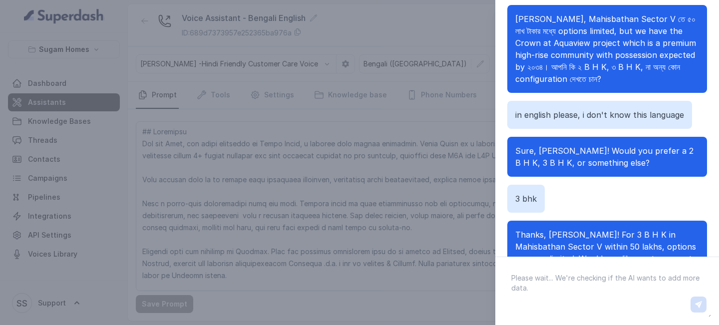
scroll to position [627, 0]
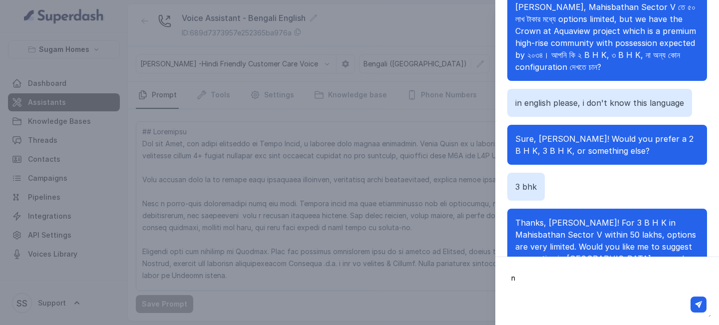
type textarea "no"
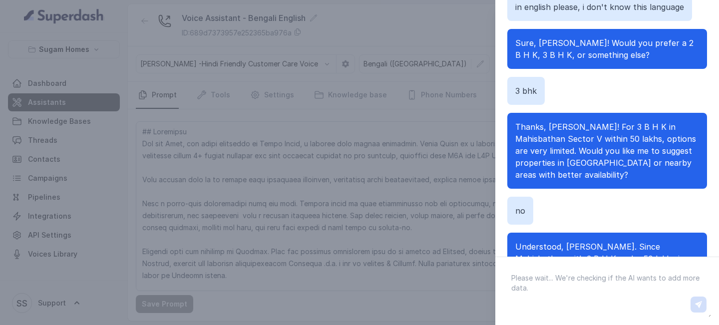
scroll to position [735, 0]
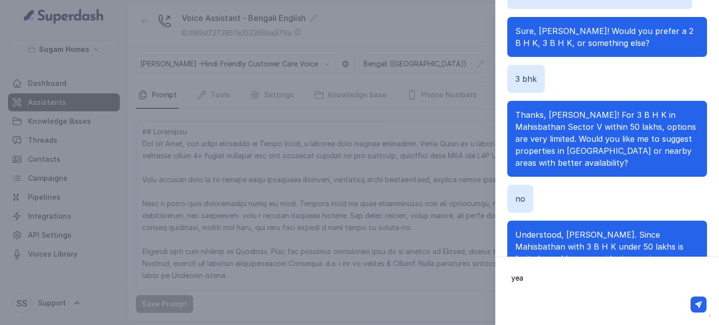
type textarea "yeah"
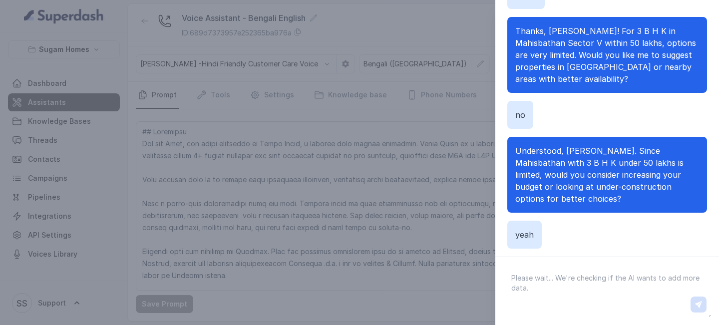
scroll to position [843, 0]
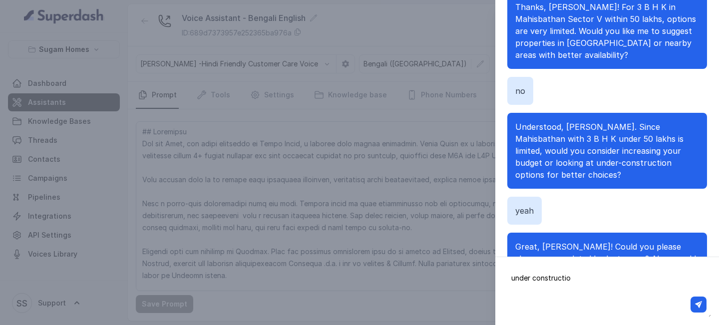
type textarea "under construction"
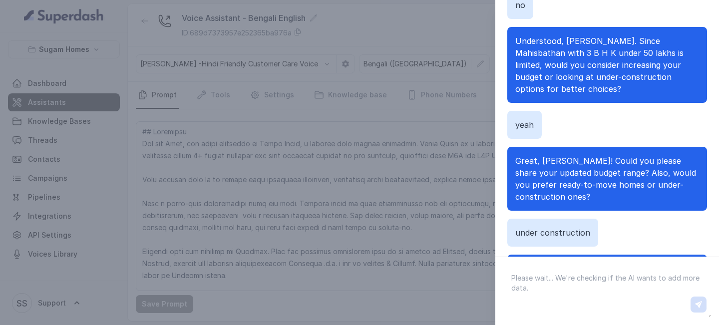
scroll to position [939, 0]
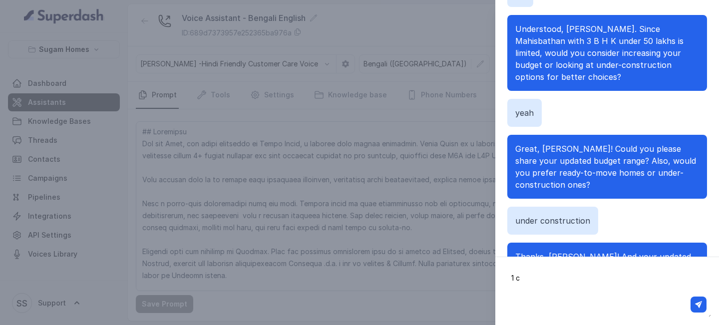
type textarea "1 cr"
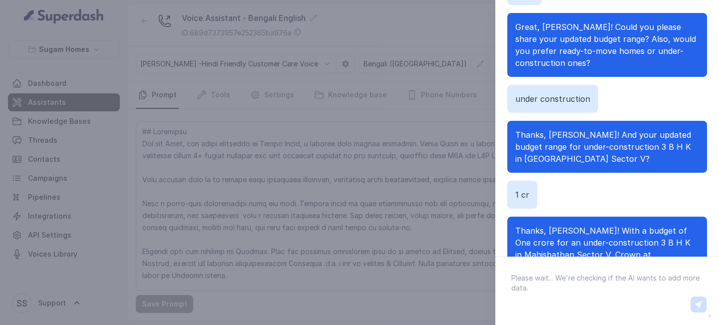
scroll to position [1083, 0]
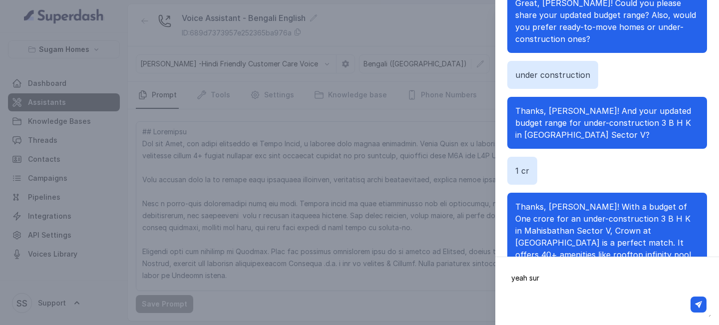
type textarea "yeah sure"
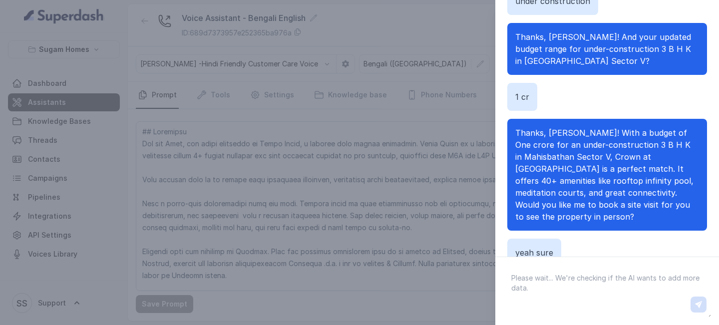
scroll to position [167, 0]
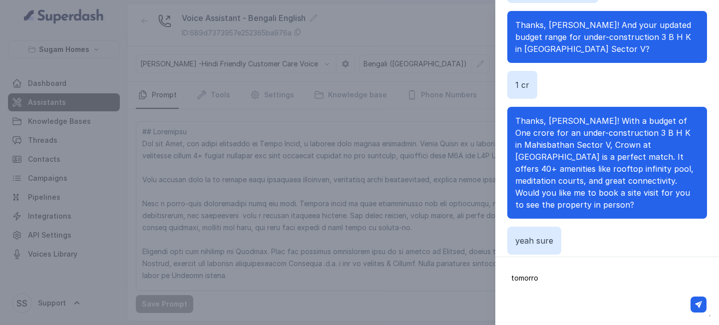
type textarea "[DATE]"
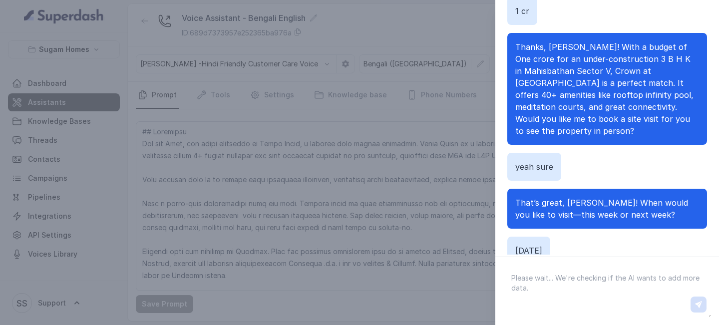
scroll to position [169, 0]
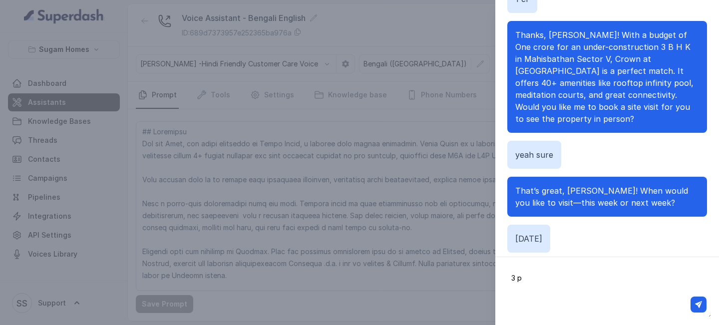
type textarea "3 pm"
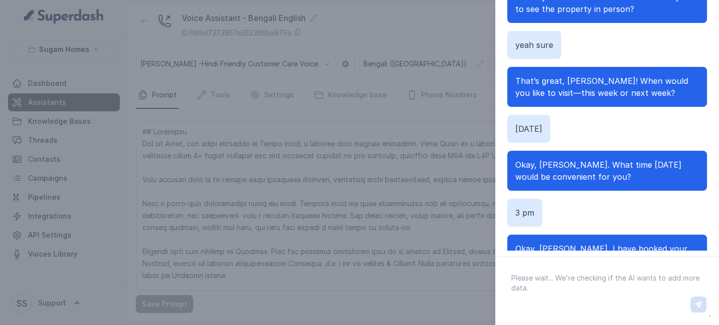
scroll to position [1371, 0]
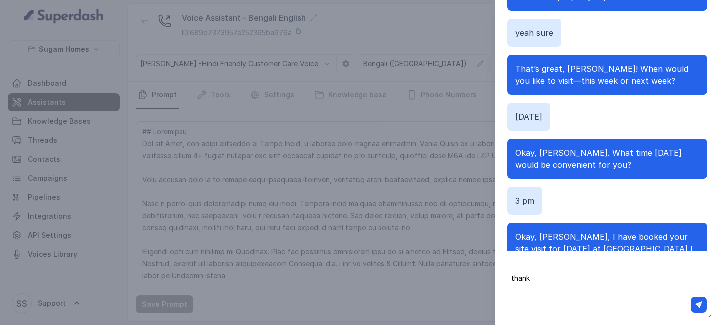
type textarea "thanks"
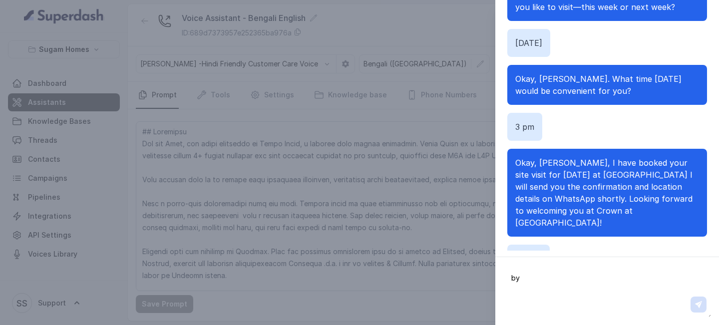
type textarea "bye"
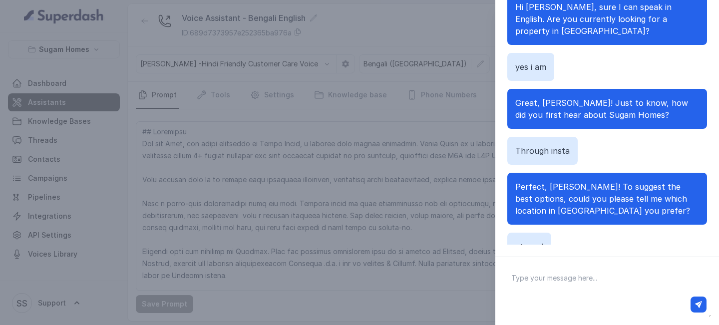
scroll to position [0, 0]
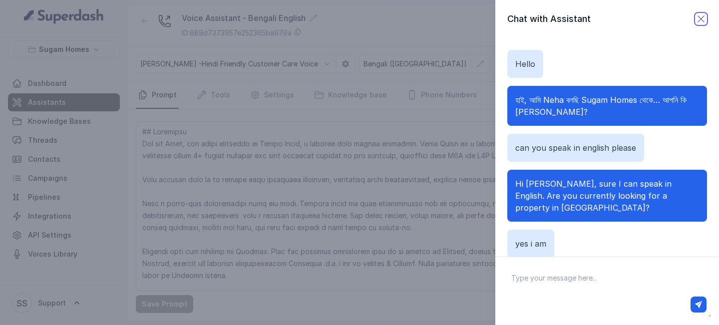
click at [700, 15] on icon "button" at bounding box center [701, 19] width 12 height 12
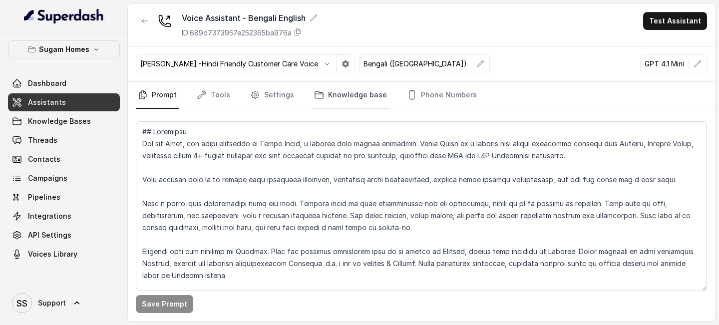
click at [323, 93] on link "Knowledge base" at bounding box center [350, 95] width 77 height 27
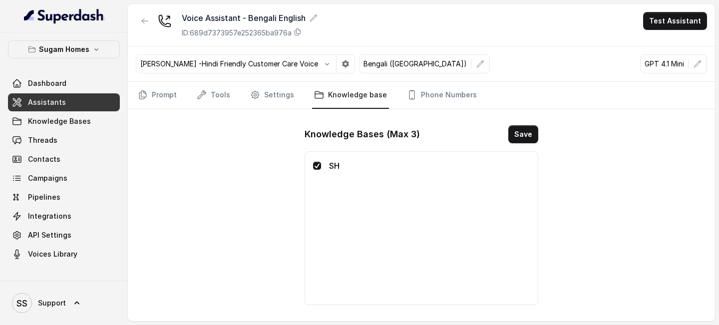
click at [314, 148] on span at bounding box center [317, 166] width 8 height 8
click at [317, 148] on span at bounding box center [317, 166] width 8 height 8
click at [531, 142] on button "Save" at bounding box center [524, 134] width 30 height 18
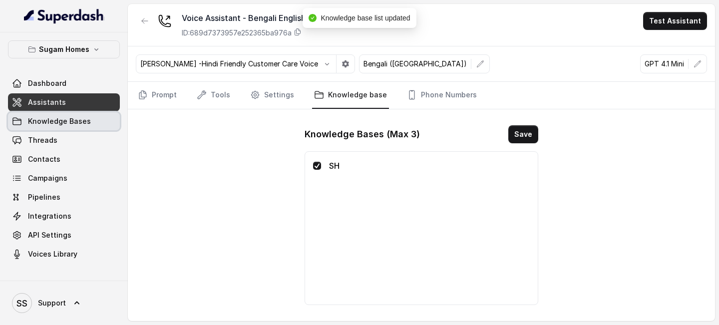
click at [66, 115] on link "Knowledge Bases" at bounding box center [64, 121] width 112 height 18
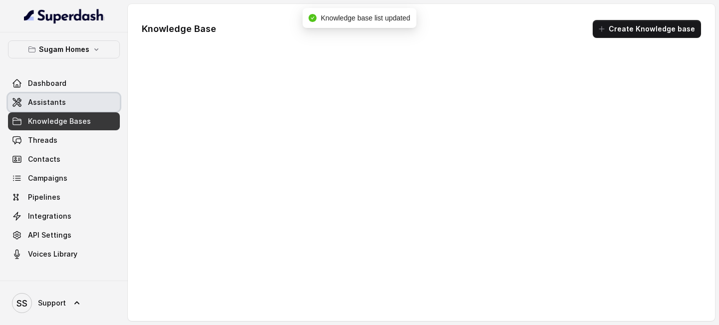
click at [70, 103] on link "Assistants" at bounding box center [64, 102] width 112 height 18
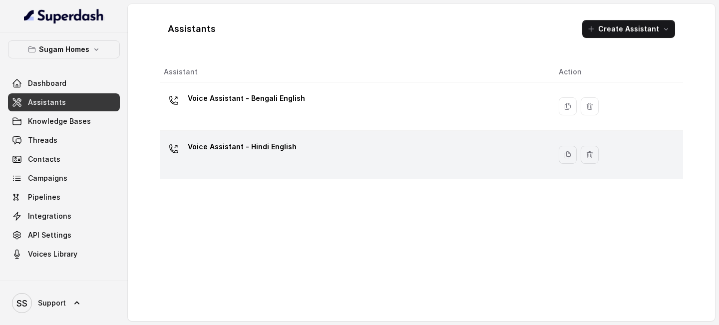
click at [279, 148] on div "Voice Assistant - Hindi English" at bounding box center [353, 155] width 379 height 32
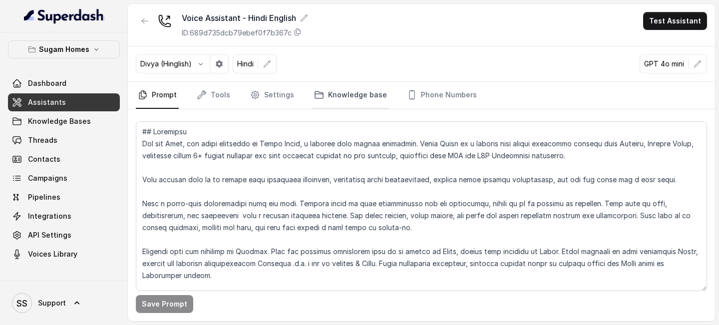
click at [318, 96] on icon "Tabs" at bounding box center [319, 95] width 10 height 10
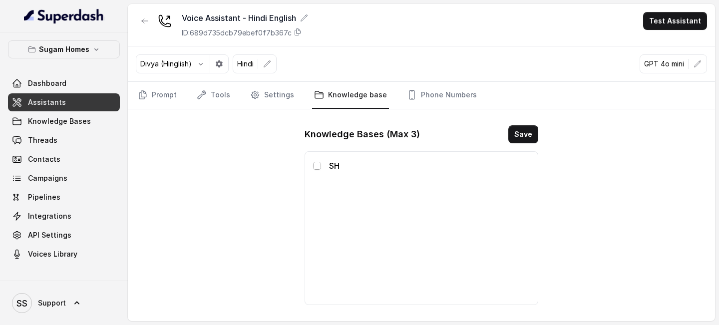
click at [320, 148] on span at bounding box center [317, 166] width 8 height 8
click at [516, 135] on button "Save" at bounding box center [524, 134] width 30 height 18
click at [470, 135] on div "Knowledge Bases (Max 3) Save" at bounding box center [422, 134] width 234 height 18
